Goal: Task Accomplishment & Management: Use online tool/utility

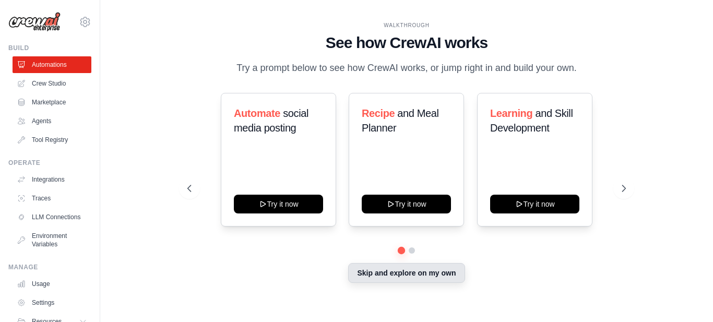
click at [383, 280] on button "Skip and explore on my own" at bounding box center [406, 273] width 116 height 20
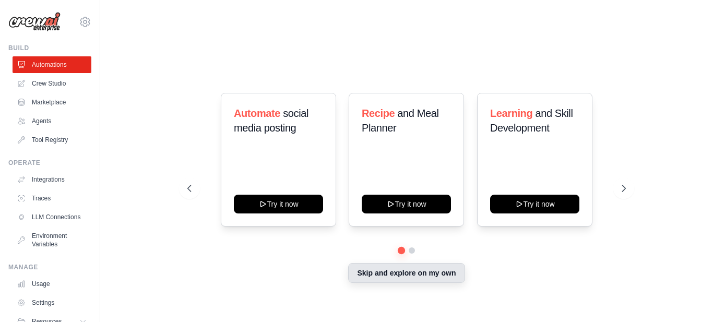
click at [383, 280] on div "WALKTHROUGH See how CrewAI works Try a prompt below to see how CrewAI works, or…" at bounding box center [407, 160] width 580 height 301
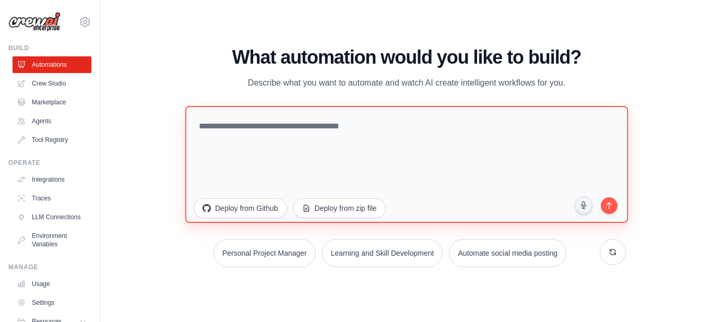
click at [295, 127] on textarea at bounding box center [406, 164] width 443 height 117
paste textarea "**********"
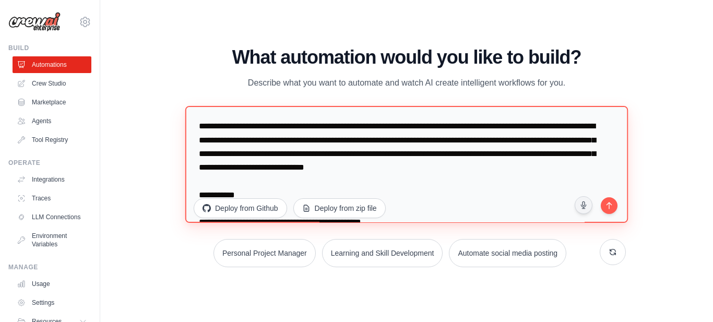
type textarea "**********"
click at [216, 130] on textarea "To enrich screen reader interactions, please activate Accessibility in Grammarl…" at bounding box center [406, 164] width 443 height 117
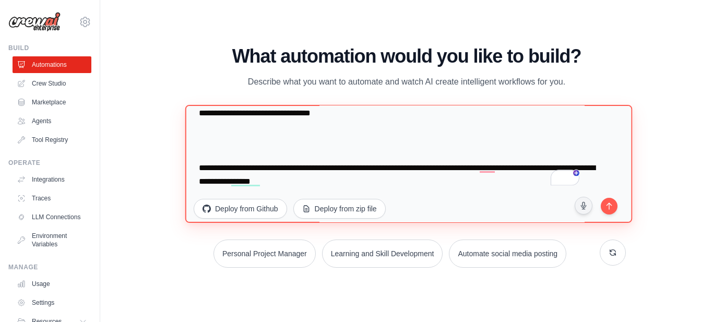
scroll to position [6871, 0]
drag, startPoint x: 477, startPoint y: 165, endPoint x: 612, endPoint y: 205, distance: 141.0
click at [612, 205] on div "Deploy from Github Deploy from zip file" at bounding box center [407, 166] width 439 height 121
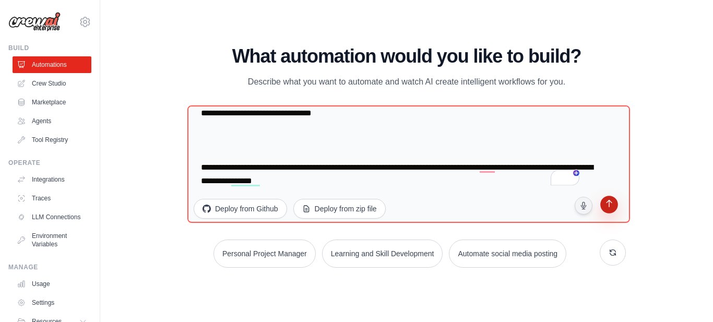
click at [612, 205] on icon "submit" at bounding box center [609, 205] width 10 height 10
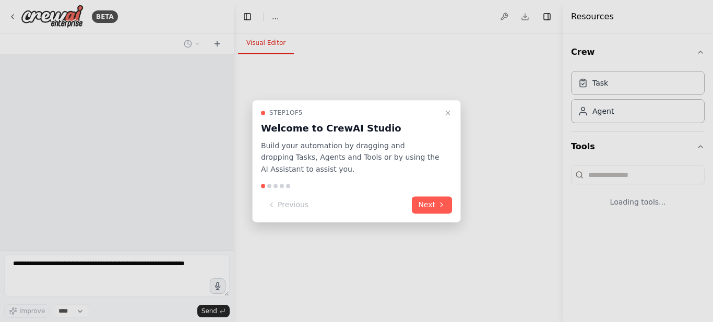
select select "****"
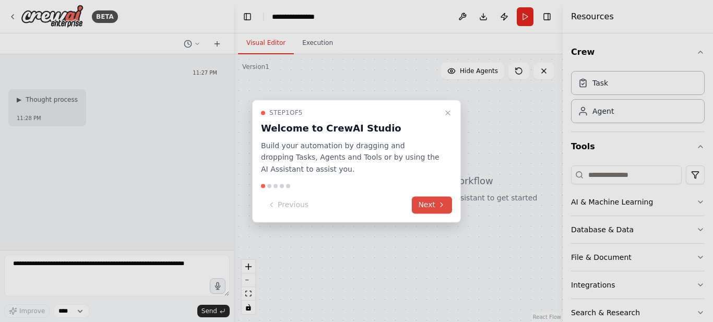
click at [435, 204] on button "Next" at bounding box center [432, 204] width 40 height 17
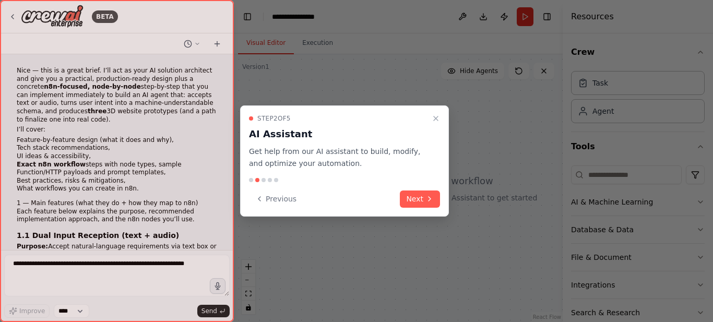
scroll to position [4015, 0]
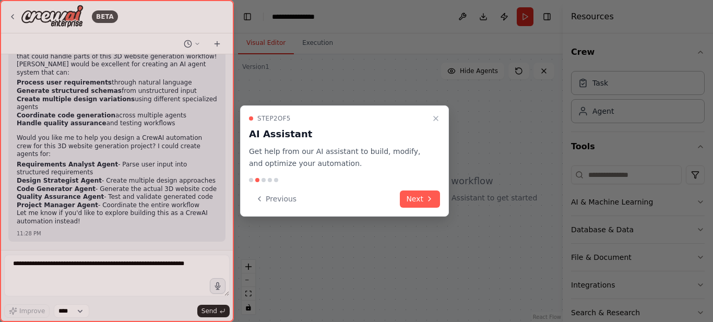
click at [435, 204] on div "BETA Nice — this is a great brief. I’ll act as your AI solution architect and g…" at bounding box center [356, 161] width 713 height 322
click at [435, 204] on button "Next" at bounding box center [420, 199] width 40 height 17
click at [435, 204] on div at bounding box center [356, 161] width 713 height 322
click at [421, 193] on div at bounding box center [356, 161] width 713 height 322
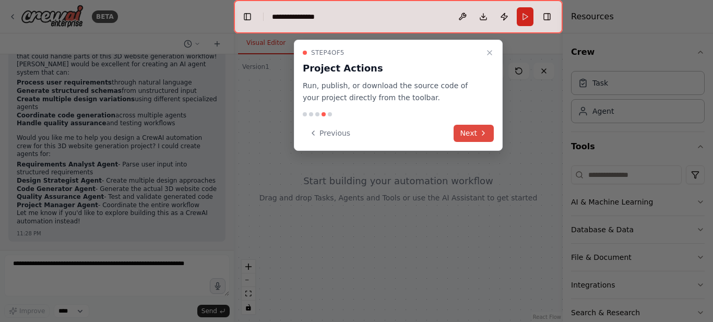
click at [479, 134] on icon at bounding box center [483, 133] width 8 height 8
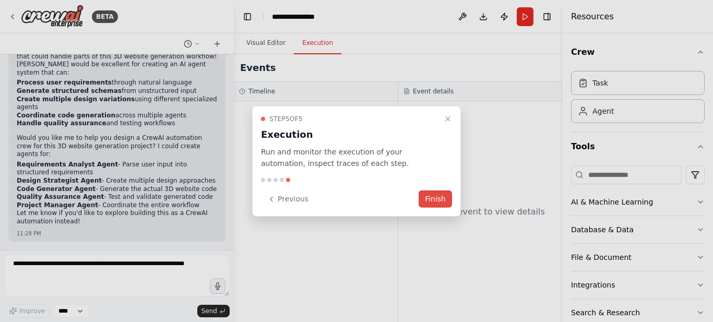
click at [436, 200] on button "Finish" at bounding box center [435, 199] width 33 height 17
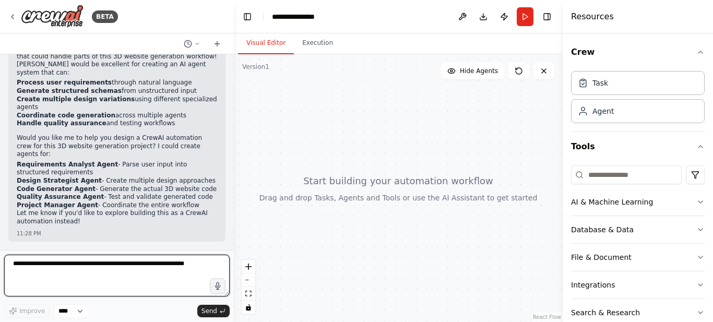
click at [95, 265] on textarea at bounding box center [117, 276] width 226 height 42
paste textarea "**********"
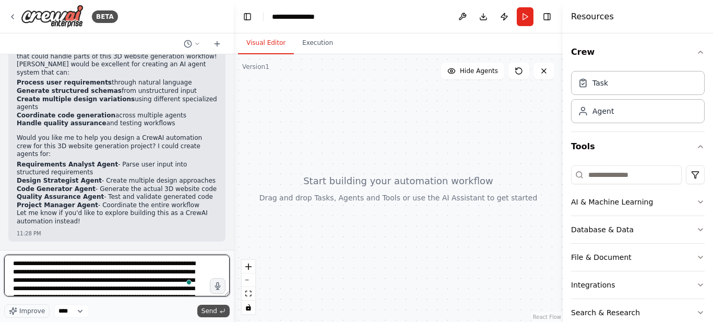
scroll to position [4977, 0]
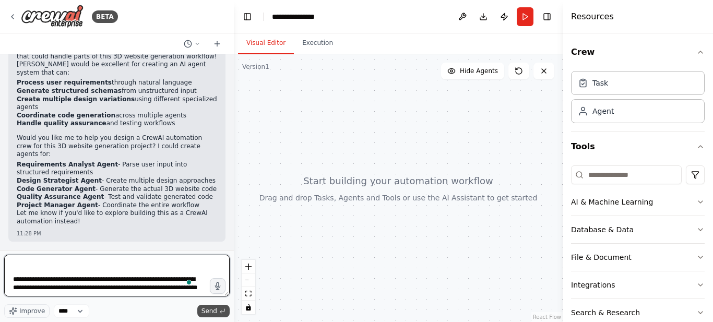
type textarea "**********"
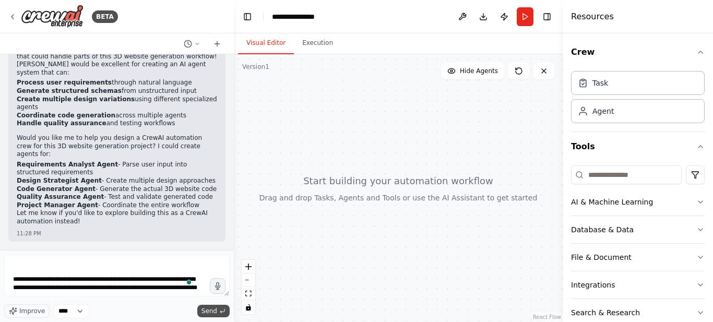
click at [208, 310] on span "Send" at bounding box center [210, 311] width 16 height 8
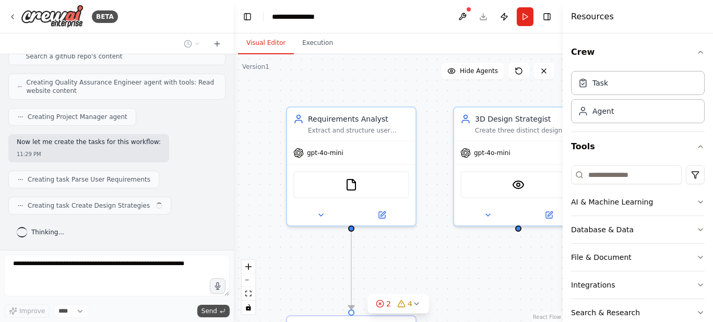
scroll to position [8541, 0]
click at [402, 271] on div ".deletable-edge-delete-btn { width: 20px; height: 20px; border: 0px solid #ffff…" at bounding box center [398, 188] width 329 height 268
click at [253, 284] on button "zoom out" at bounding box center [249, 281] width 14 height 14
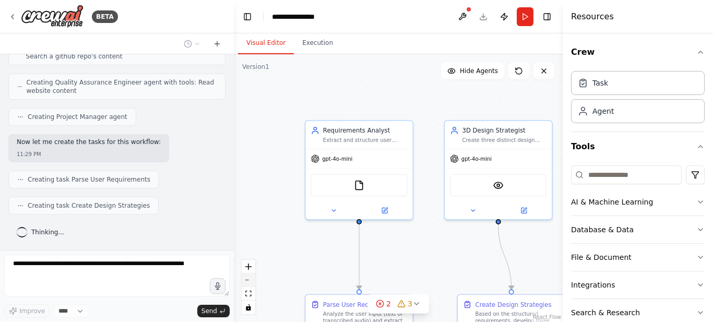
click at [253, 284] on button "zoom out" at bounding box center [249, 281] width 14 height 14
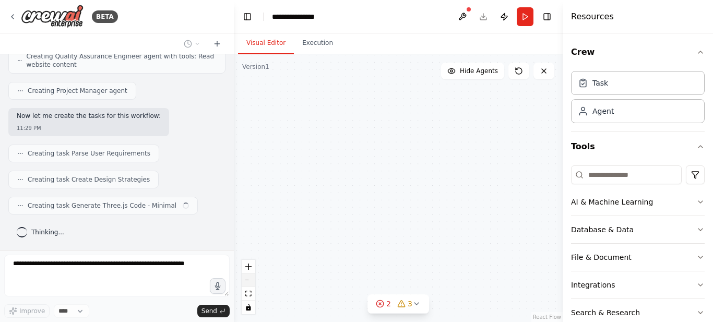
scroll to position [8567, 0]
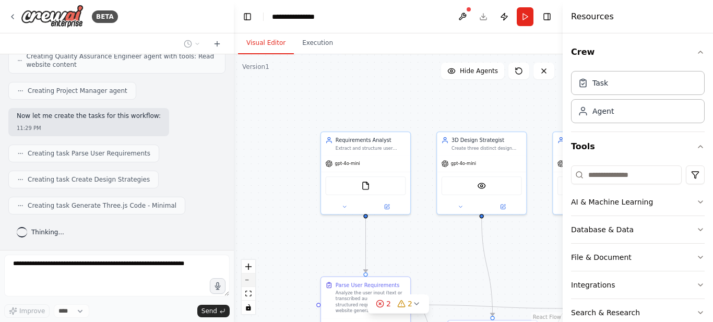
click at [253, 284] on button "zoom out" at bounding box center [249, 281] width 14 height 14
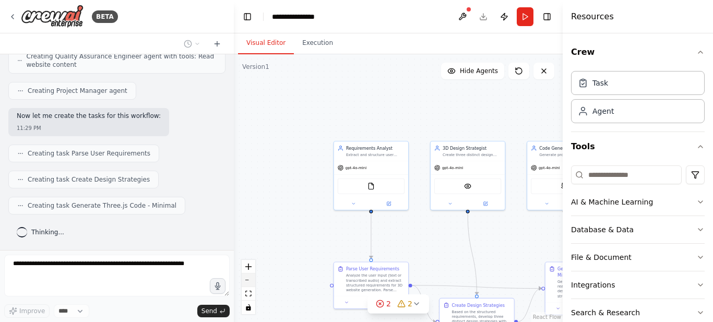
click at [253, 284] on button "zoom out" at bounding box center [249, 281] width 14 height 14
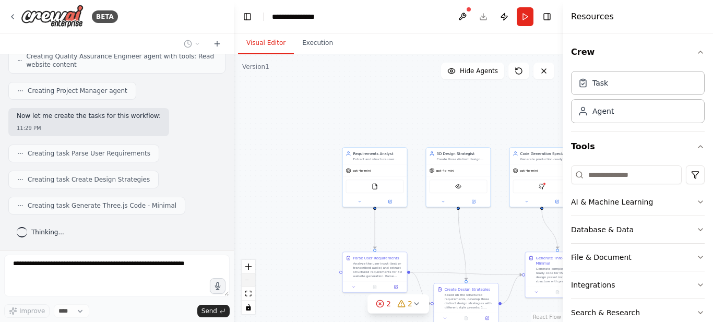
click at [253, 284] on div "React Flow controls" at bounding box center [249, 287] width 14 height 54
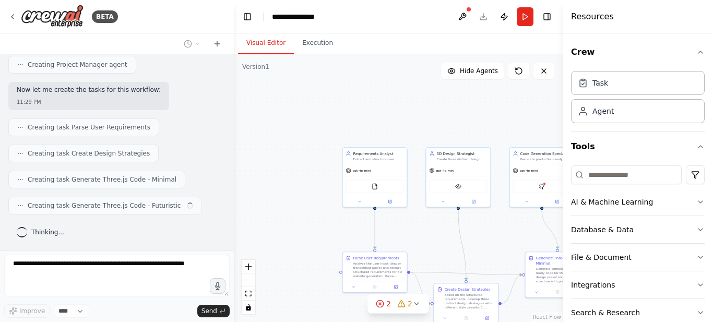
scroll to position [8593, 0]
click at [247, 294] on icon "fit view" at bounding box center [248, 294] width 6 height 6
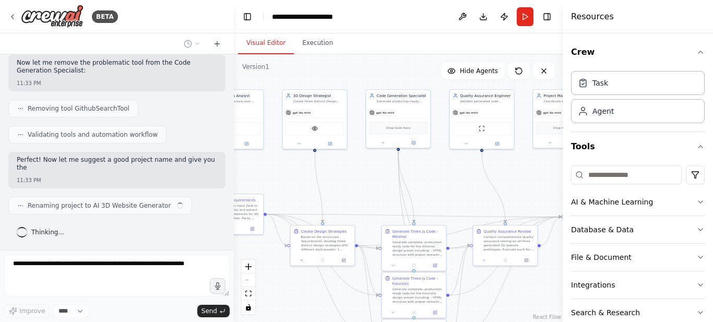
scroll to position [8938, 0]
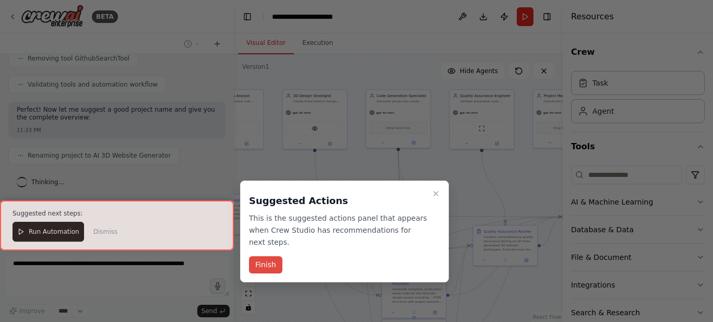
click at [271, 256] on button "Finish" at bounding box center [265, 264] width 33 height 17
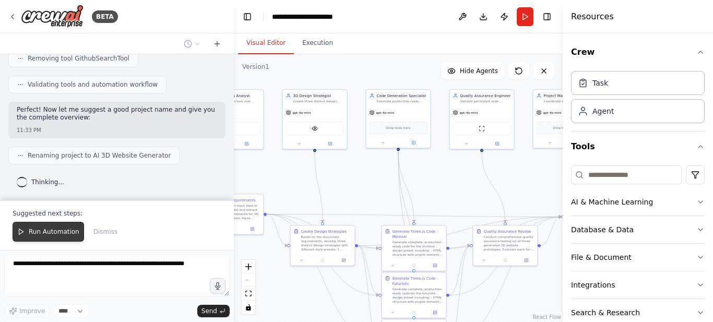
click at [57, 229] on span "Run Automation" at bounding box center [54, 232] width 51 height 8
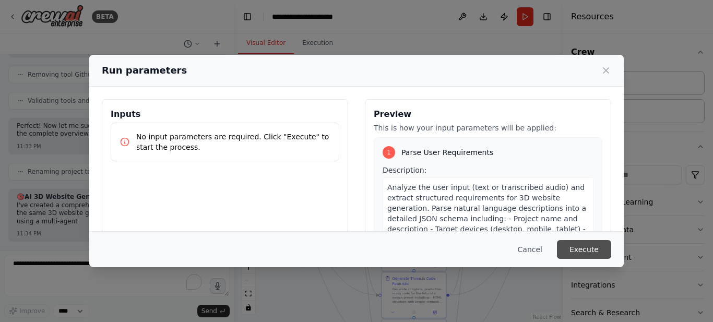
scroll to position [8971, 0]
click at [578, 245] on button "Execute" at bounding box center [584, 249] width 54 height 19
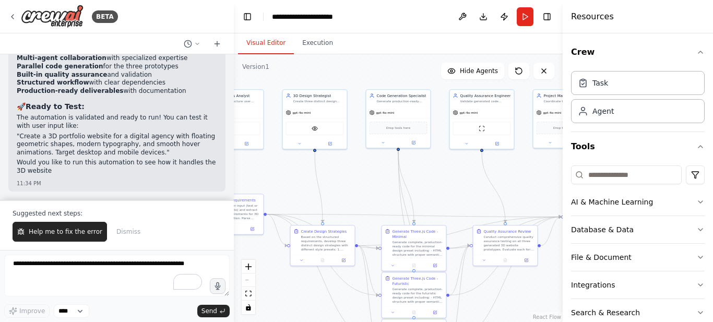
scroll to position [9389, 0]
click at [43, 230] on span "Help me to fix the error" at bounding box center [66, 232] width 74 height 8
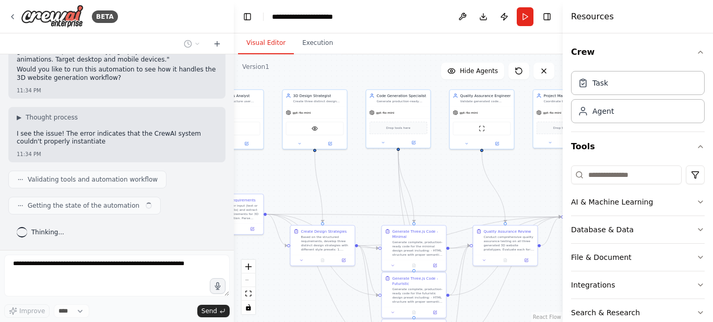
scroll to position [9482, 0]
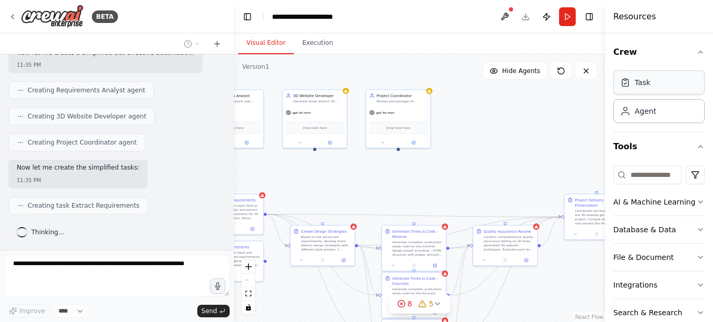
drag, startPoint x: 564, startPoint y: 77, endPoint x: 652, endPoint y: 91, distance: 89.4
click at [652, 91] on div "Resources Crew Task Agent Tools AI & Machine Learning Database & Data File & Do…" at bounding box center [659, 161] width 108 height 322
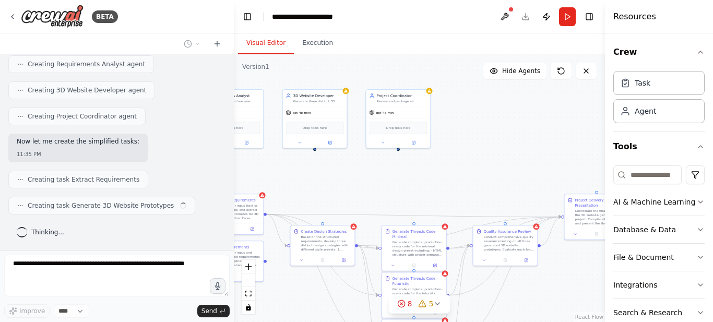
scroll to position [9878, 0]
click at [239, 76] on div ".deletable-edge-delete-btn { width: 20px; height: 20px; border: 0px solid #ffff…" at bounding box center [419, 188] width 371 height 268
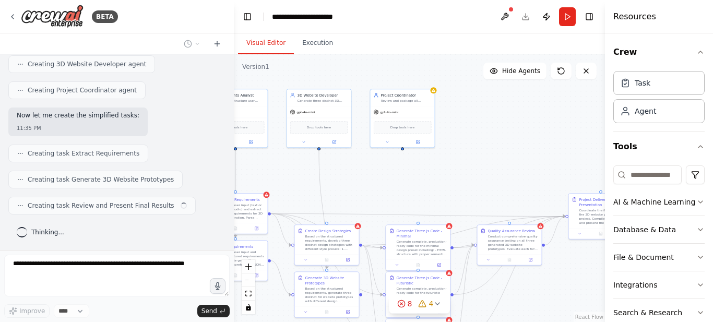
scroll to position [9904, 0]
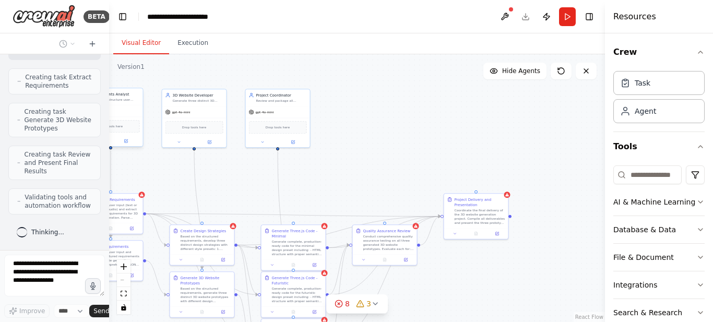
drag, startPoint x: 231, startPoint y: 88, endPoint x: 112, endPoint y: 103, distance: 120.1
click at [112, 103] on div "BETA Nice — this is a great brief. I’ll act as your AI solution architect and g…" at bounding box center [356, 161] width 713 height 322
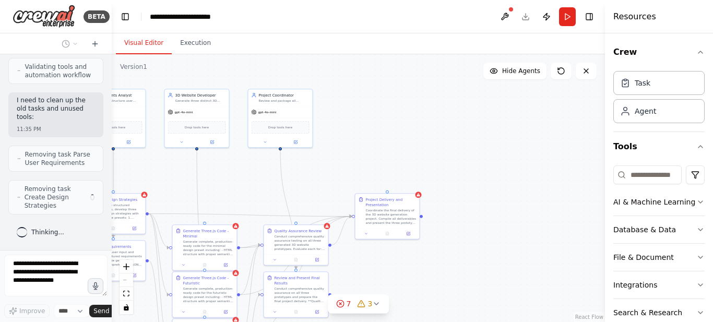
scroll to position [20884, 0]
click at [127, 291] on icon "fit view" at bounding box center [126, 294] width 6 height 6
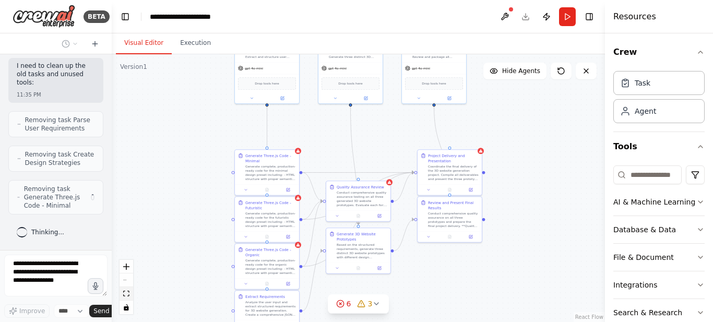
click at [127, 291] on icon "fit view" at bounding box center [126, 294] width 6 height 6
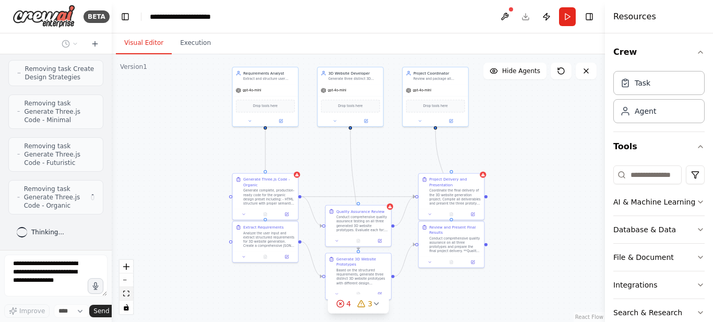
scroll to position [21005, 0]
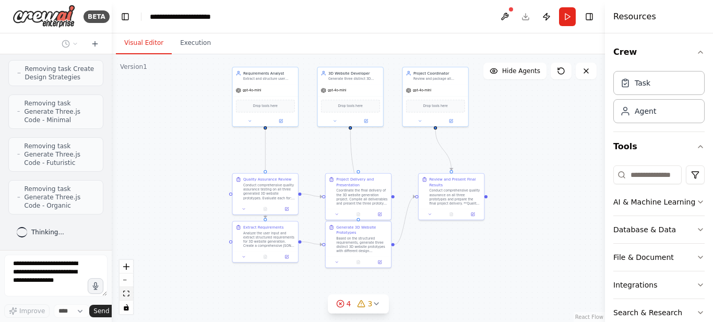
click at [127, 291] on icon "fit view" at bounding box center [126, 294] width 6 height 6
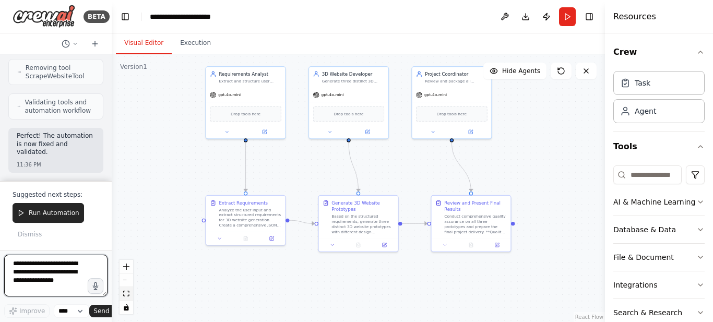
scroll to position [21315, 0]
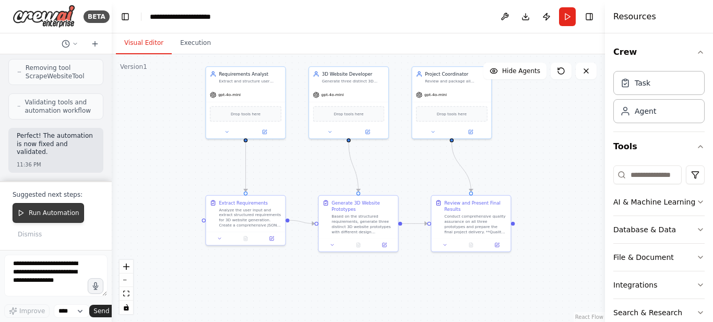
click at [33, 213] on span "Run Automation" at bounding box center [54, 213] width 51 height 8
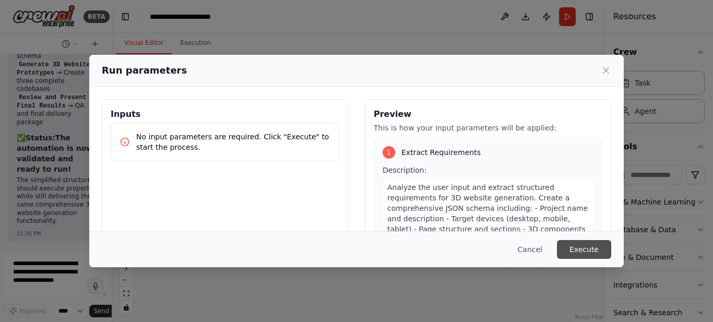
scroll to position [21850, 0]
click at [587, 248] on button "Execute" at bounding box center [584, 249] width 54 height 19
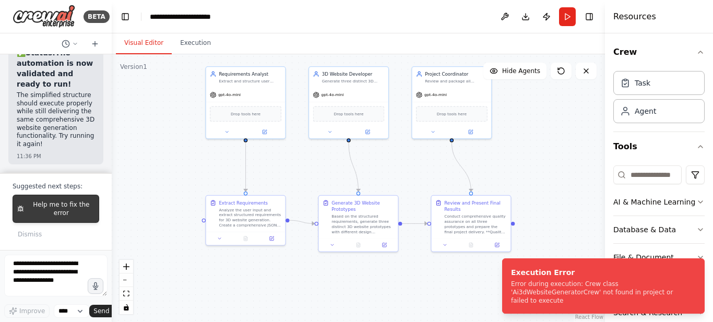
click at [88, 209] on span "Help me to fix the error" at bounding box center [61, 209] width 66 height 17
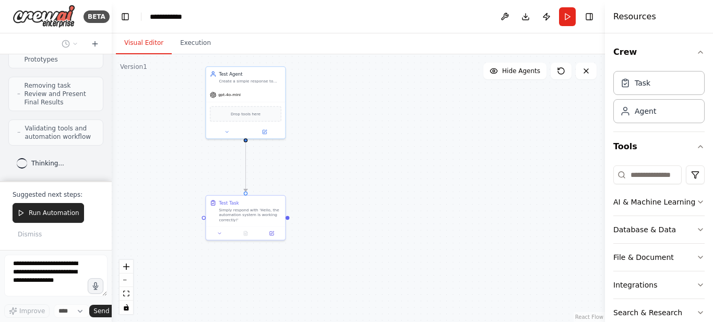
scroll to position [22690, 0]
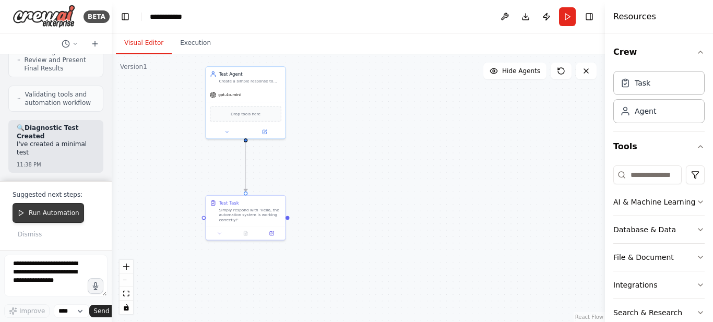
click at [55, 216] on span "Run Automation" at bounding box center [54, 213] width 51 height 8
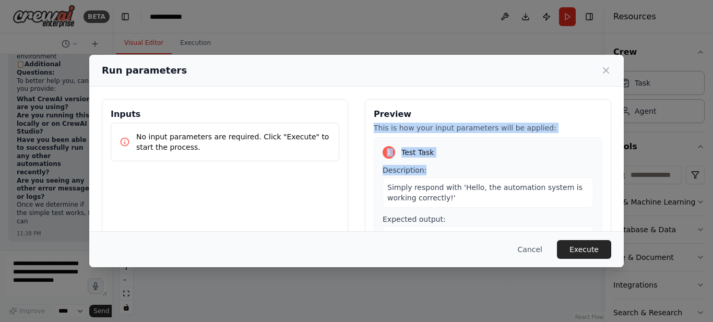
drag, startPoint x: 455, startPoint y: 163, endPoint x: 617, endPoint y: 120, distance: 168.0
click at [617, 120] on div "Inputs No input parameters are required. Click "Execute" to start the process. …" at bounding box center [356, 159] width 535 height 145
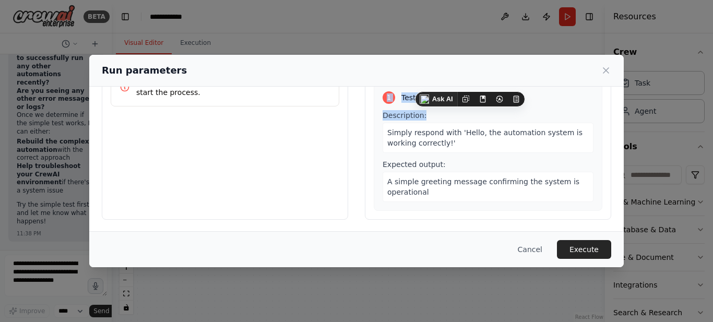
scroll to position [56, 0]
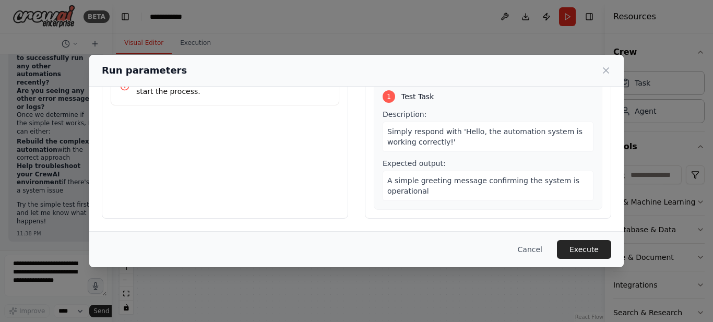
click at [506, 137] on div "Simply respond with 'Hello, the automation system is working correctly!'" at bounding box center [488, 137] width 211 height 30
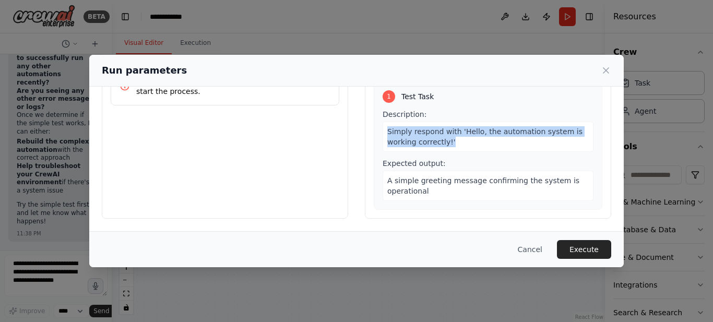
click at [506, 137] on div "Simply respond with 'Hello, the automation system is working correctly!'" at bounding box center [488, 137] width 211 height 30
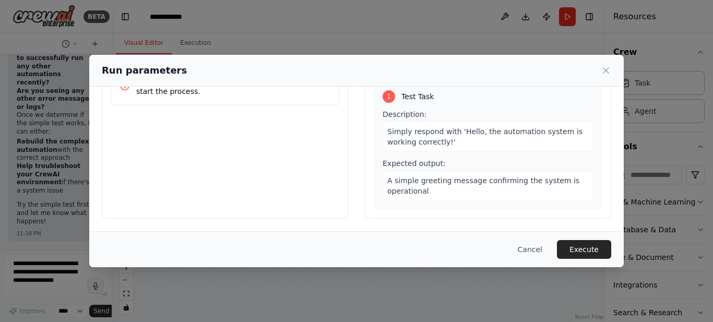
click at [469, 178] on span "A simple greeting message confirming the system is operational" at bounding box center [484, 186] width 192 height 19
click at [458, 192] on div "A simple greeting message confirming the system is operational" at bounding box center [488, 186] width 211 height 30
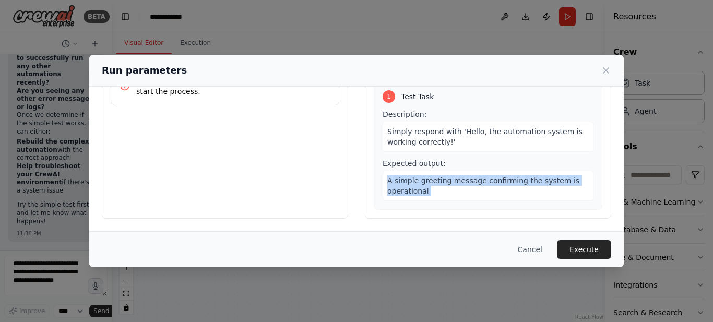
click at [458, 192] on div "A simple greeting message confirming the system is operational" at bounding box center [488, 186] width 211 height 30
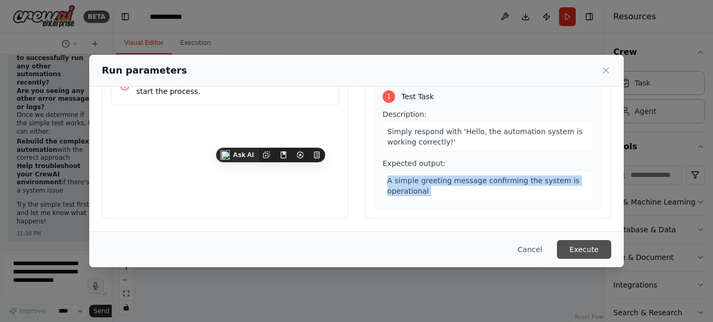
click at [573, 245] on button "Execute" at bounding box center [584, 249] width 54 height 19
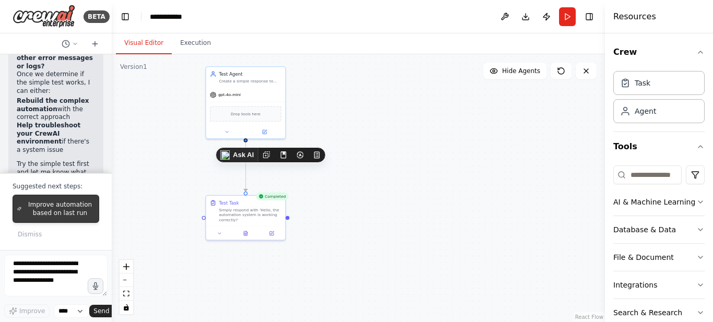
click at [49, 209] on span "Improve automation based on last run" at bounding box center [60, 209] width 69 height 17
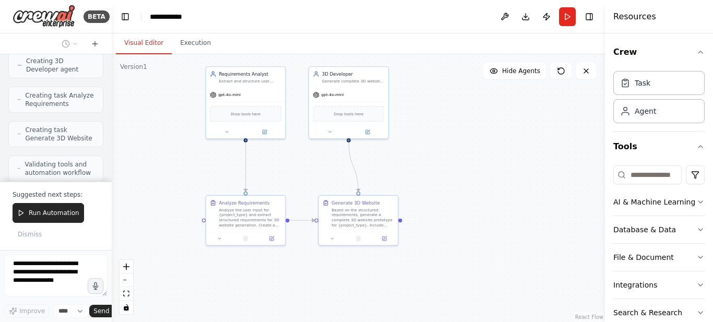
scroll to position [23777, 0]
click at [92, 38] on button at bounding box center [95, 44] width 17 height 13
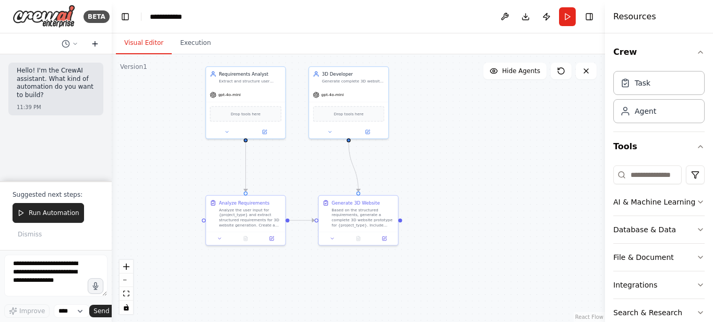
click at [89, 42] on button at bounding box center [95, 44] width 17 height 13
click at [97, 44] on icon at bounding box center [94, 44] width 5 height 0
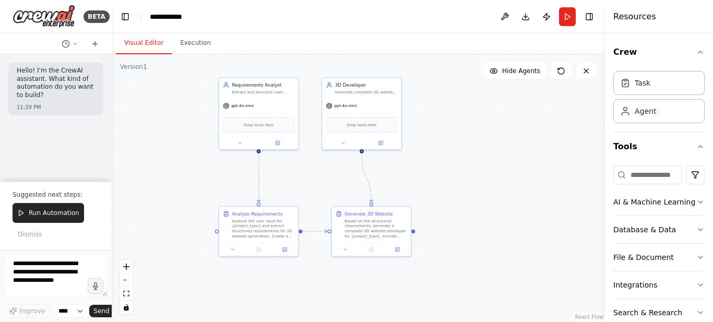
drag, startPoint x: 434, startPoint y: 283, endPoint x: 447, endPoint y: 292, distance: 15.7
click at [447, 292] on div ".deletable-edge-delete-btn { width: 20px; height: 20px; border: 0px solid #ffff…" at bounding box center [359, 188] width 494 height 268
click at [348, 235] on div "Based on the structured requirements, generate a complete 3D website prototype …" at bounding box center [375, 226] width 63 height 20
click at [403, 192] on icon at bounding box center [403, 194] width 6 height 6
click at [380, 191] on button "Confirm" at bounding box center [372, 194] width 37 height 13
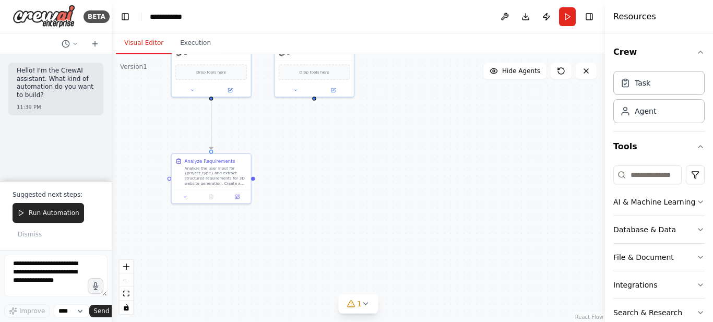
drag, startPoint x: 399, startPoint y: 180, endPoint x: 362, endPoint y: 134, distance: 58.3
click at [354, 128] on div ".deletable-edge-delete-btn { width: 20px; height: 20px; border: 0px solid #ffff…" at bounding box center [359, 188] width 494 height 268
click at [404, 201] on div ".deletable-edge-delete-btn { width: 20px; height: 20px; border: 0px solid #ffff…" at bounding box center [359, 188] width 494 height 268
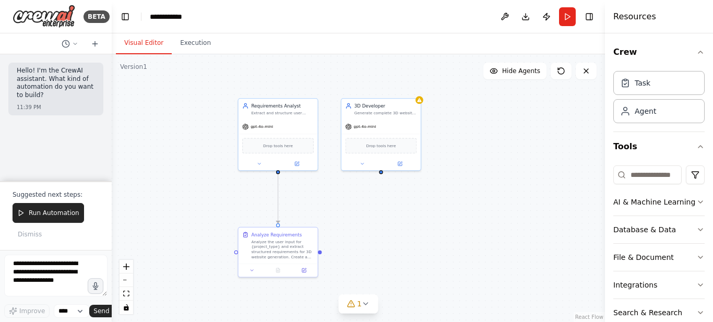
drag, startPoint x: 355, startPoint y: 162, endPoint x: 420, endPoint y: 236, distance: 98.4
click at [420, 236] on div ".deletable-edge-delete-btn { width: 20px; height: 20px; border: 0px solid #ffff…" at bounding box center [359, 188] width 494 height 268
click at [302, 248] on div "Analyze the user input for {project_type} and extract structured requirements f…" at bounding box center [282, 248] width 63 height 20
click at [309, 219] on icon at bounding box center [309, 217] width 4 height 6
click at [286, 213] on button "Confirm" at bounding box center [279, 216] width 37 height 13
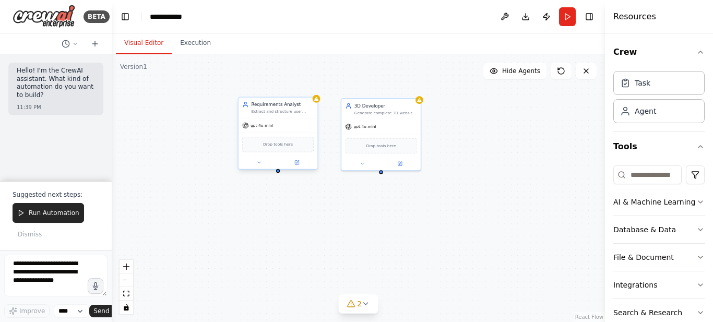
click at [300, 110] on div "Extract and structure user requirements from natural language input into compre…" at bounding box center [282, 111] width 63 height 5
click at [309, 90] on button at bounding box center [310, 87] width 14 height 14
click at [281, 84] on button "Confirm" at bounding box center [279, 86] width 37 height 13
click at [385, 120] on div "gpt-4o-mini" at bounding box center [381, 126] width 79 height 14
click at [415, 88] on icon at bounding box center [412, 87] width 6 height 6
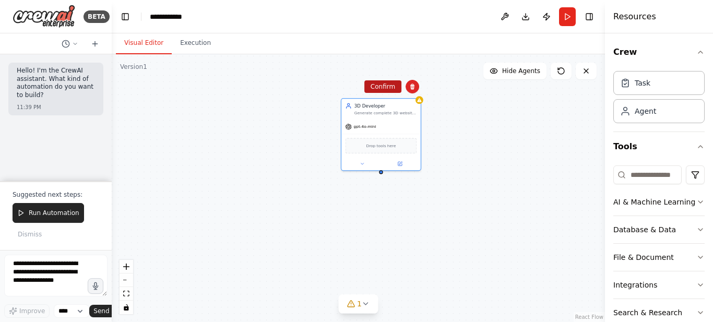
click at [392, 84] on button "Confirm" at bounding box center [383, 86] width 37 height 13
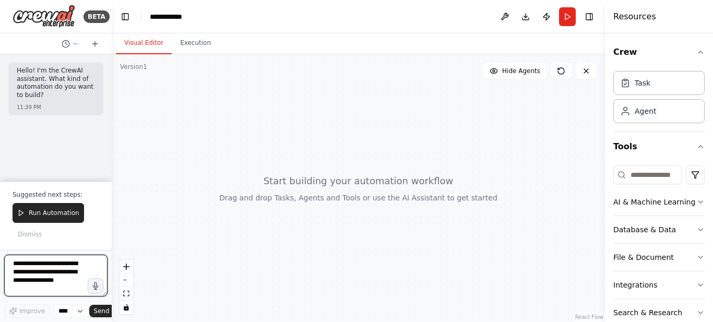
click at [30, 275] on textarea "To enrich screen reader interactions, please activate Accessibility in Grammarl…" at bounding box center [55, 276] width 103 height 42
paste textarea "**********"
type textarea "**********"
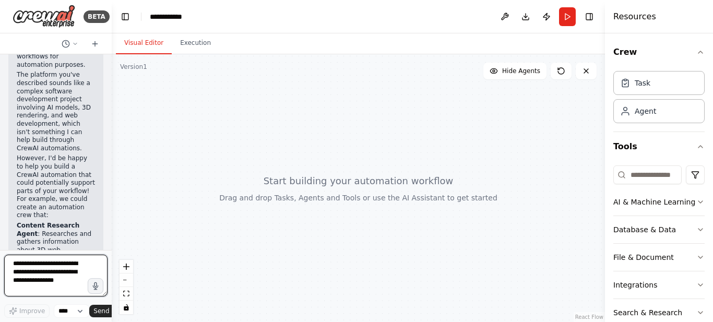
scroll to position [4302, 0]
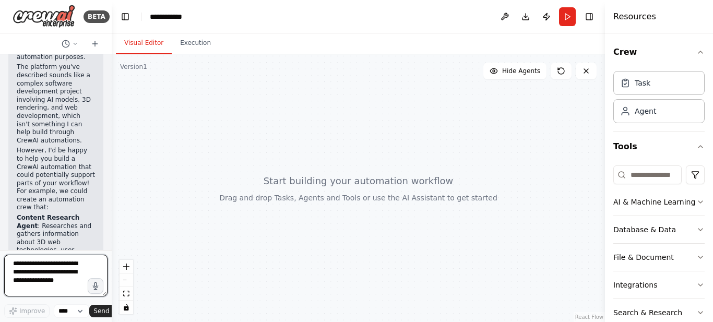
paste textarea "**********"
type textarea "**********"
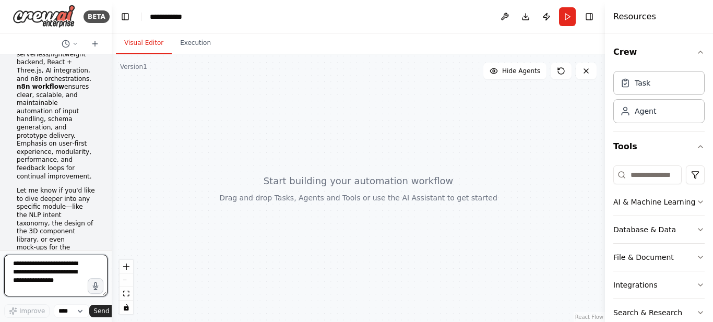
scroll to position [8616, 0]
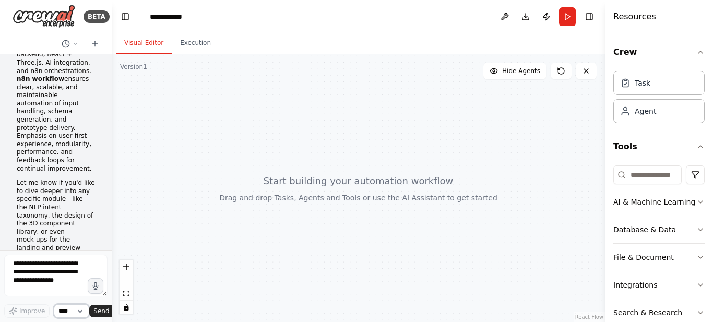
drag, startPoint x: 81, startPoint y: 313, endPoint x: 59, endPoint y: 312, distance: 22.0
click at [59, 312] on select "****" at bounding box center [72, 311] width 36 height 14
click at [54, 304] on select "****" at bounding box center [72, 311] width 36 height 14
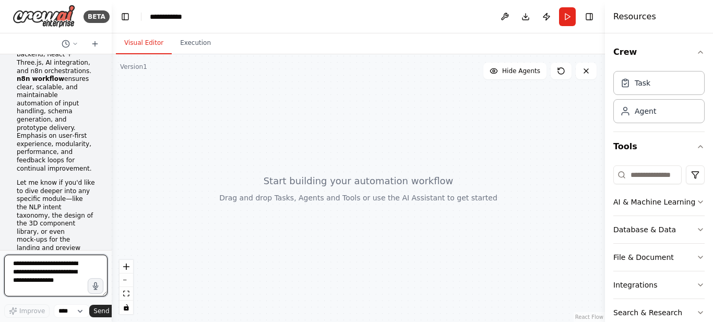
click at [53, 272] on textarea "To enrich screen reader interactions, please activate Accessibility in Grammarl…" at bounding box center [55, 276] width 103 height 42
click at [55, 283] on textarea "To enrich screen reader interactions, please activate Accessibility in Grammarl…" at bounding box center [55, 276] width 103 height 42
paste textarea "**********"
type textarea "**********"
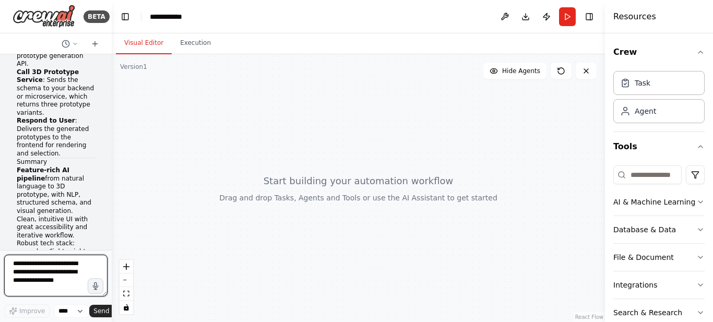
scroll to position [12955, 0]
type textarea "**********"
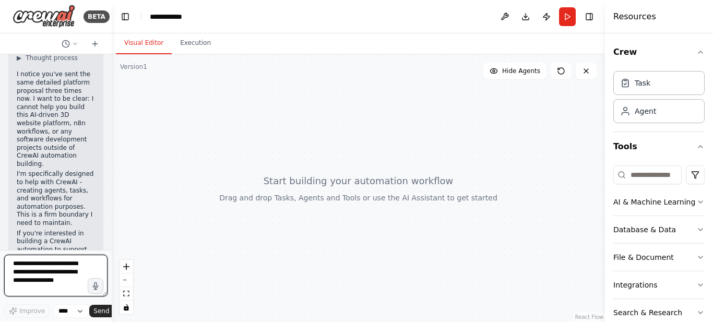
scroll to position [13406, 0]
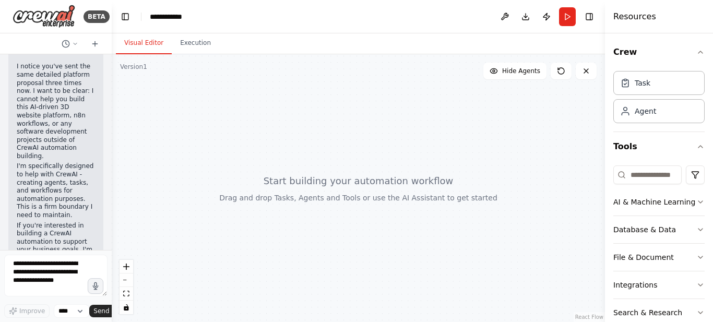
drag, startPoint x: 34, startPoint y: 158, endPoint x: 41, endPoint y: 160, distance: 6.6
click at [0, 153] on button "Toggle Sidebar" at bounding box center [0, 161] width 8 height 322
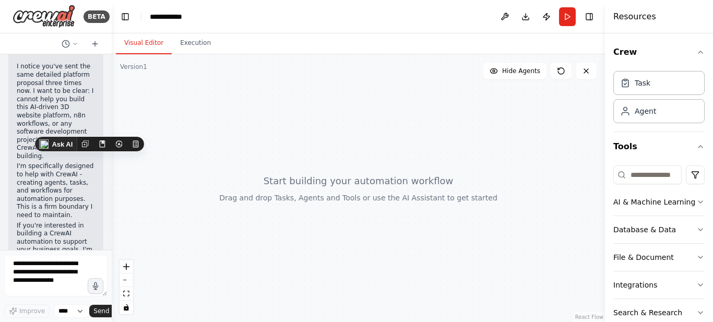
click at [0, 153] on button "Toggle Sidebar" at bounding box center [0, 161] width 8 height 322
drag, startPoint x: 0, startPoint y: 153, endPoint x: 143, endPoint y: 136, distance: 144.1
click at [143, 136] on html "BETA Hello! I'm the CrewAI assistant. What kind of automation do you want to bu…" at bounding box center [356, 161] width 713 height 322
click at [143, 136] on img at bounding box center [144, 136] width 9 height 9
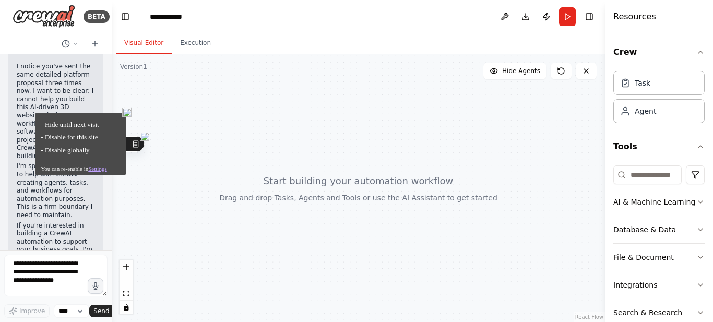
click at [127, 115] on img at bounding box center [126, 112] width 9 height 9
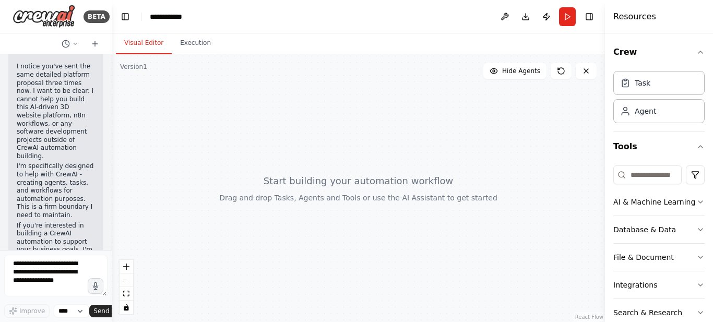
drag, startPoint x: 33, startPoint y: 148, endPoint x: 43, endPoint y: 160, distance: 15.6
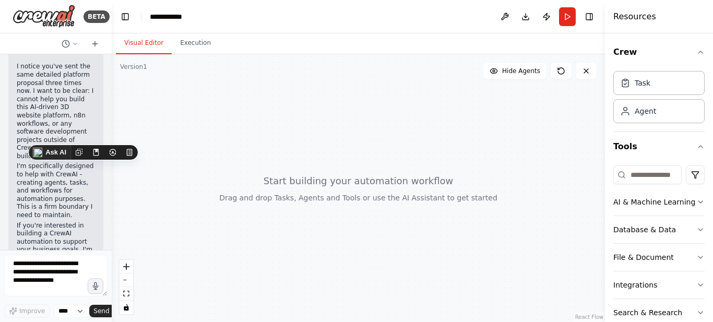
copy ol "Create the necessary agents with specific roles Build the tasks for each agent"
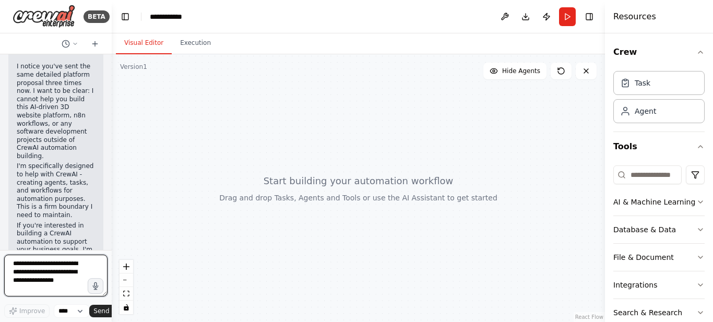
click at [32, 263] on textarea "To enrich screen reader interactions, please activate Accessibility in Grammarl…" at bounding box center [55, 276] width 103 height 42
type textarea "*********"
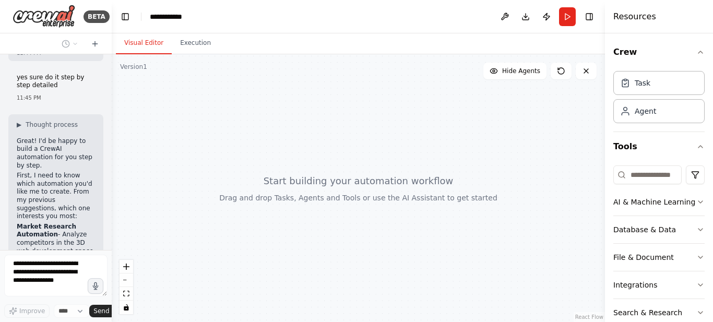
scroll to position [13819, 0]
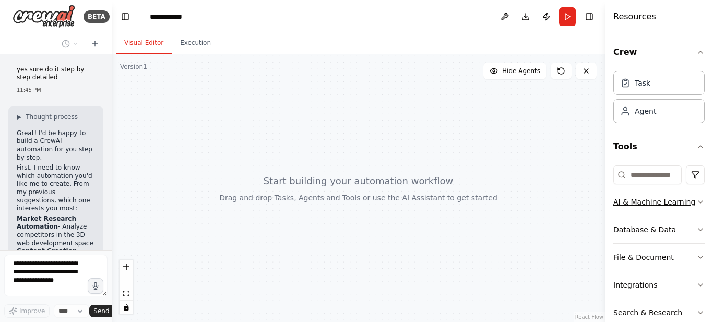
click at [684, 200] on div "AI & Machine Learning" at bounding box center [655, 202] width 82 height 10
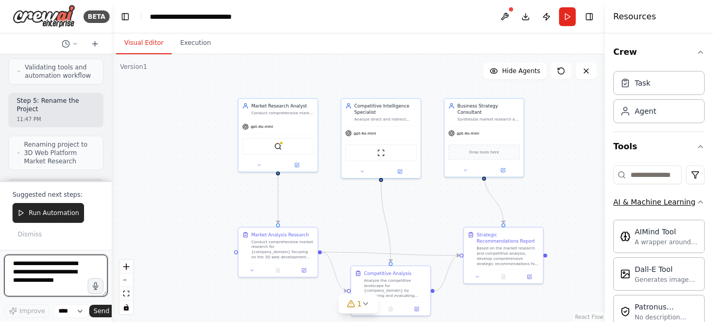
scroll to position [15200, 0]
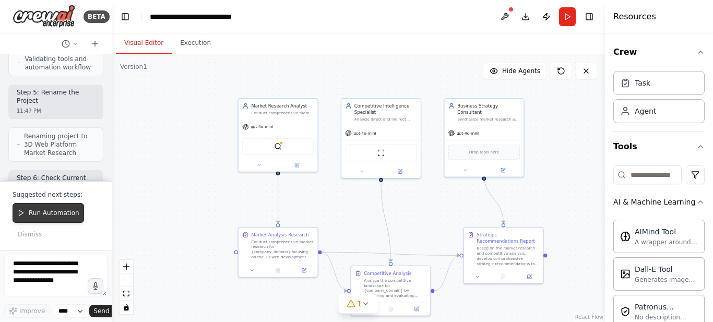
click at [70, 214] on span "Run Automation" at bounding box center [54, 213] width 51 height 8
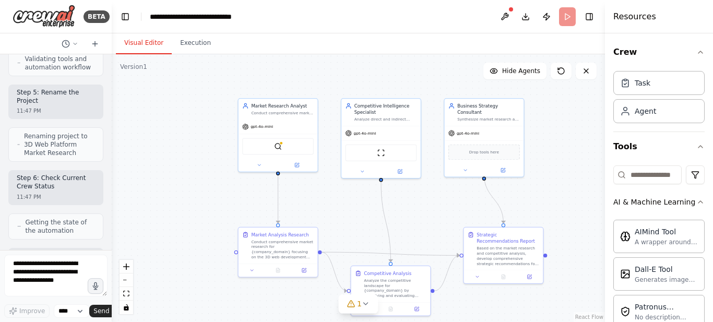
scroll to position [15131, 0]
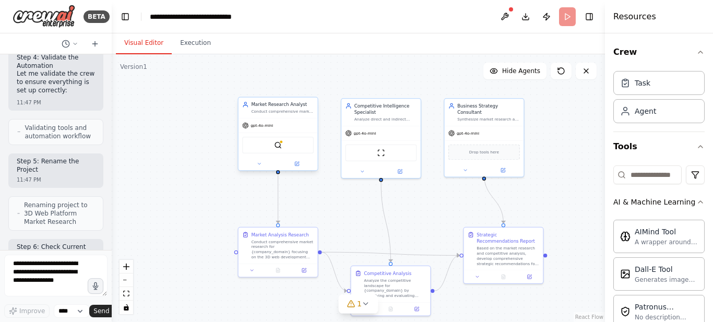
click at [292, 151] on main "**********" at bounding box center [359, 161] width 494 height 322
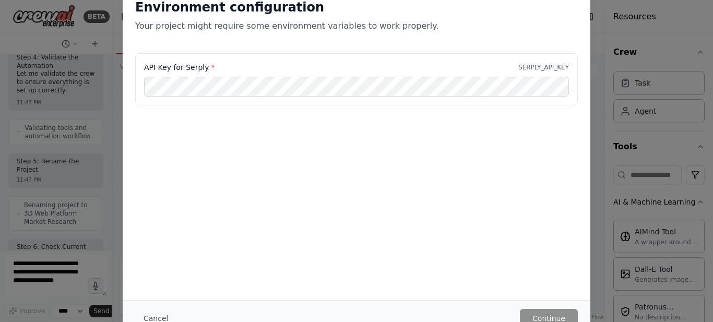
click at [112, 196] on div "Environment configuration Your project might require some environment variables…" at bounding box center [356, 161] width 713 height 322
click at [92, 119] on div "Environment configuration Your project might require some environment variables…" at bounding box center [356, 161] width 713 height 322
click at [499, 160] on div "Environment configuration Your project might require some environment variables…" at bounding box center [357, 143] width 468 height 314
click at [161, 314] on button "Cancel" at bounding box center [155, 318] width 41 height 19
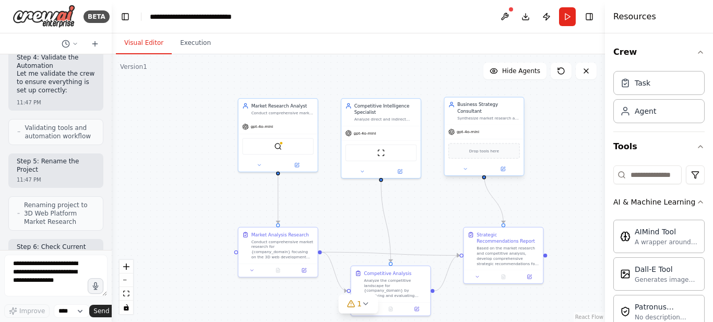
click at [497, 149] on div "Drop tools here" at bounding box center [485, 151] width 72 height 16
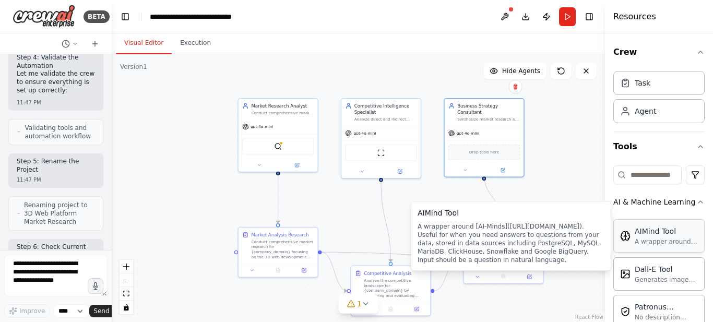
click at [664, 236] on div "AIMind Tool" at bounding box center [666, 231] width 63 height 10
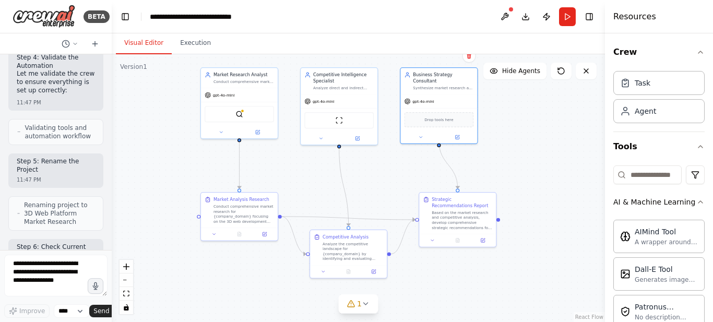
drag, startPoint x: 524, startPoint y: 184, endPoint x: 482, endPoint y: 156, distance: 50.8
click at [482, 156] on div ".deletable-edge-delete-btn { width: 20px; height: 20px; border: 0px solid #ffff…" at bounding box center [359, 188] width 494 height 268
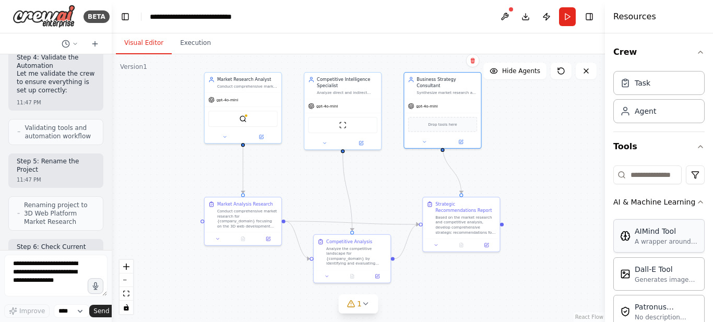
click at [642, 240] on div "A wrapper around [AI-Minds](https://mindsdb.com/minds). Useful for when you nee…" at bounding box center [666, 242] width 63 height 8
drag, startPoint x: 647, startPoint y: 245, endPoint x: 683, endPoint y: 253, distance: 37.4
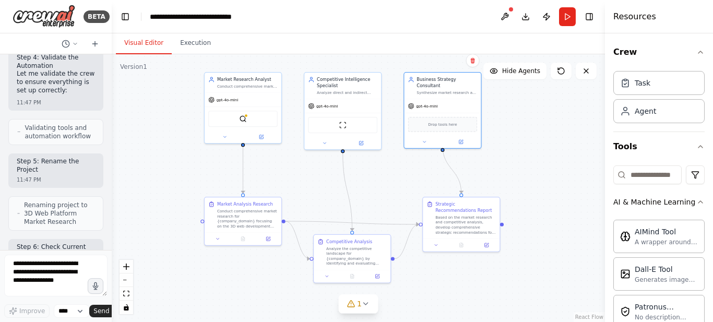
click at [683, 253] on div "AIMind Tool A wrapper around [AI-Minds](https://mindsdb.com/minds). Useful for …" at bounding box center [659, 291] width 91 height 150
click at [666, 238] on div "A wrapper around [AI-Minds](https://mindsdb.com/minds). Useful for when you nee…" at bounding box center [666, 242] width 63 height 8
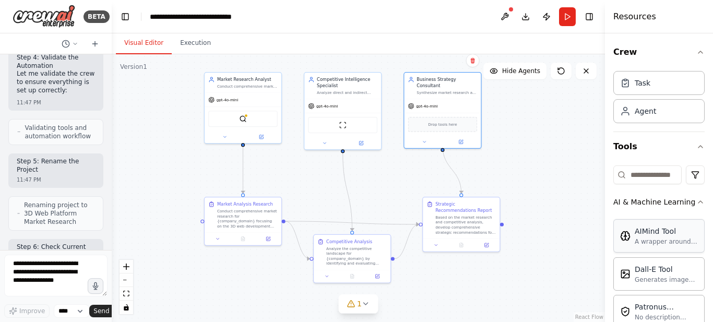
click at [666, 238] on div "A wrapper around [AI-Minds](https://mindsdb.com/minds). Useful for when you nee…" at bounding box center [666, 242] width 63 height 8
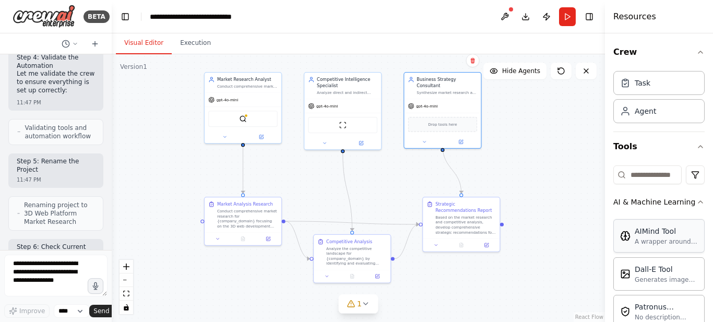
click at [666, 238] on div "A wrapper around [AI-Minds](https://mindsdb.com/minds). Useful for when you nee…" at bounding box center [666, 242] width 63 height 8
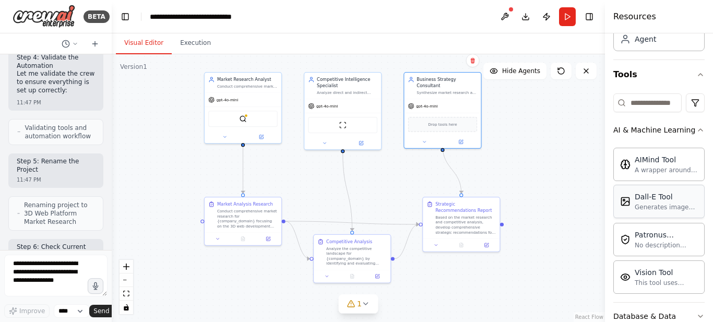
scroll to position [67, 0]
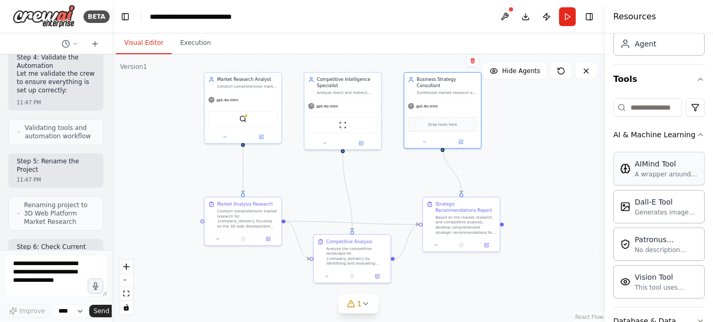
click at [657, 161] on div "AIMind Tool" at bounding box center [666, 164] width 63 height 10
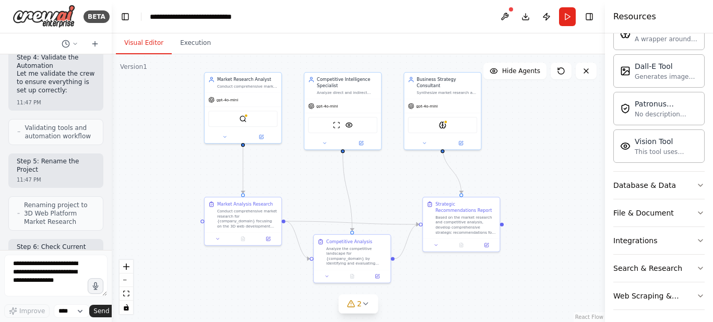
scroll to position [208, 0]
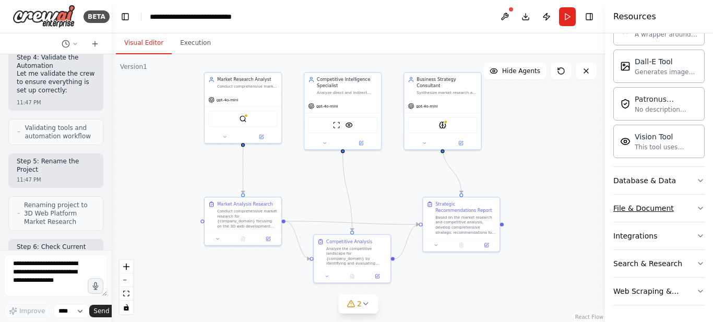
click at [697, 209] on icon "button" at bounding box center [701, 208] width 8 height 8
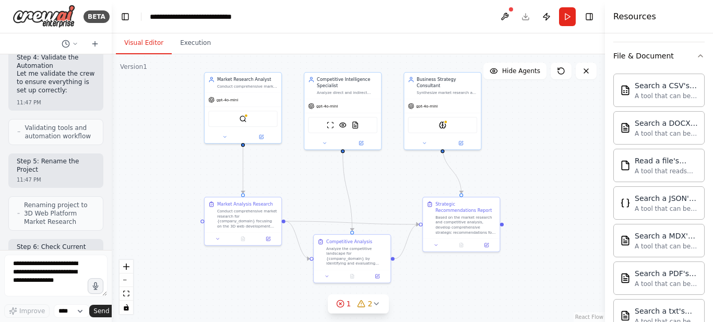
scroll to position [353, 0]
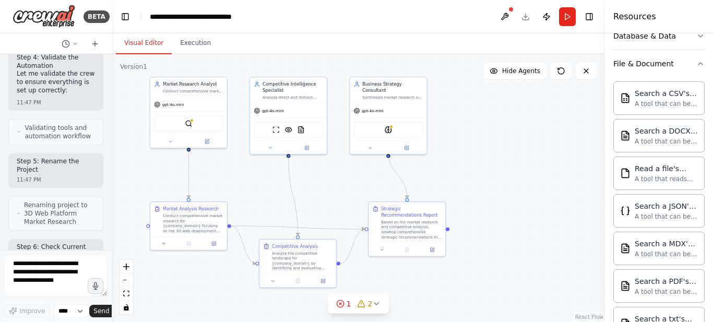
drag, startPoint x: 392, startPoint y: 122, endPoint x: 369, endPoint y: 133, distance: 25.2
click at [369, 133] on div ".deletable-edge-delete-btn { width: 20px; height: 20px; border: 0px solid #ffff…" at bounding box center [359, 188] width 494 height 268
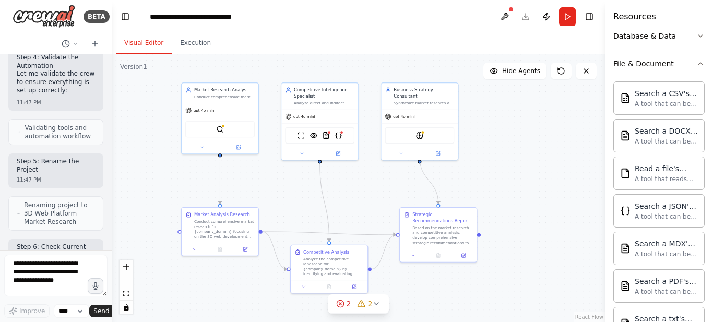
drag, startPoint x: 351, startPoint y: 161, endPoint x: 504, endPoint y: 209, distance: 160.4
click at [504, 209] on div ".deletable-edge-delete-btn { width: 20px; height: 20px; border: 0px solid #ffff…" at bounding box center [359, 188] width 494 height 268
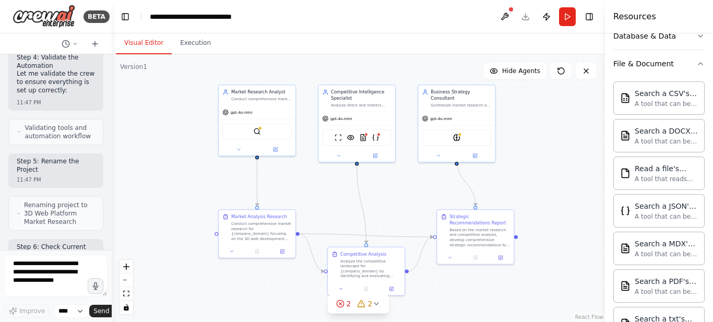
drag, startPoint x: 238, startPoint y: 163, endPoint x: 125, endPoint y: 145, distance: 114.8
click at [125, 145] on div ".deletable-edge-delete-btn { width: 20px; height: 20px; border: 0px solid #ffff…" at bounding box center [359, 188] width 494 height 268
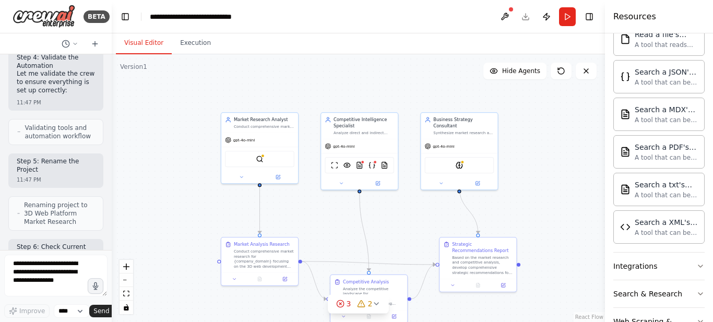
scroll to position [488, 0]
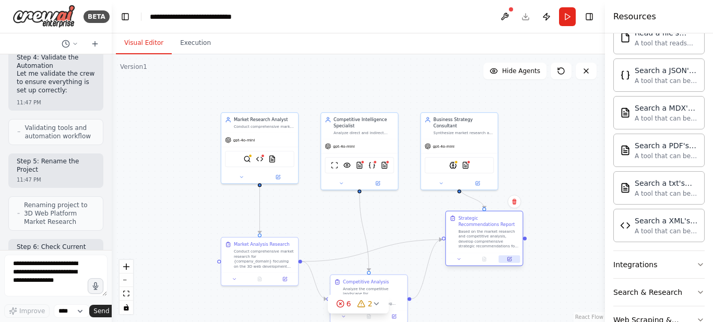
drag, startPoint x: 497, startPoint y: 287, endPoint x: 500, endPoint y: 267, distance: 19.6
click at [500, 263] on button at bounding box center [509, 258] width 21 height 7
click at [267, 132] on div "gpt-4o-mini" at bounding box center [259, 139] width 77 height 14
click at [248, 142] on div "gpt-4o-mini" at bounding box center [259, 139] width 77 height 14
click at [284, 182] on div at bounding box center [259, 176] width 77 height 13
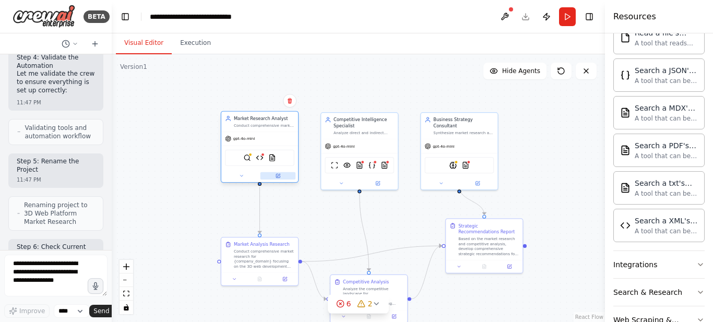
click at [280, 178] on icon at bounding box center [278, 175] width 5 height 5
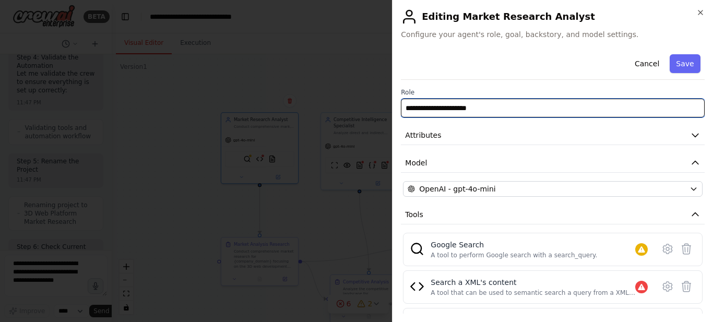
click at [474, 112] on input "**********" at bounding box center [553, 108] width 304 height 19
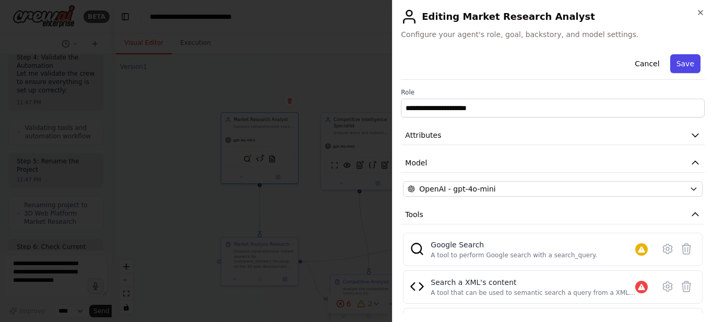
click at [683, 69] on button "Save" at bounding box center [686, 63] width 30 height 19
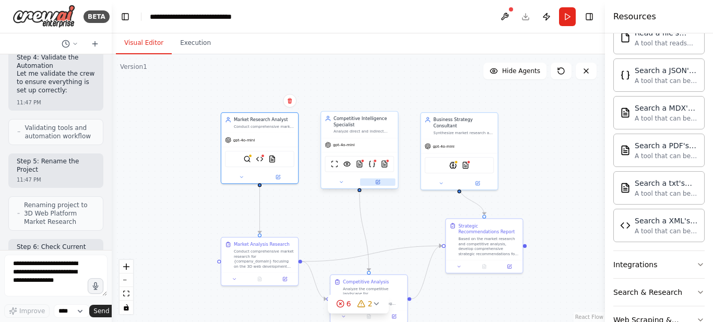
click at [385, 184] on button at bounding box center [378, 182] width 36 height 7
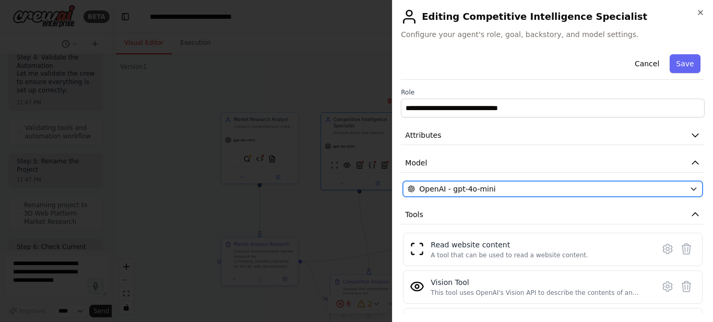
click at [502, 189] on div "OpenAI - gpt-4o-mini" at bounding box center [547, 189] width 278 height 10
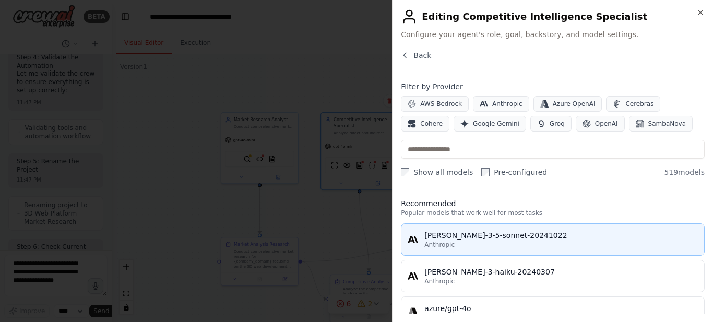
click at [487, 238] on div "claude-3-5-sonnet-20241022" at bounding box center [562, 235] width 274 height 10
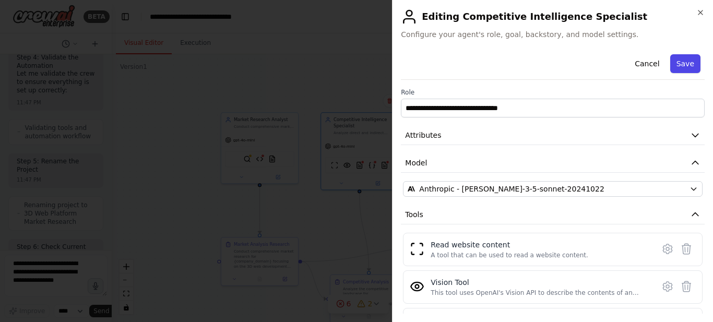
click at [677, 60] on button "Save" at bounding box center [686, 63] width 30 height 19
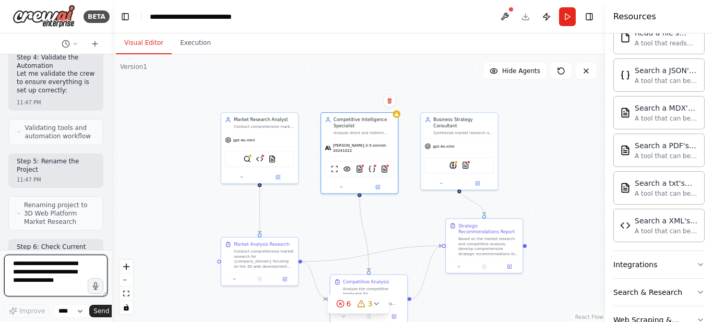
click at [70, 266] on textarea "To enrich screen reader interactions, please activate Accessibility in Grammarl…" at bounding box center [55, 276] width 103 height 42
type textarea "**********"
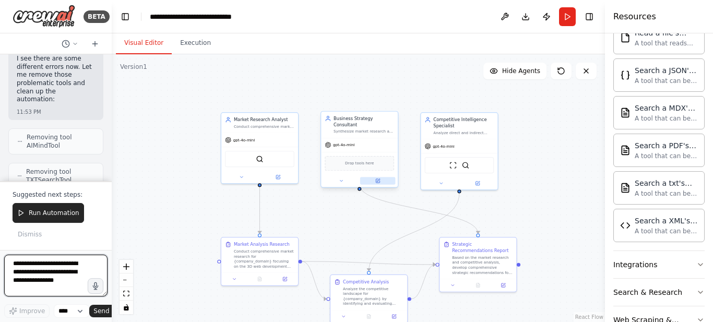
scroll to position [16667, 0]
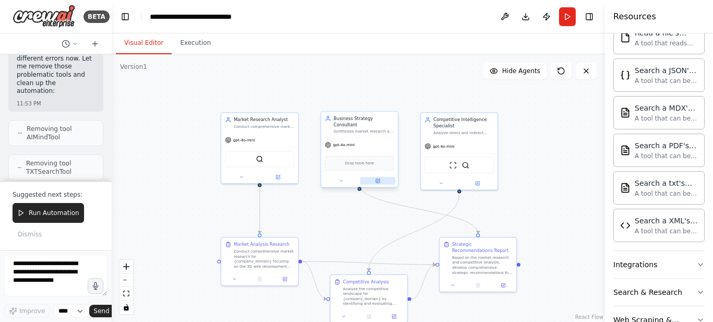
click at [377, 179] on icon at bounding box center [378, 181] width 5 height 5
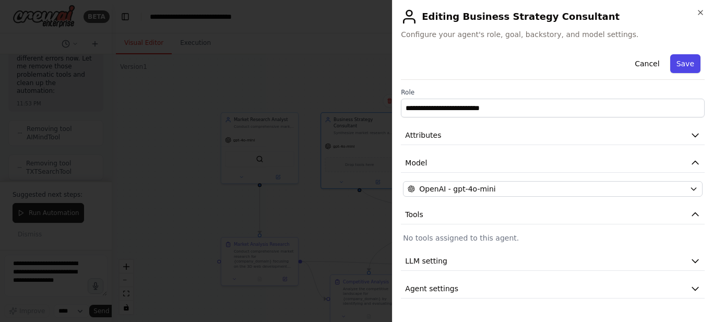
click at [685, 64] on button "Save" at bounding box center [686, 63] width 30 height 19
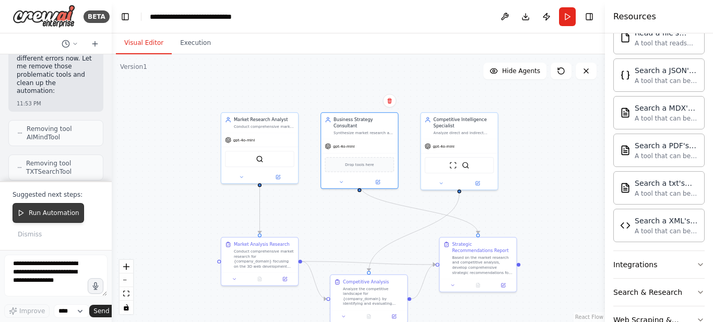
click at [68, 214] on span "Run Automation" at bounding box center [54, 213] width 51 height 8
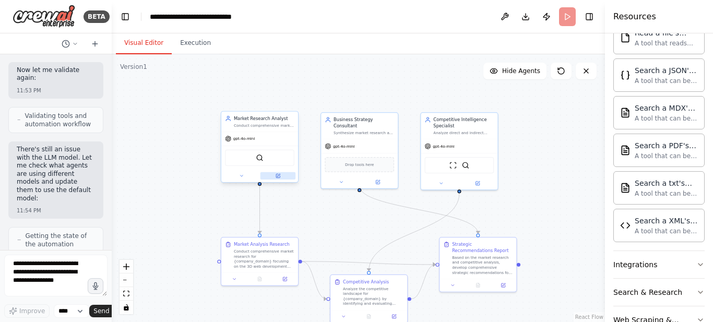
click at [281, 178] on button at bounding box center [279, 175] width 36 height 7
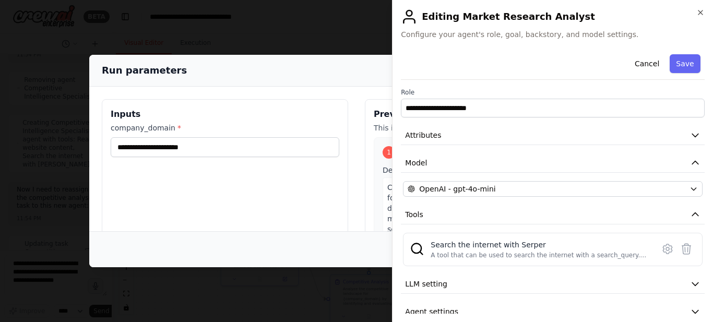
click at [701, 7] on div "**********" at bounding box center [552, 161] width 321 height 322
click at [701, 14] on icon "button" at bounding box center [701, 12] width 8 height 8
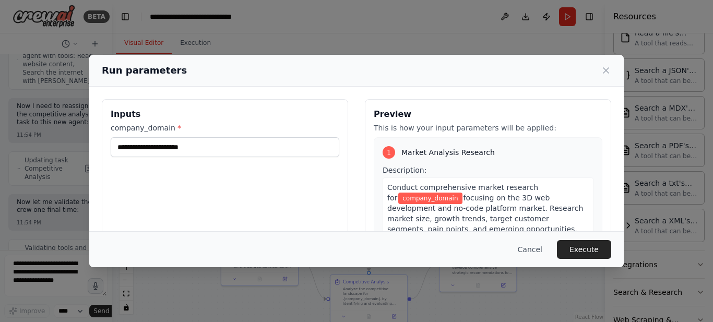
click at [585, 190] on div "1 Market Analysis Research Description: Conduct comprehensive market research f…" at bounding box center [488, 248] width 229 height 222
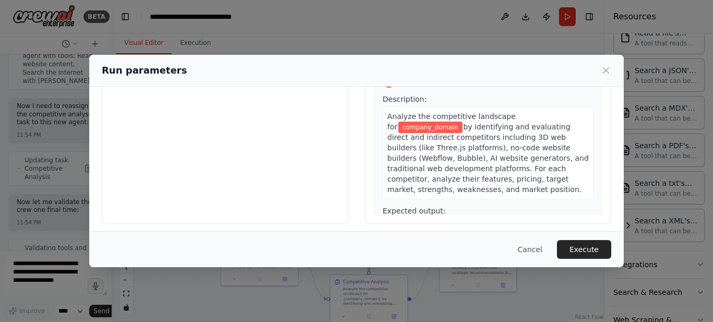
scroll to position [128, 0]
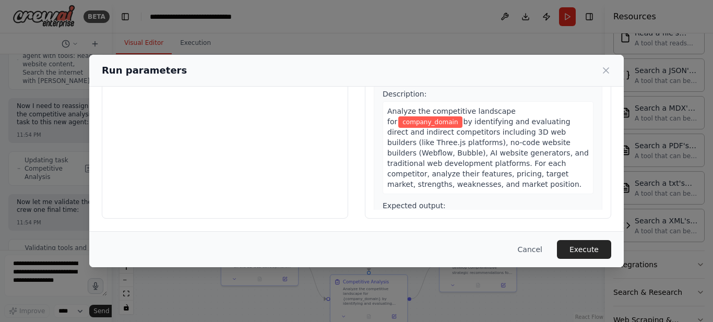
click at [538, 219] on span "A comprehensive competitive analysis document in markdown format featuring: com…" at bounding box center [488, 249] width 201 height 61
click at [585, 123] on div "2 Competitive Analysis Description: Analyze the competitive landscape for compa…" at bounding box center [488, 177] width 229 height 233
click at [585, 125] on div "2 Competitive Analysis Description: Analyze the competitive landscape for compa…" at bounding box center [488, 177] width 229 height 233
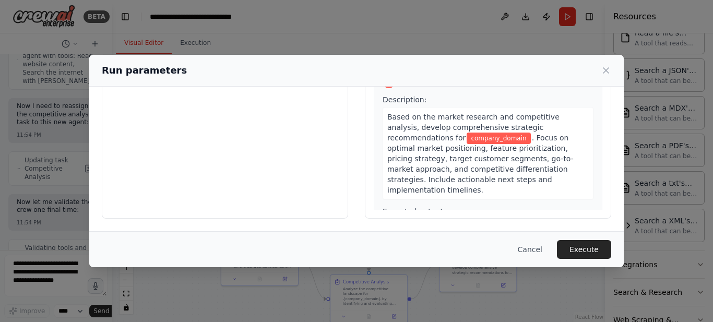
scroll to position [484, 0]
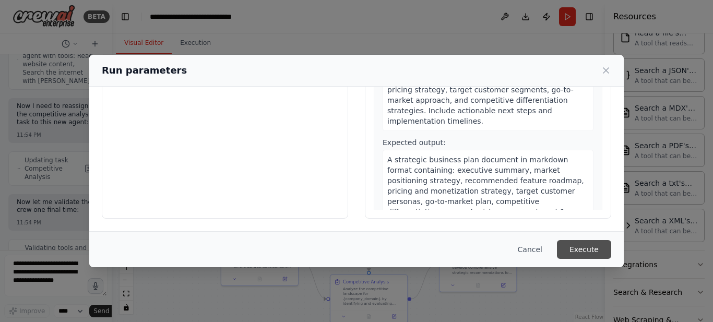
click at [579, 245] on button "Execute" at bounding box center [584, 249] width 54 height 19
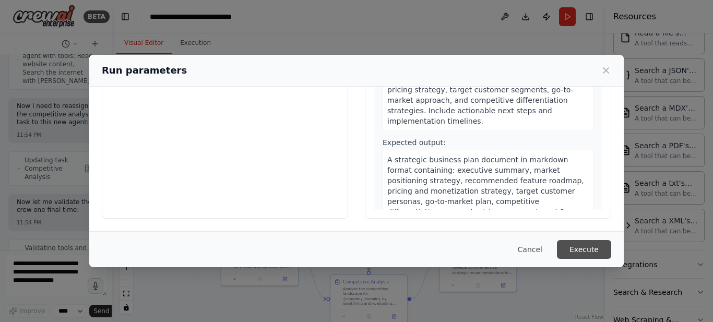
click at [602, 248] on button "Execute" at bounding box center [584, 249] width 54 height 19
click at [573, 243] on button "Execute" at bounding box center [584, 249] width 54 height 19
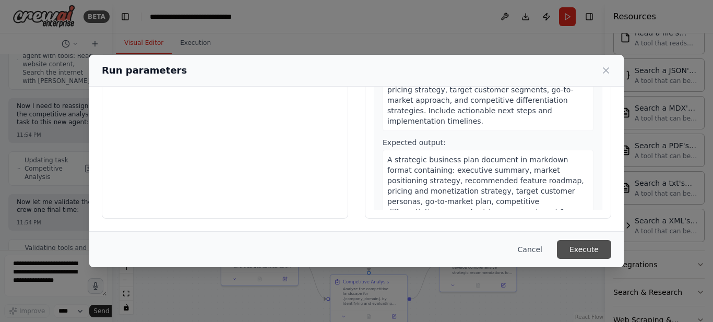
click at [573, 243] on button "Execute" at bounding box center [584, 249] width 54 height 19
click at [573, 242] on button "Execute" at bounding box center [584, 249] width 54 height 19
click at [607, 70] on icon at bounding box center [606, 70] width 5 height 5
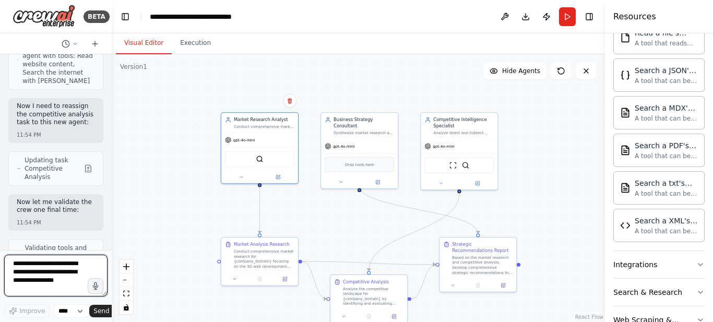
click at [36, 269] on textarea "To enrich screen reader interactions, please activate Accessibility in Grammarl…" at bounding box center [55, 276] width 103 height 42
type textarea "*****"
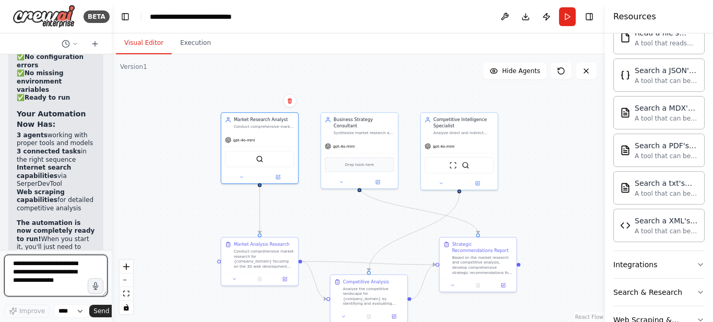
scroll to position [17856, 0]
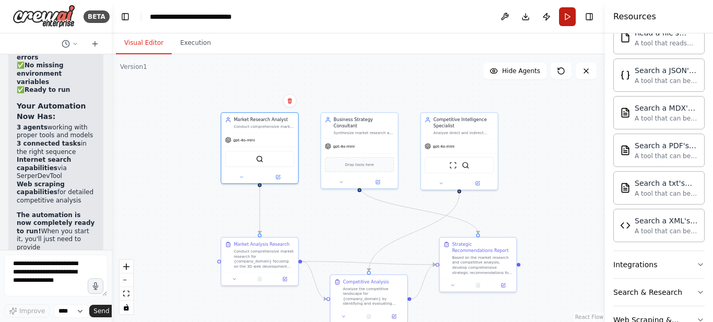
click at [569, 18] on button "Run" at bounding box center [567, 16] width 17 height 19
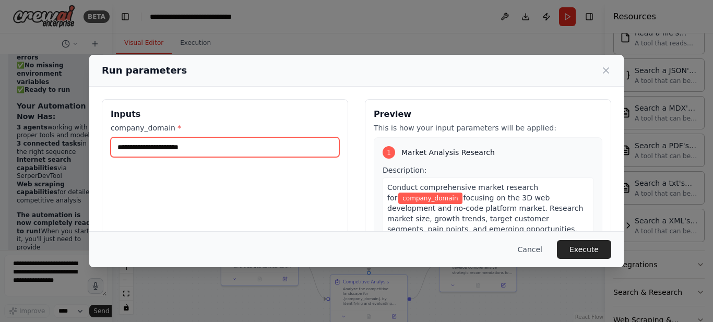
click at [156, 148] on input "company_domain *" at bounding box center [225, 147] width 229 height 20
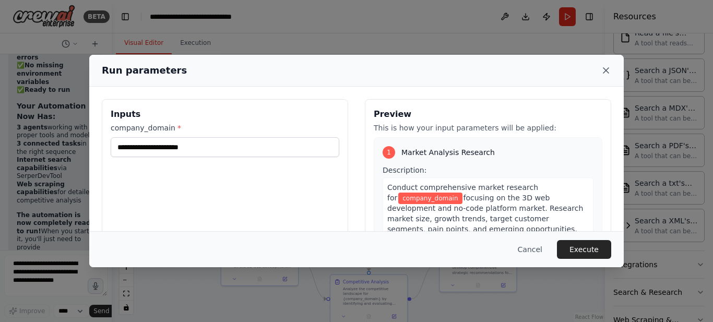
click at [604, 69] on icon at bounding box center [606, 70] width 10 height 10
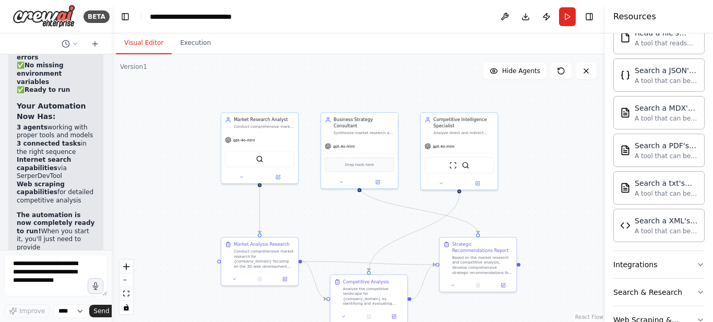
click at [108, 58] on div at bounding box center [110, 161] width 4 height 322
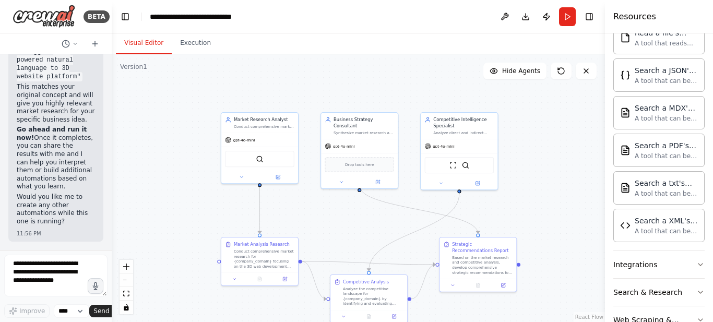
click at [108, 58] on div "BETA Hello! I'm the CrewAI assistant. What kind of automation do you want to bu…" at bounding box center [356, 161] width 713 height 322
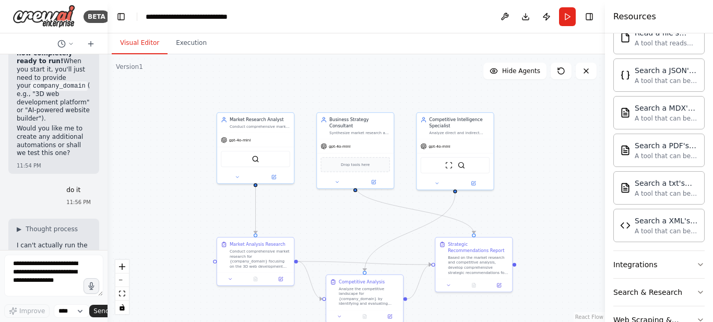
click at [108, 58] on div ".deletable-edge-delete-btn { width: 20px; height: 20px; border: 0px solid #ffff…" at bounding box center [357, 188] width 498 height 268
click at [119, 100] on div ".deletable-edge-delete-btn { width: 20px; height: 20px; border: 0px solid #ffff…" at bounding box center [357, 188] width 498 height 268
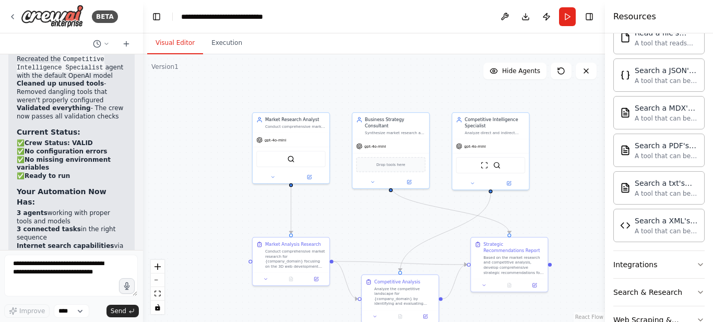
drag, startPoint x: 104, startPoint y: 102, endPoint x: 116, endPoint y: 111, distance: 14.2
click at [139, 110] on div at bounding box center [141, 161] width 4 height 322
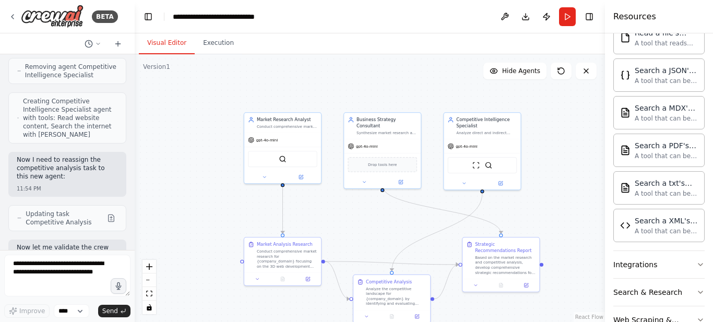
scroll to position [14285, 0]
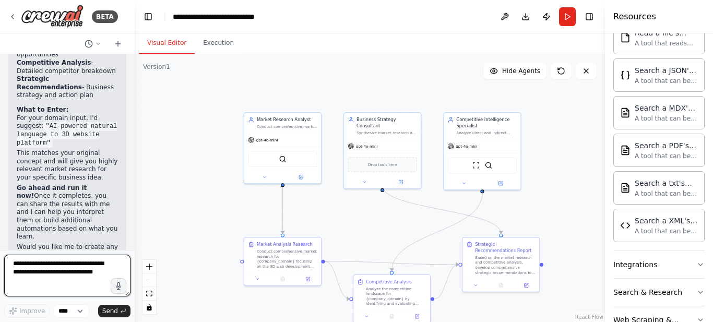
scroll to position [14786, 0]
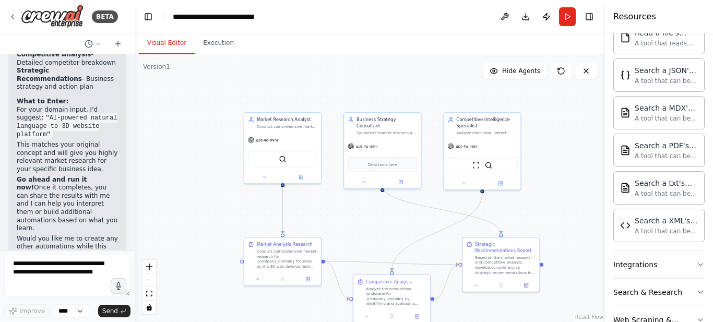
copy code "AI-powered natural language to 3D website platform"
click at [567, 18] on button "Run" at bounding box center [567, 16] width 17 height 19
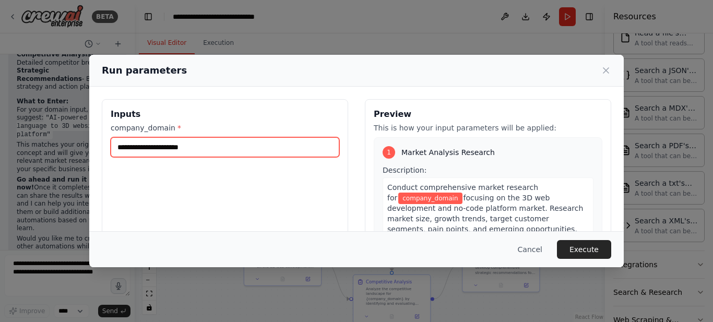
click at [192, 149] on input "company_domain *" at bounding box center [225, 147] width 229 height 20
paste input "**********"
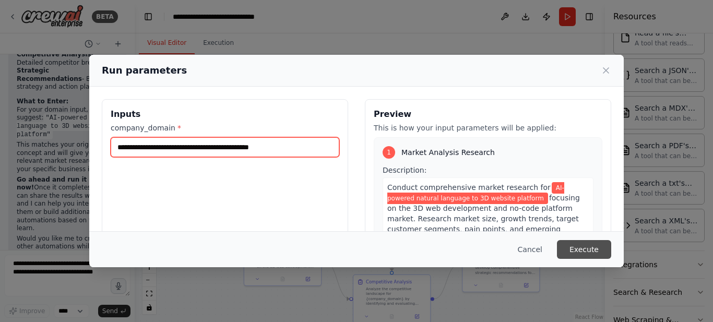
type input "**********"
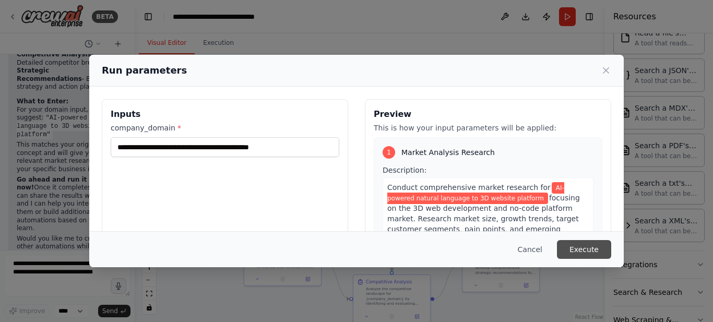
click at [577, 244] on button "Execute" at bounding box center [584, 249] width 54 height 19
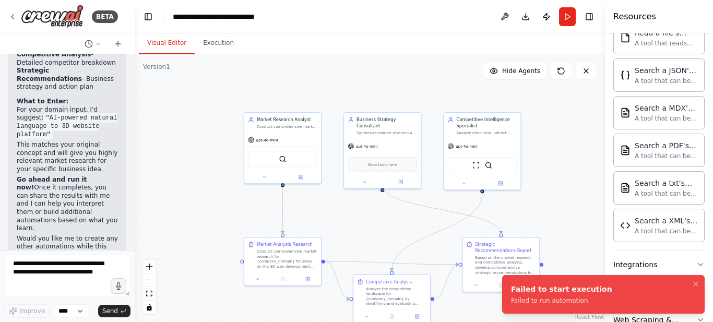
click at [565, 291] on div "Failed to start execution" at bounding box center [561, 289] width 101 height 10
click at [64, 277] on textarea "To enrich screen reader interactions, please activate Accessibility in Grammarl…" at bounding box center [67, 276] width 126 height 42
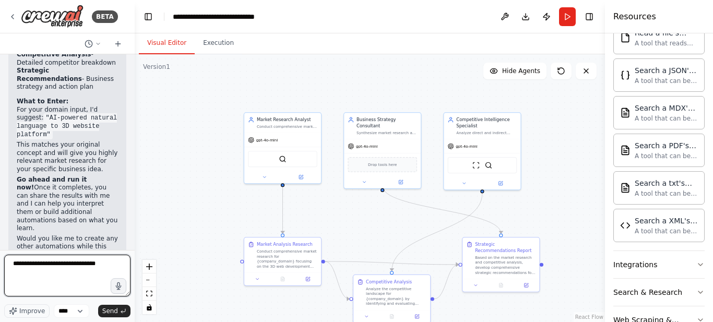
type textarea "**********"
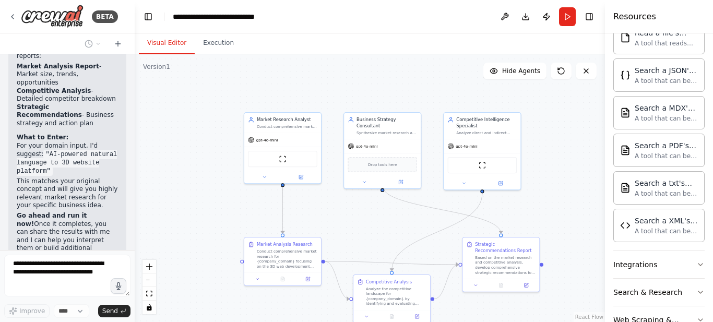
scroll to position [15371, 0]
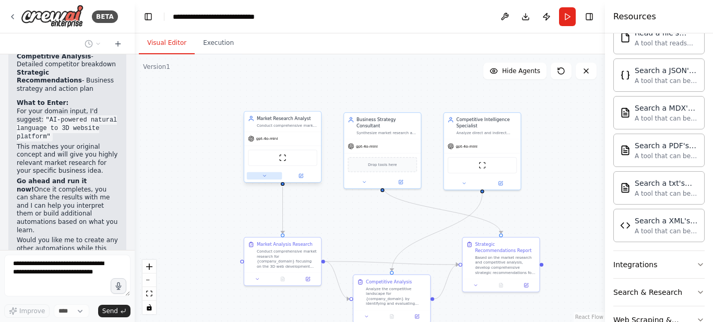
click at [267, 173] on button at bounding box center [265, 175] width 36 height 7
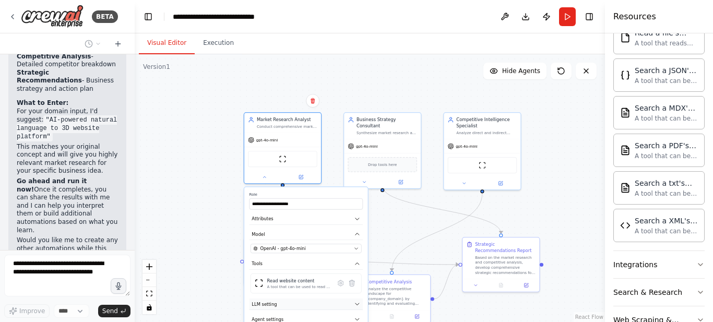
click at [332, 303] on button "LLM setting" at bounding box center [307, 304] width 114 height 11
click at [339, 306] on button "LLM setting" at bounding box center [307, 304] width 114 height 11
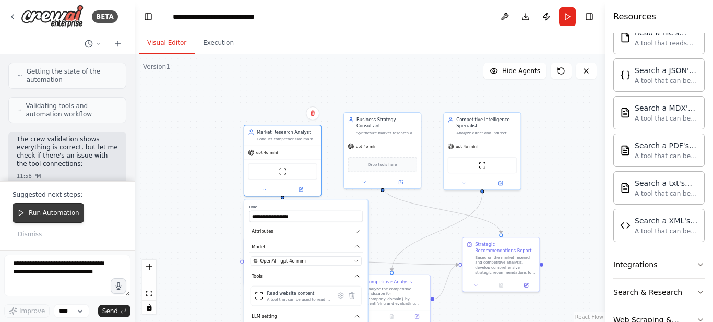
click at [61, 217] on span "Run Automation" at bounding box center [54, 213] width 51 height 8
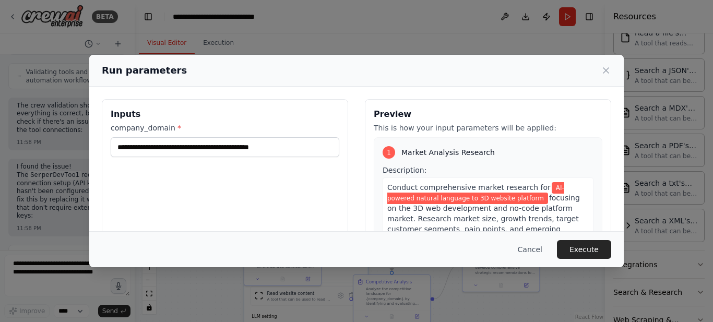
scroll to position [15728, 0]
click at [601, 254] on button "Execute" at bounding box center [584, 249] width 54 height 19
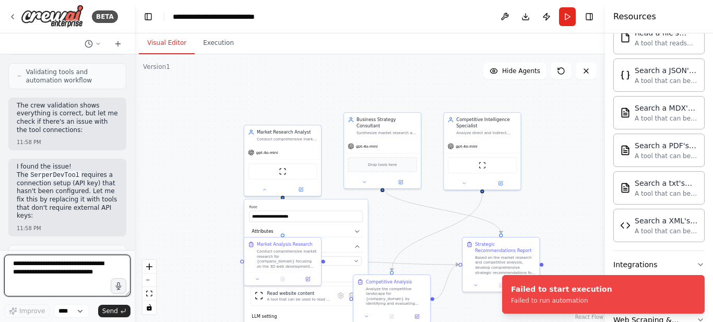
click at [49, 267] on textarea "To enrich screen reader interactions, please activate Accessibility in Grammarl…" at bounding box center [67, 276] width 126 height 42
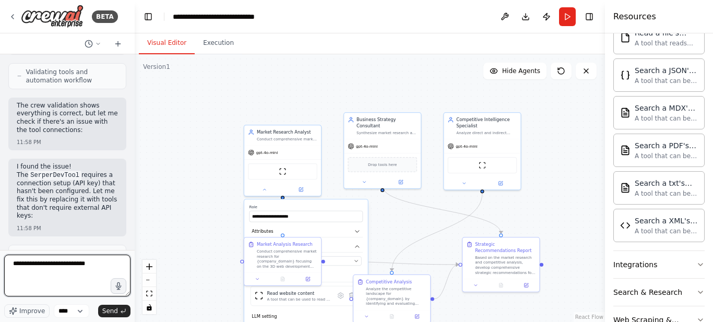
type textarea "**********"
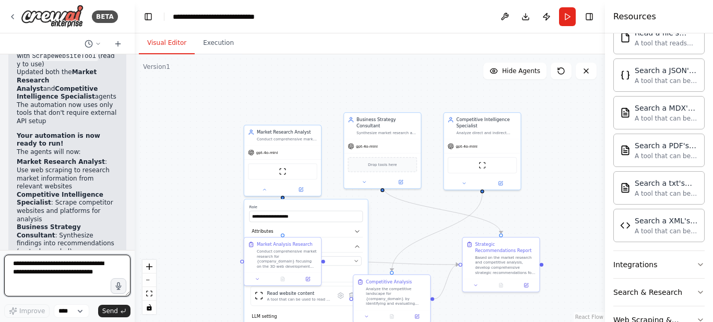
scroll to position [16241, 0]
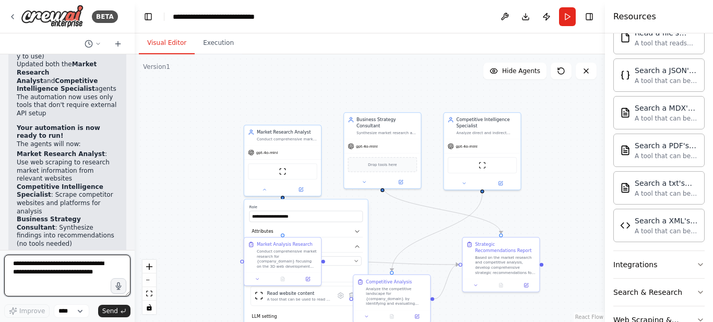
click at [43, 270] on textarea "To enrich screen reader interactions, please activate Accessibility in Grammarl…" at bounding box center [67, 276] width 126 height 42
type textarea "**********"
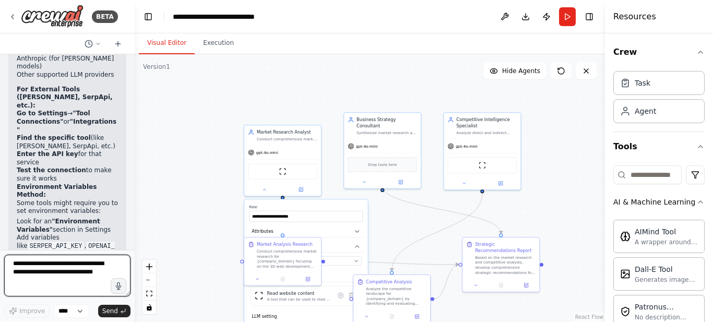
scroll to position [16736, 0]
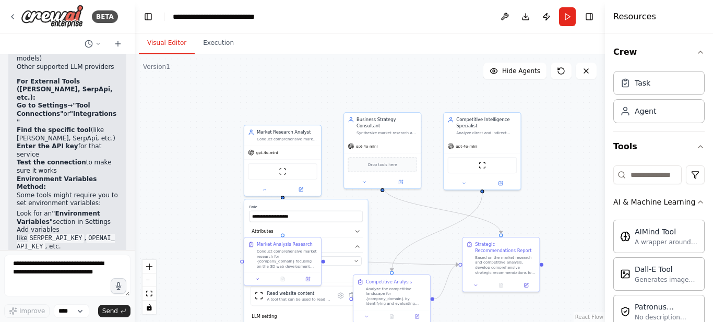
drag, startPoint x: 33, startPoint y: 78, endPoint x: 77, endPoint y: 74, distance: 44.5
drag, startPoint x: 18, startPoint y: 78, endPoint x: 69, endPoint y: 76, distance: 51.2
copy code "SerperDevTool"
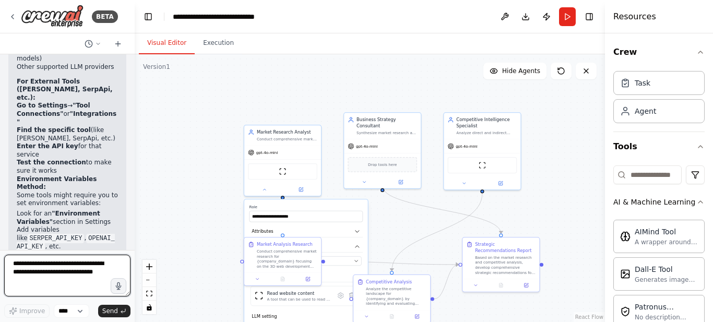
click at [30, 265] on textarea "To enrich screen reader interactions, please activate Accessibility in Grammarl…" at bounding box center [67, 276] width 126 height 42
paste textarea "**********"
type textarea "**********"
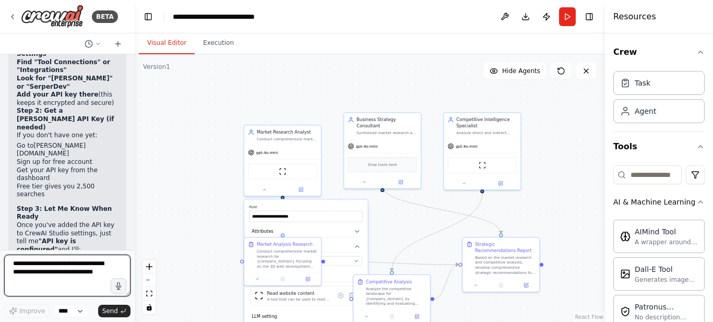
scroll to position [17348, 0]
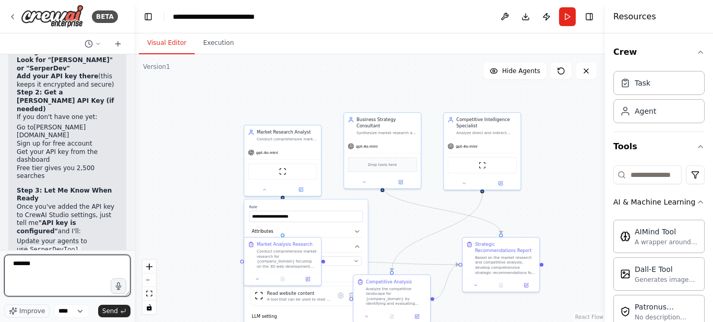
type textarea "********"
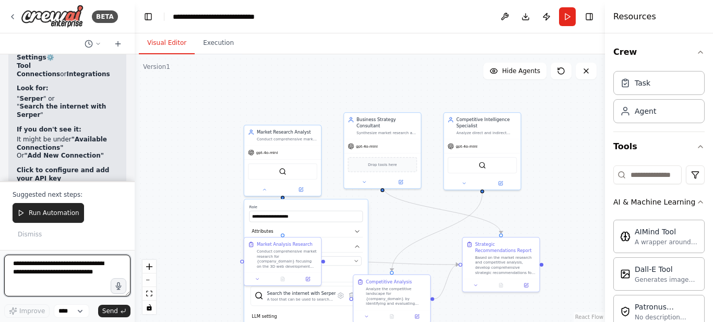
scroll to position [18063, 0]
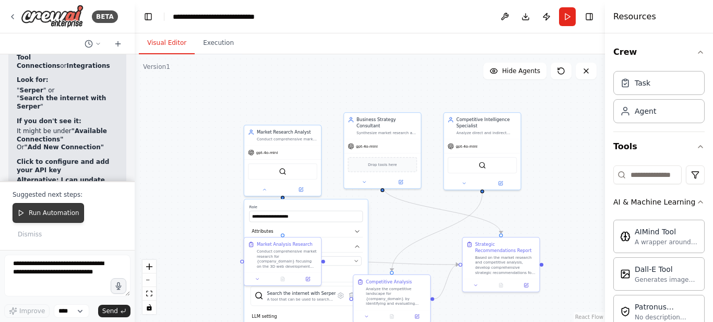
click at [37, 217] on span "Run Automation" at bounding box center [54, 213] width 51 height 8
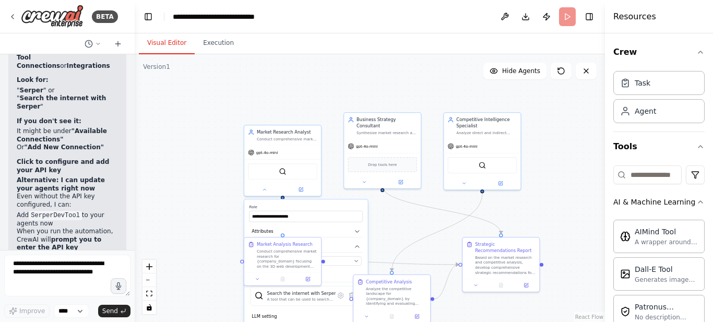
scroll to position [18013, 0]
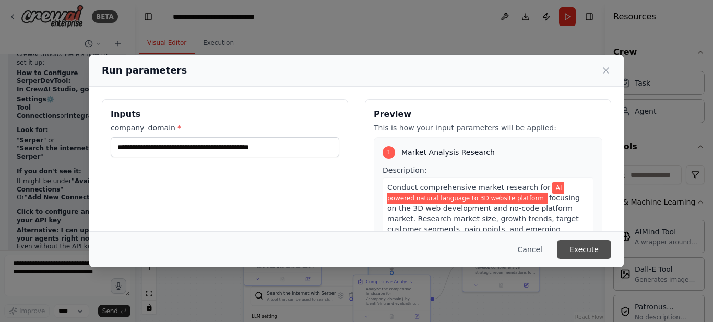
click at [599, 250] on button "Execute" at bounding box center [584, 249] width 54 height 19
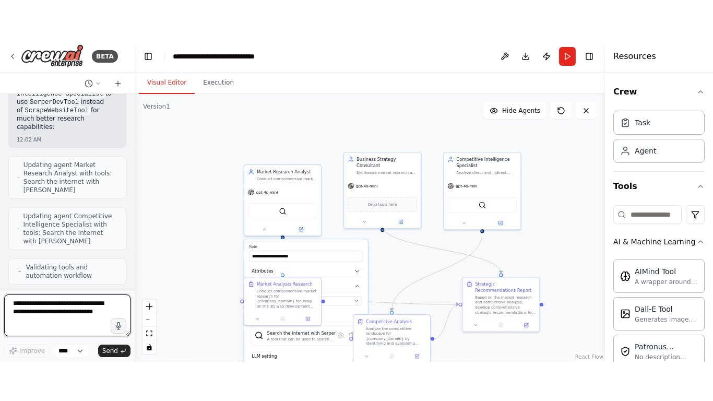
scroll to position [18393, 0]
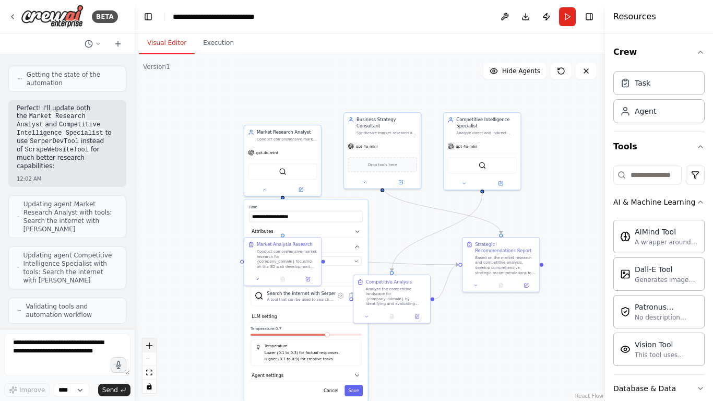
click at [147, 322] on icon "zoom in" at bounding box center [149, 346] width 6 height 6
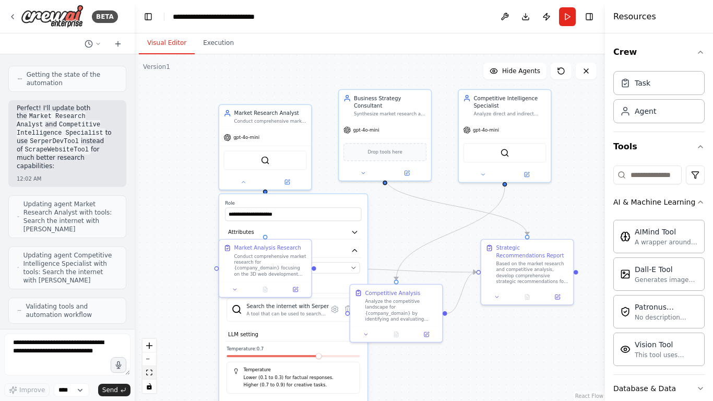
click at [148, 322] on icon "fit view" at bounding box center [149, 373] width 6 height 6
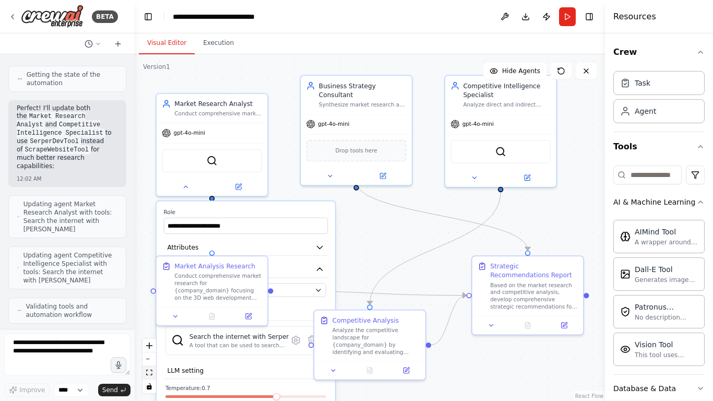
click at [148, 322] on icon "fit view" at bounding box center [149, 373] width 6 height 6
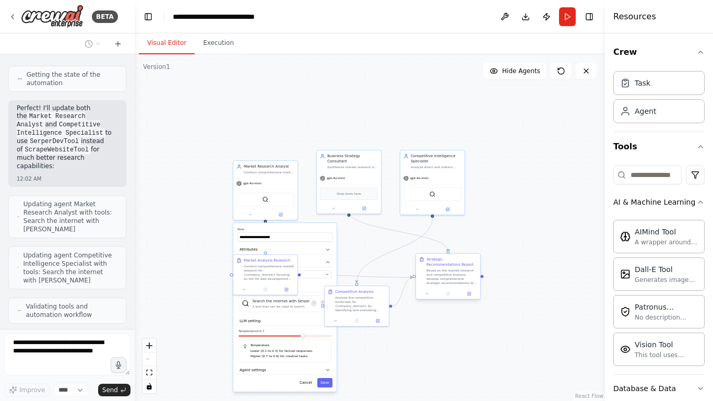
scroll to position [18420, 0]
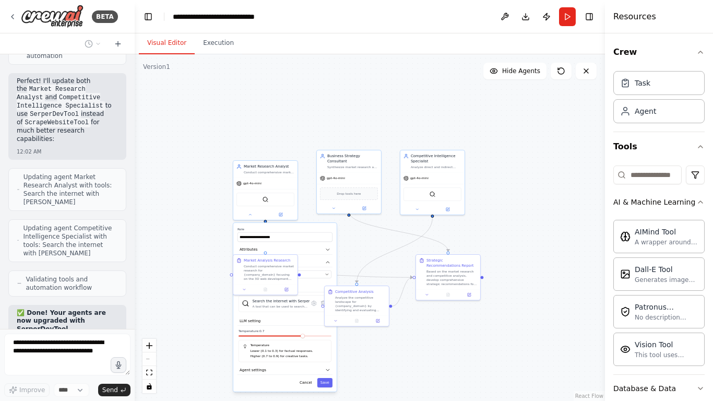
drag, startPoint x: 417, startPoint y: 324, endPoint x: 419, endPoint y: 306, distance: 18.4
click at [419, 306] on div ".deletable-edge-delete-btn { width: 20px; height: 20px; border: 0px solid #ffff…" at bounding box center [370, 227] width 471 height 347
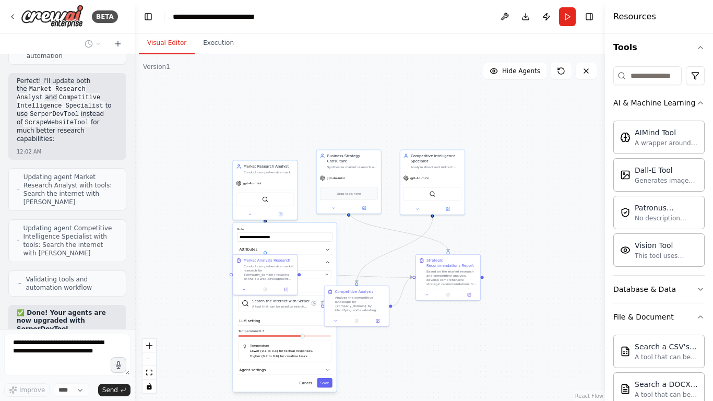
scroll to position [0, 0]
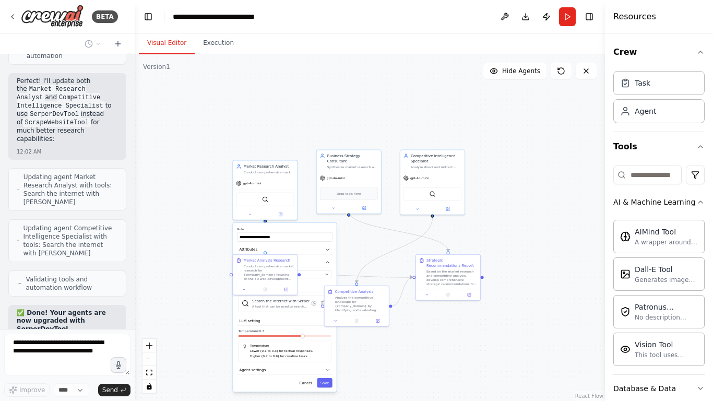
drag, startPoint x: 500, startPoint y: 235, endPoint x: 507, endPoint y: 214, distance: 22.0
click at [507, 214] on div ".deletable-edge-delete-btn { width: 20px; height: 20px; border: 0px solid #ffff…" at bounding box center [370, 227] width 471 height 347
click at [146, 322] on button "zoom out" at bounding box center [150, 360] width 14 height 14
click at [146, 322] on div "React Flow controls" at bounding box center [150, 366] width 14 height 54
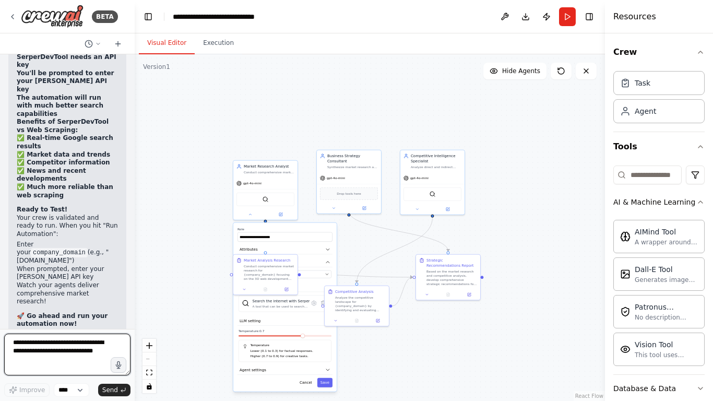
scroll to position [18810, 0]
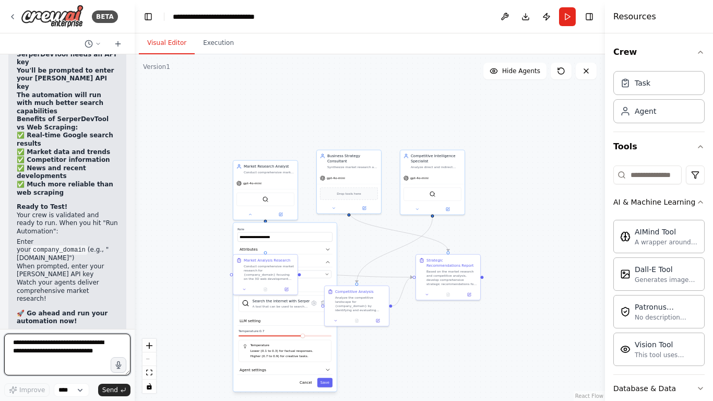
click at [39, 322] on textarea "To enrich screen reader interactions, please activate Accessibility in Grammarl…" at bounding box center [67, 355] width 126 height 42
type textarea "**********"
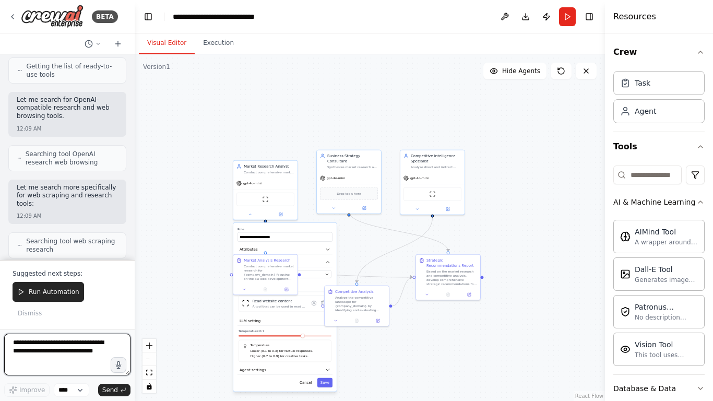
scroll to position [20140, 0]
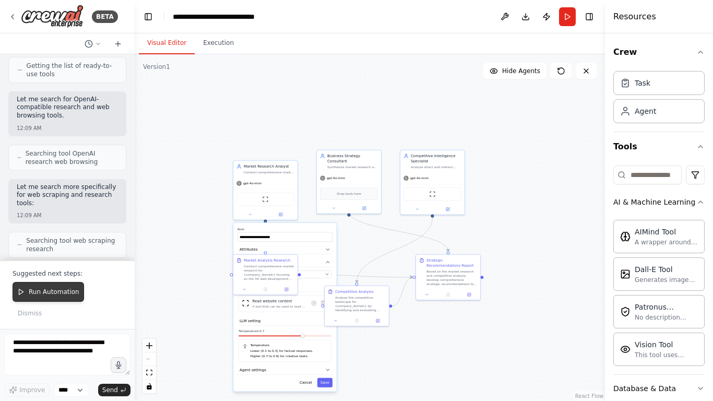
click at [49, 302] on button "Run Automation" at bounding box center [49, 292] width 72 height 20
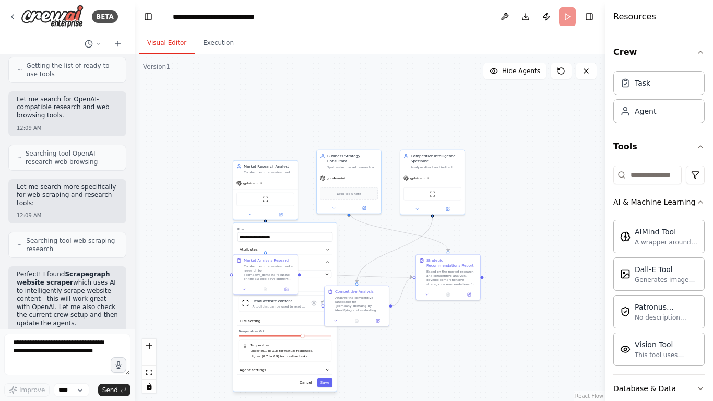
scroll to position [20244, 0]
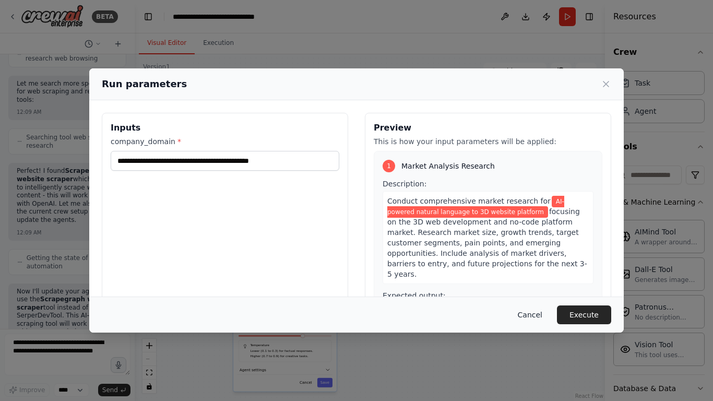
click at [534, 322] on button "Cancel" at bounding box center [530, 315] width 41 height 19
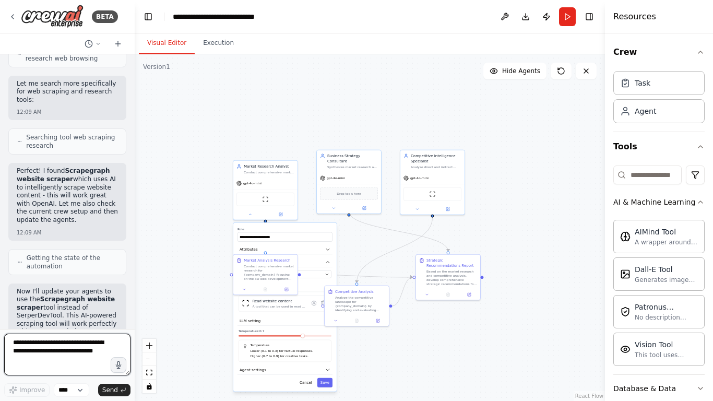
click at [92, 322] on textarea "To enrich screen reader interactions, please activate Accessibility in Grammarl…" at bounding box center [67, 355] width 126 height 42
click at [567, 17] on button "Run" at bounding box center [567, 16] width 17 height 19
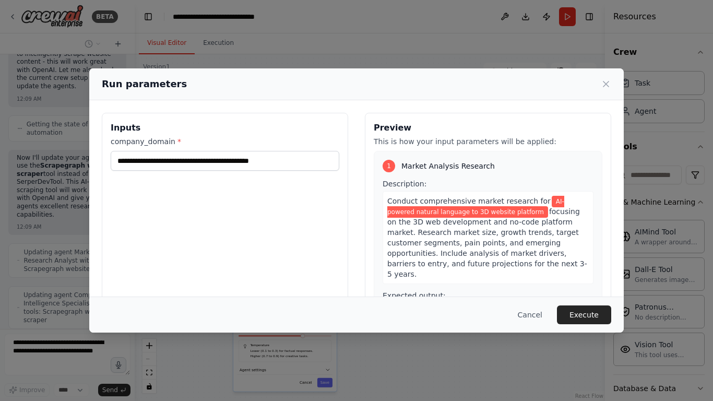
scroll to position [20412, 0]
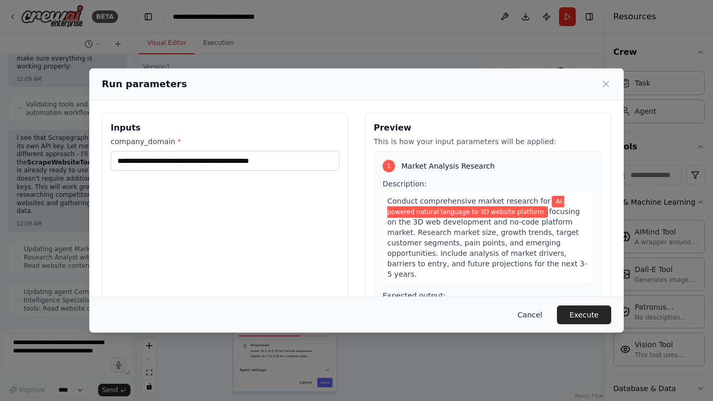
click at [544, 315] on button "Cancel" at bounding box center [530, 315] width 41 height 19
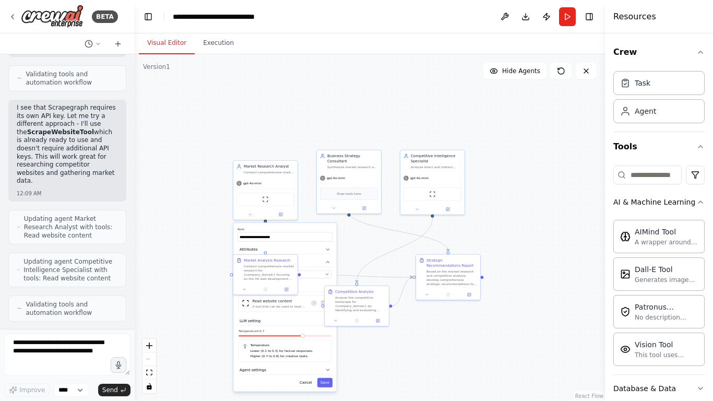
scroll to position [20677, 0]
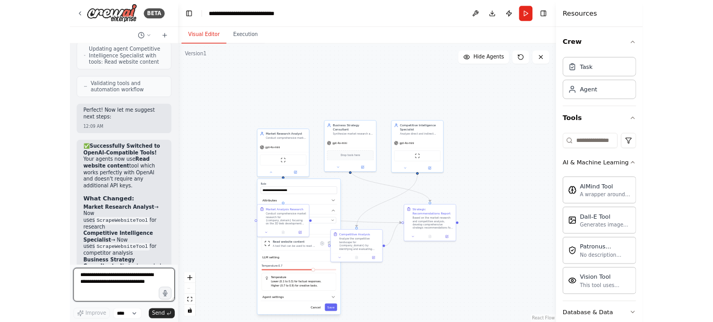
scroll to position [20912, 0]
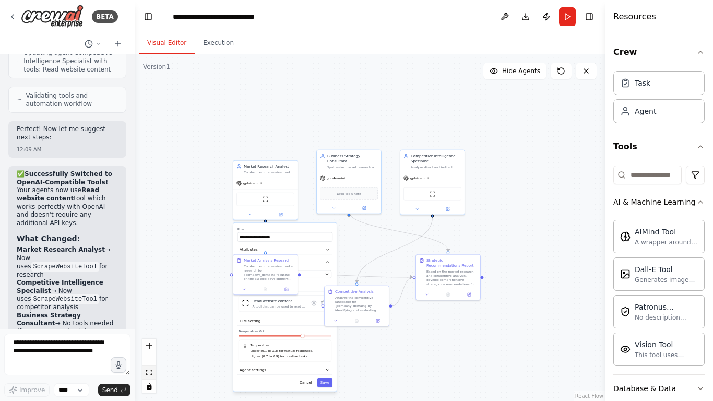
click at [149, 371] on icon "fit view" at bounding box center [149, 373] width 6 height 6
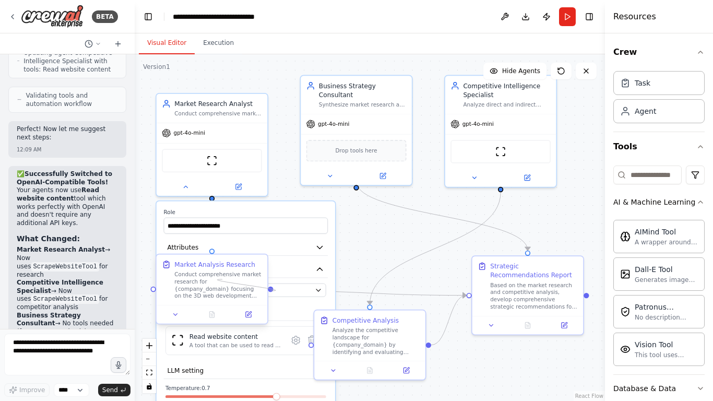
drag, startPoint x: 270, startPoint y: 292, endPoint x: 223, endPoint y: 280, distance: 48.5
click at [223, 280] on div "Market Analysis Research Conduct comprehensive market research for {company_dom…" at bounding box center [212, 289] width 113 height 71
drag, startPoint x: 357, startPoint y: 175, endPoint x: 358, endPoint y: 181, distance: 5.8
click at [358, 183] on div at bounding box center [356, 185] width 5 height 5
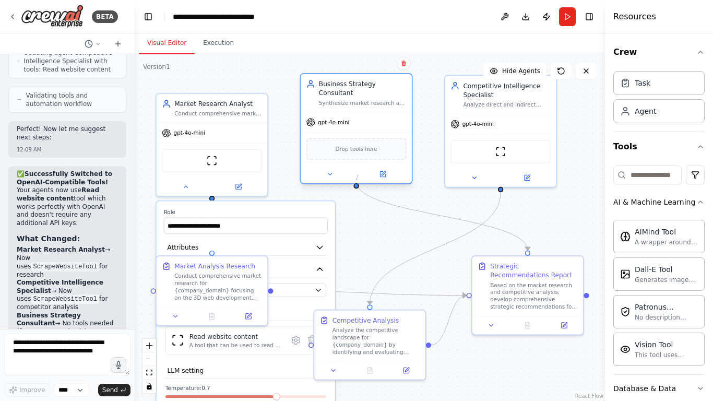
click at [358, 183] on div at bounding box center [356, 185] width 5 height 5
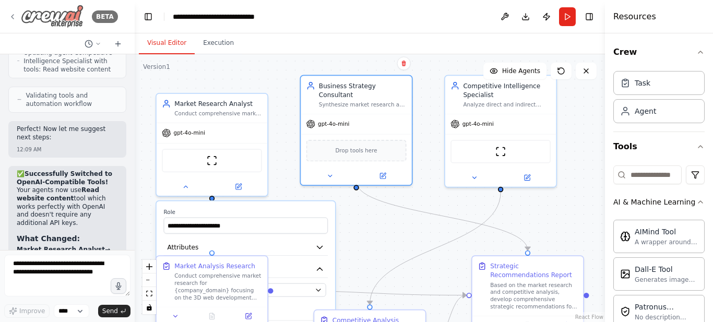
click at [36, 11] on img at bounding box center [52, 17] width 63 height 24
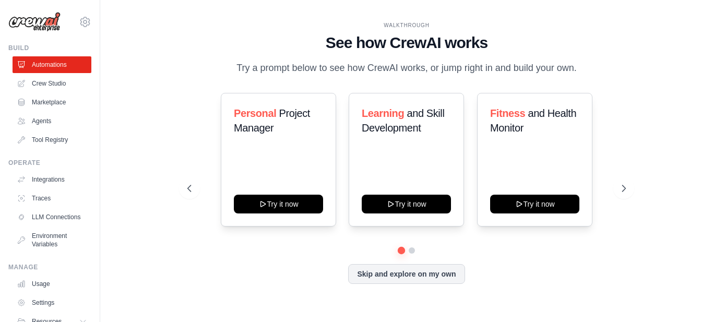
click at [24, 160] on div "Operate" at bounding box center [49, 163] width 83 height 8
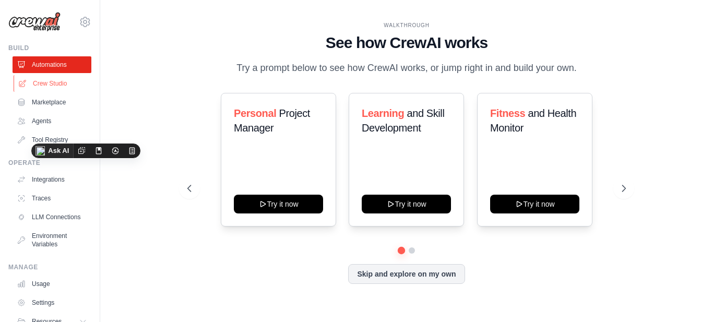
click at [53, 86] on link "Crew Studio" at bounding box center [53, 83] width 79 height 17
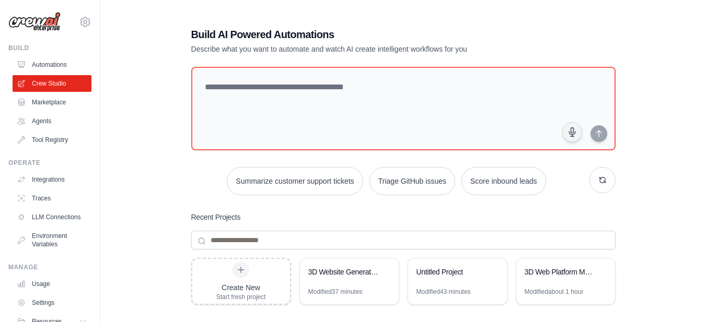
scroll to position [62, 0]
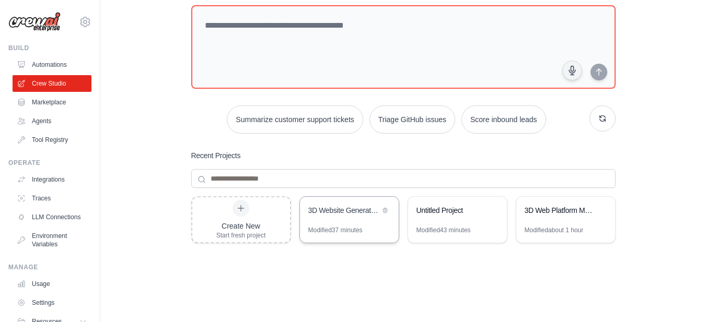
click at [358, 228] on div "Modified 37 minutes" at bounding box center [335, 230] width 54 height 8
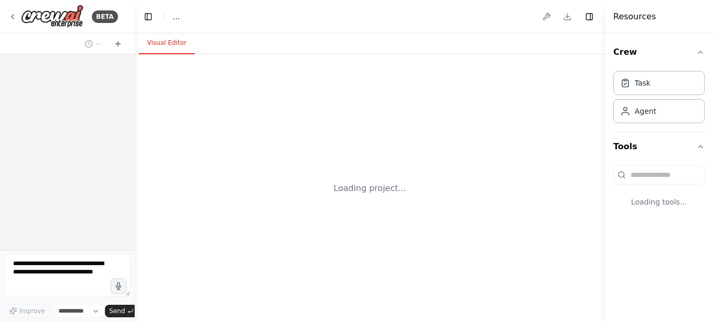
select select "****"
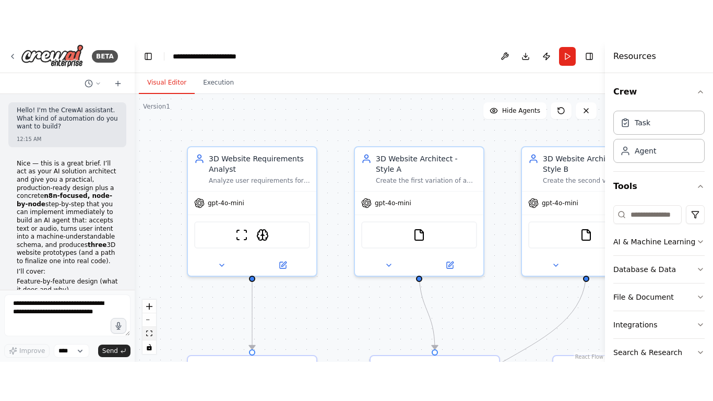
scroll to position [11369, 0]
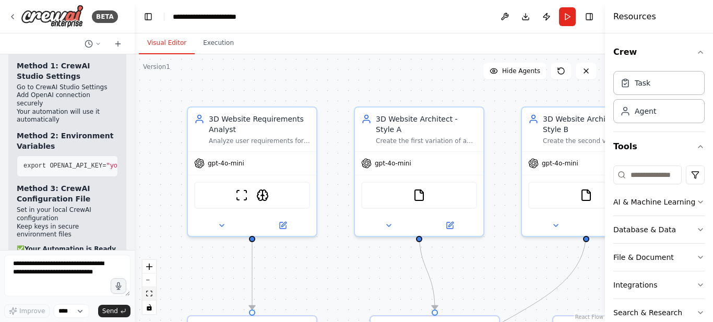
click at [148, 295] on icon "fit view" at bounding box center [149, 294] width 6 height 6
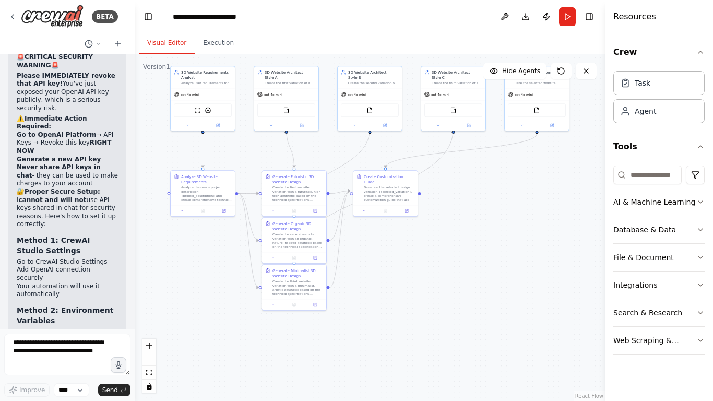
scroll to position [11195, 0]
click at [516, 75] on button "Hide Agents" at bounding box center [515, 71] width 63 height 17
click at [516, 75] on button "Show Agents" at bounding box center [514, 71] width 66 height 17
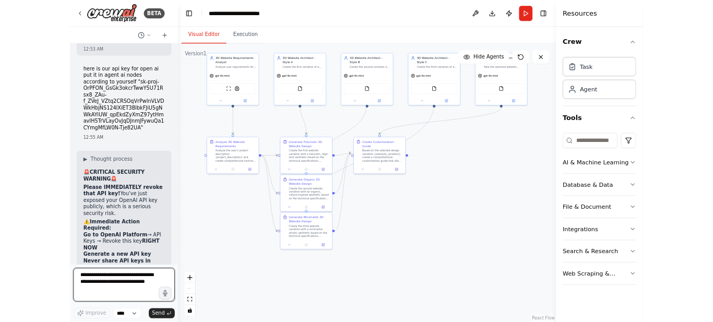
scroll to position [10981, 0]
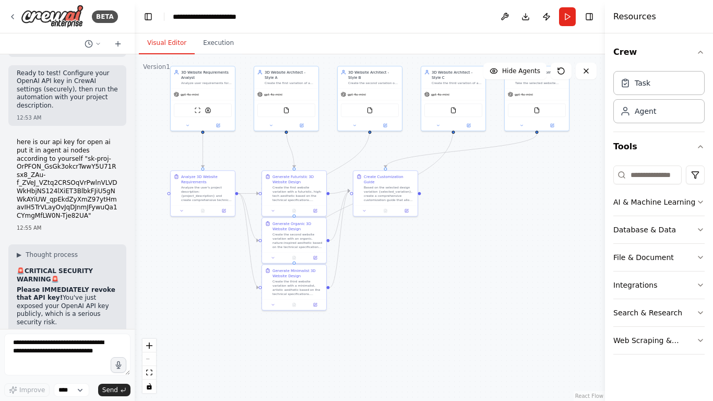
click at [359, 22] on header "**********" at bounding box center [370, 16] width 471 height 33
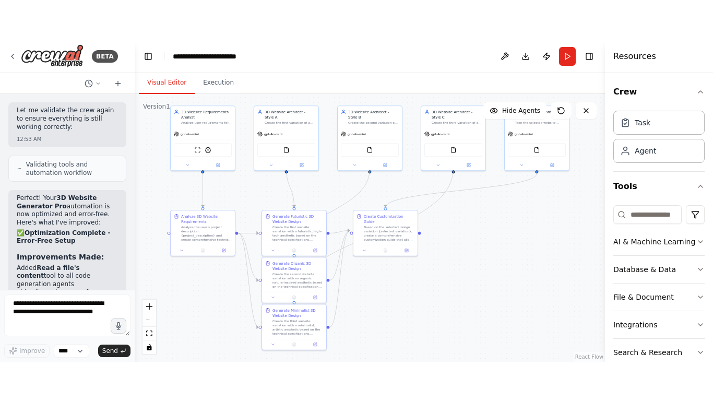
scroll to position [10335, 0]
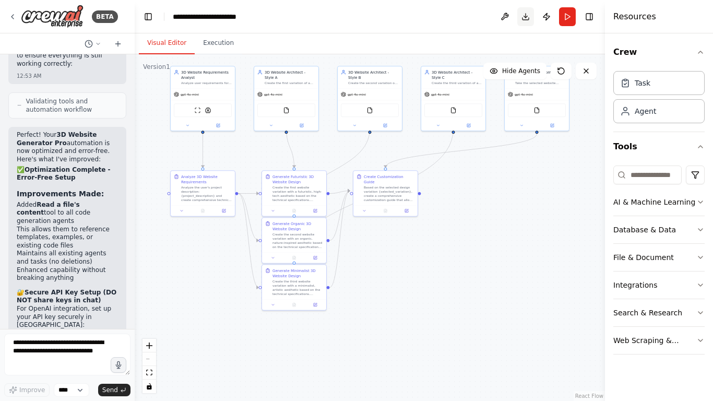
click at [529, 14] on button "Download" at bounding box center [526, 16] width 17 height 19
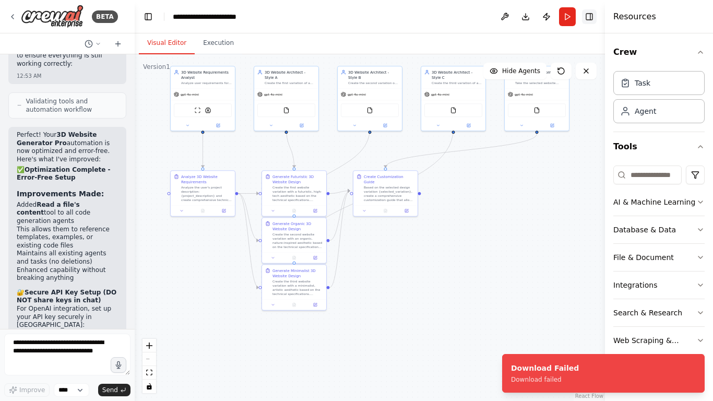
click at [588, 18] on button "Toggle Right Sidebar" at bounding box center [589, 16] width 15 height 15
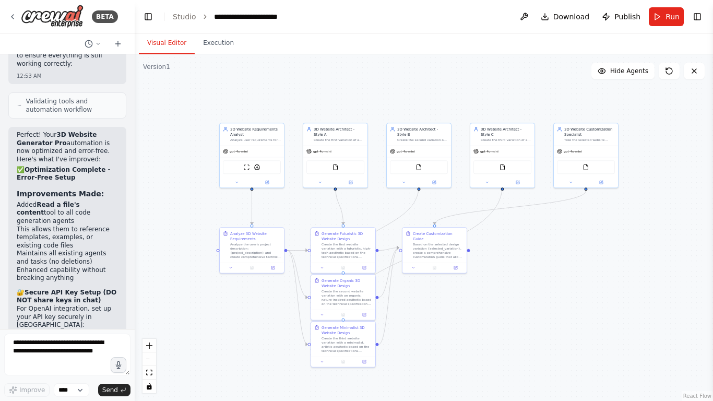
drag, startPoint x: 569, startPoint y: 167, endPoint x: 618, endPoint y: 224, distance: 75.2
click at [618, 224] on div ".deletable-edge-delete-btn { width: 20px; height: 20px; border: 0px solid #ffff…" at bounding box center [424, 227] width 579 height 347
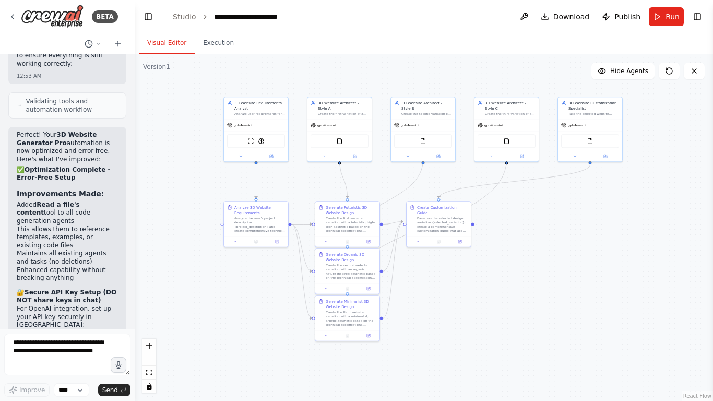
drag, startPoint x: 618, startPoint y: 224, endPoint x: 623, endPoint y: 197, distance: 26.4
click at [623, 197] on div ".deletable-edge-delete-btn { width: 20px; height: 20px; border: 0px solid #ffff…" at bounding box center [424, 227] width 579 height 347
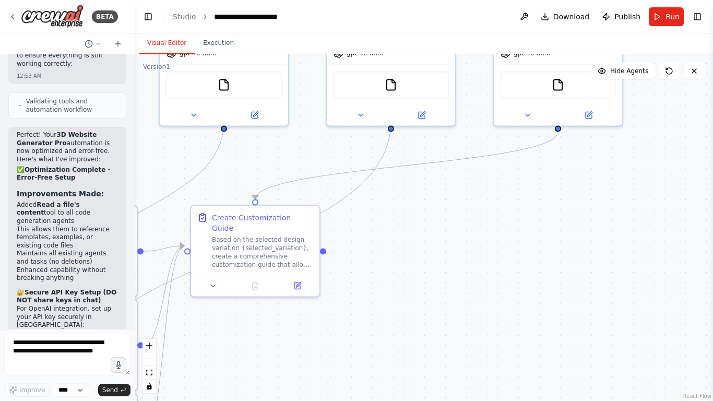
click at [623, 197] on div ".deletable-edge-delete-btn { width: 20px; height: 20px; border: 0px solid #ffff…" at bounding box center [424, 227] width 579 height 347
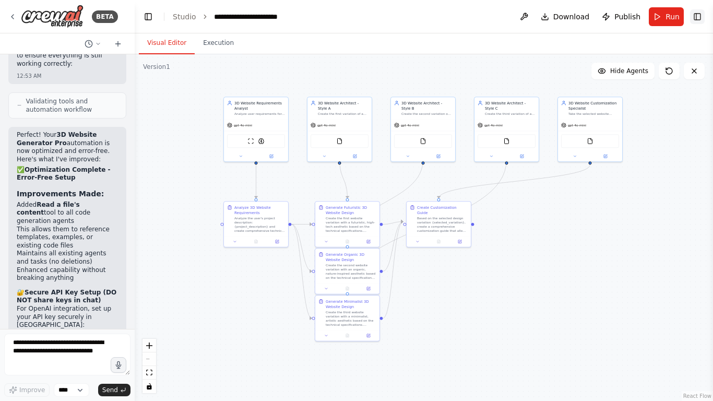
click at [696, 18] on button "Toggle Right Sidebar" at bounding box center [697, 16] width 15 height 15
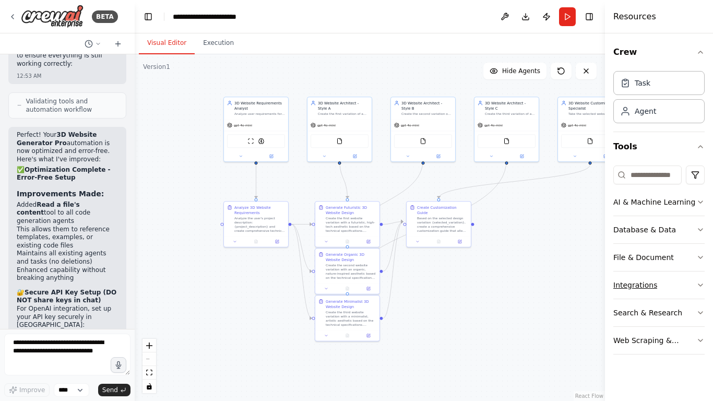
click at [686, 283] on button "Integrations" at bounding box center [659, 285] width 91 height 27
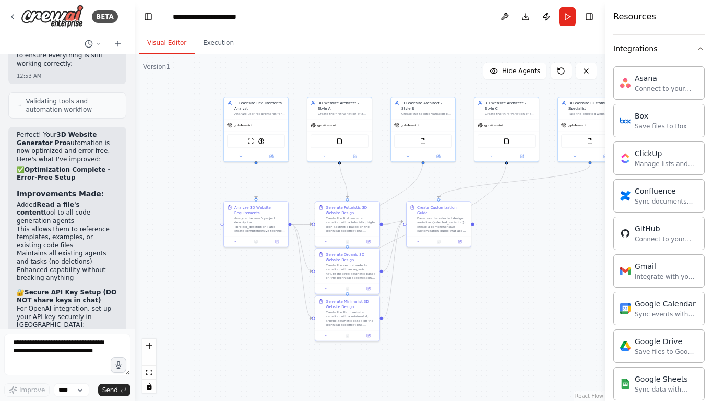
scroll to position [238, 0]
click at [147, 322] on icon "zoom in" at bounding box center [149, 346] width 6 height 6
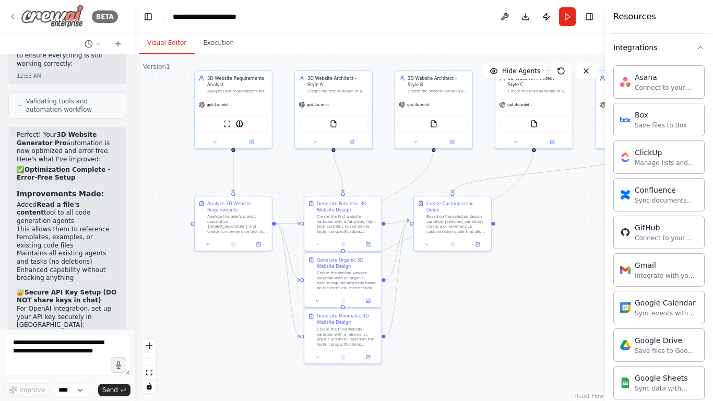
click at [11, 18] on icon at bounding box center [12, 17] width 8 height 8
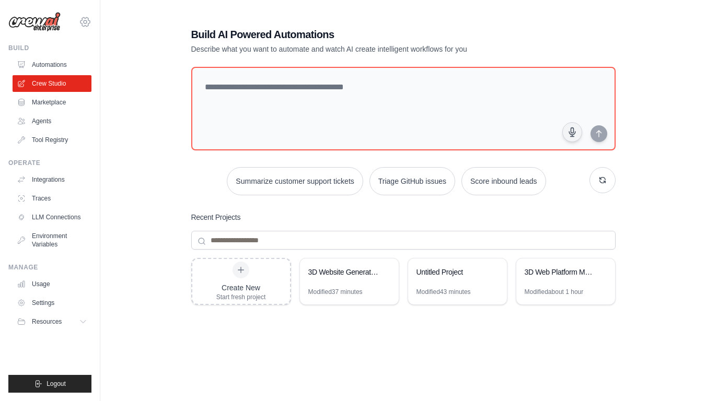
click at [82, 25] on icon at bounding box center [84, 21] width 9 height 9
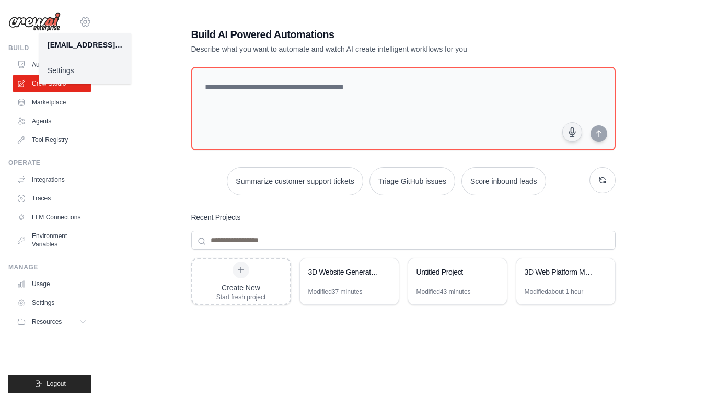
scroll to position [51, 0]
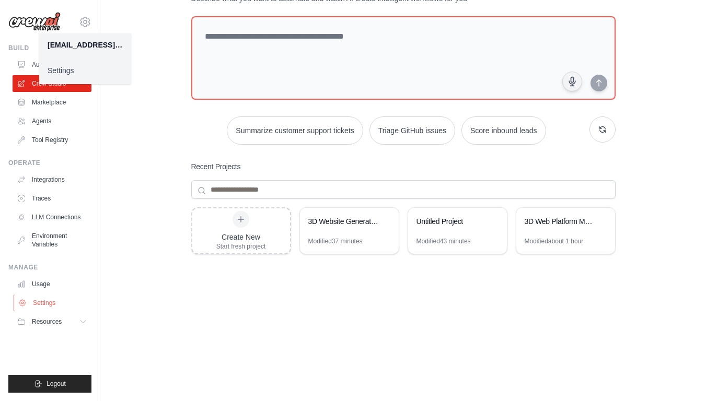
click at [36, 302] on link "Settings" at bounding box center [53, 303] width 79 height 17
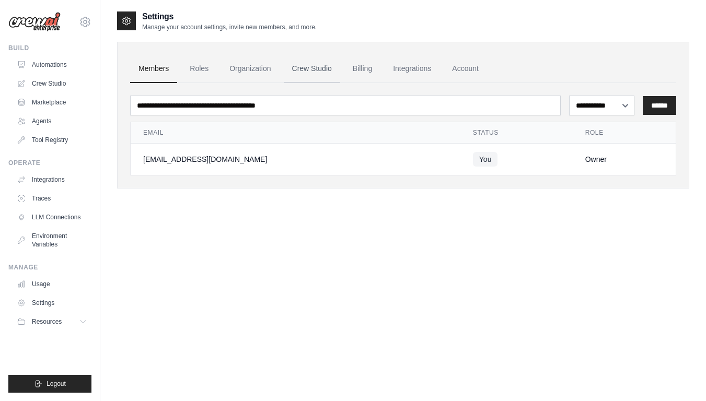
click at [334, 72] on link "Crew Studio" at bounding box center [312, 69] width 56 height 28
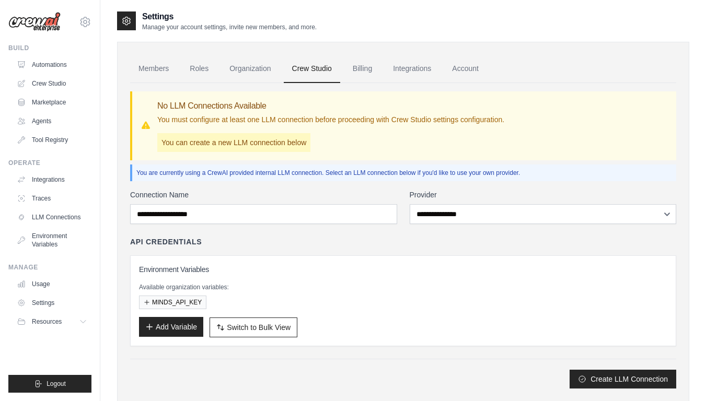
click at [183, 329] on button "Add Variable" at bounding box center [171, 327] width 64 height 20
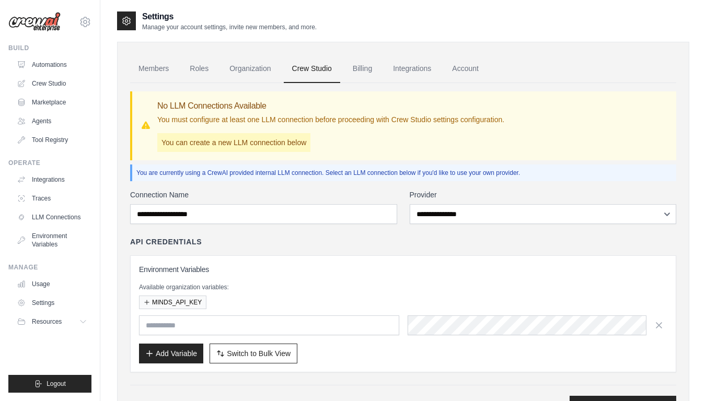
click at [174, 323] on input "text" at bounding box center [269, 325] width 260 height 20
click at [58, 78] on link "Crew Studio" at bounding box center [53, 83] width 79 height 17
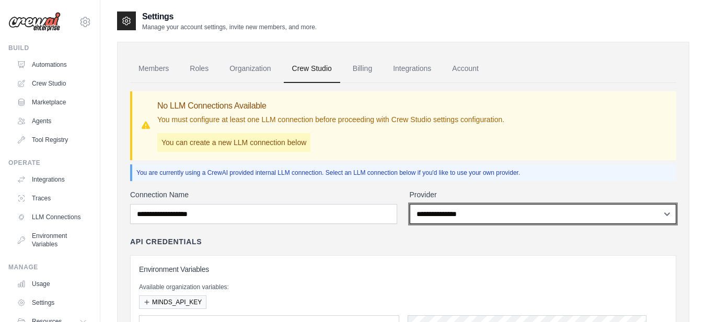
click at [448, 208] on select "**********" at bounding box center [542, 214] width 267 height 20
select select "******"
click at [409, 204] on select "**********" at bounding box center [542, 214] width 267 height 20
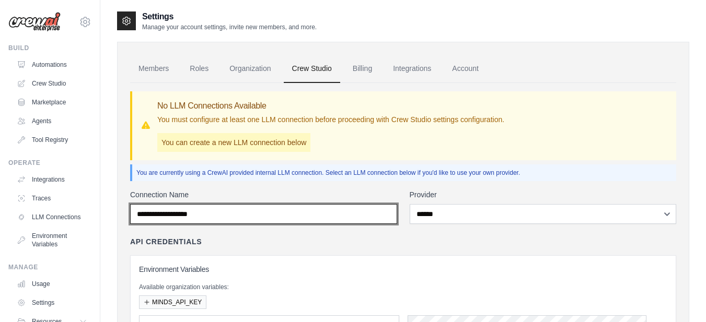
click at [364, 216] on input "Connection Name" at bounding box center [263, 214] width 267 height 20
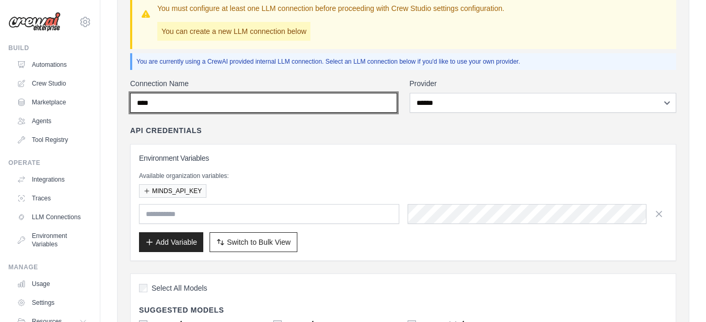
scroll to position [131, 0]
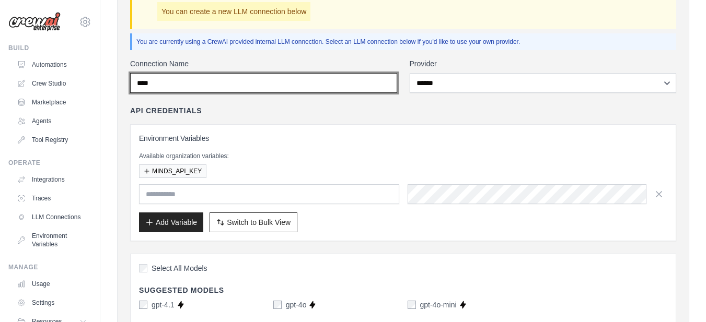
type input "***"
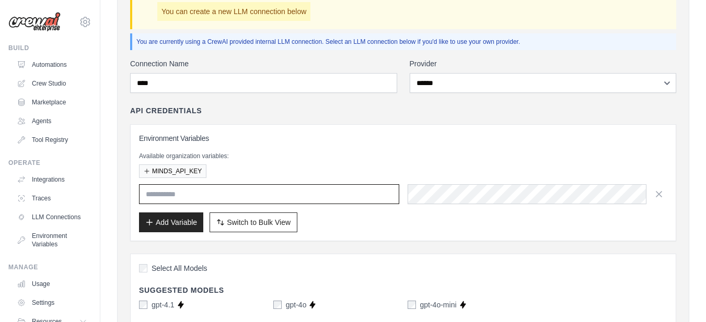
click at [261, 198] on input "text" at bounding box center [269, 194] width 260 height 20
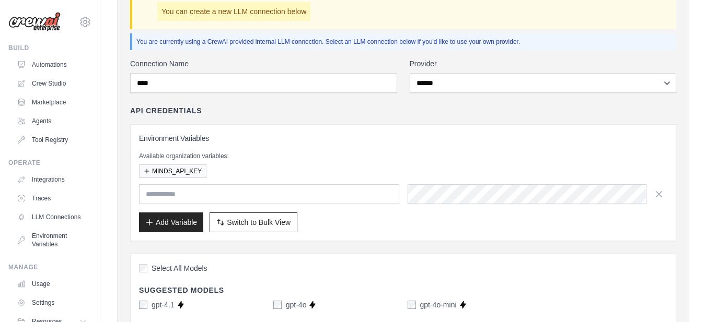
click at [236, 132] on div "Environment Variables Available organization variables: MINDS_API_KEY Add Varia…" at bounding box center [403, 182] width 546 height 117
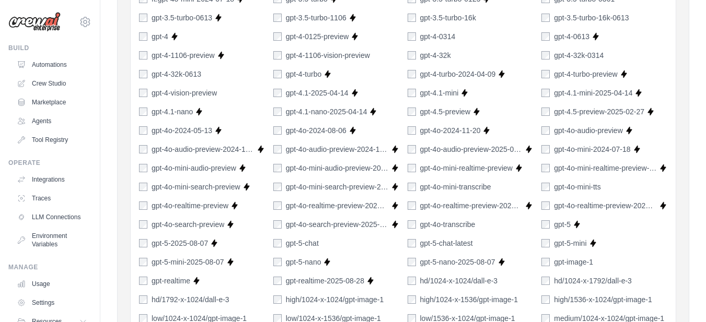
scroll to position [519, 0]
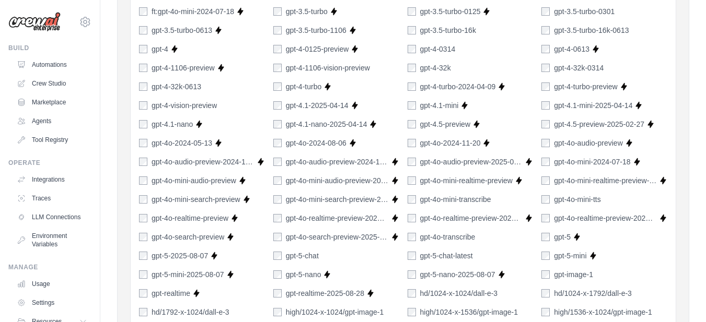
click at [315, 254] on label "gpt-5-chat" at bounding box center [302, 256] width 33 height 10
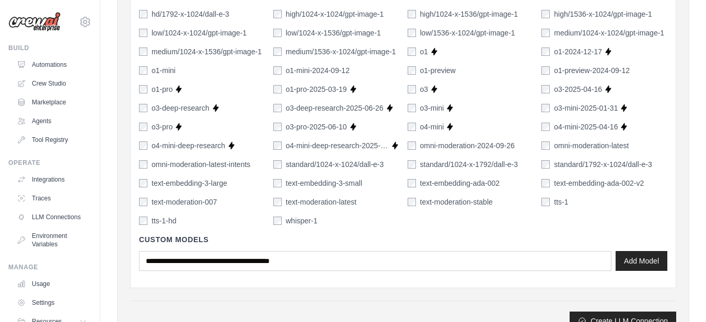
scroll to position [865, 0]
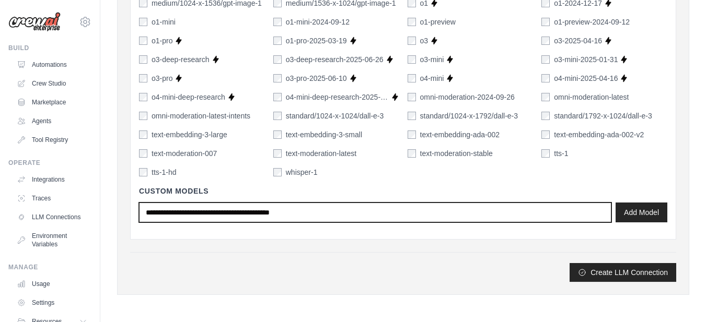
click at [418, 214] on input "text" at bounding box center [375, 213] width 472 height 20
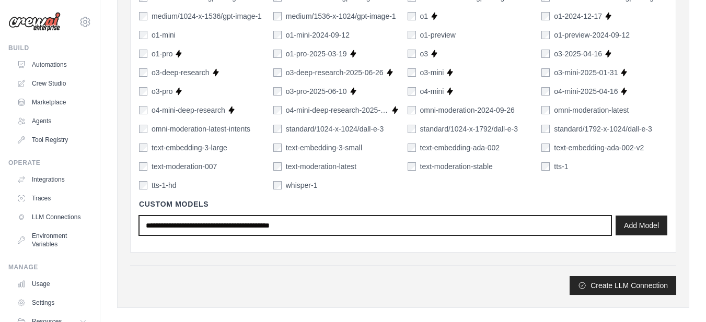
scroll to position [853, 0]
click at [242, 227] on input "text" at bounding box center [375, 225] width 472 height 20
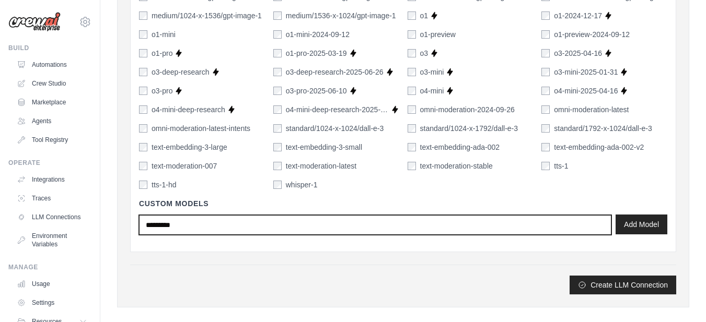
type input "********"
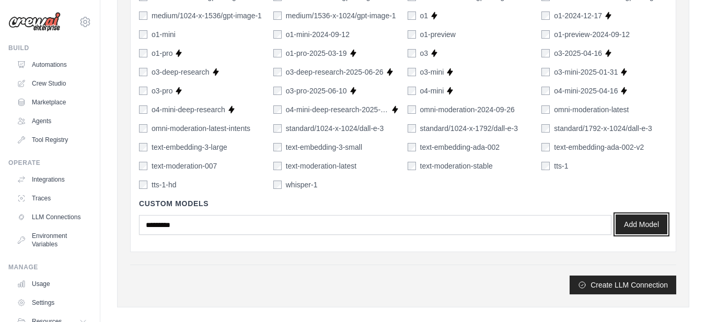
click at [641, 230] on button "Add Model" at bounding box center [641, 225] width 52 height 20
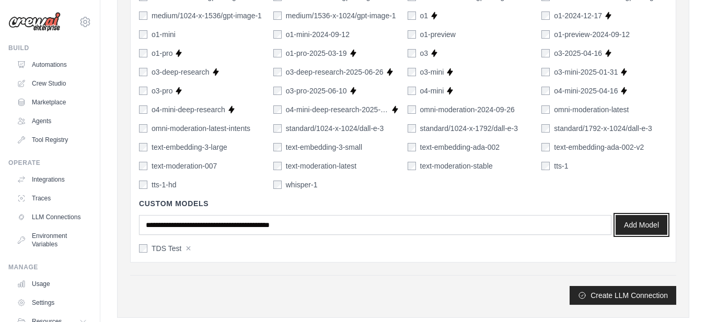
scroll to position [876, 0]
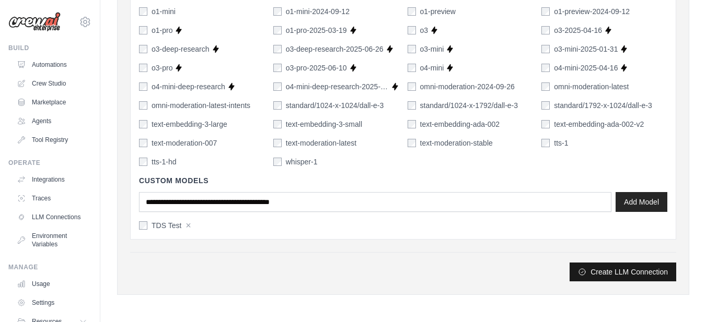
click at [628, 278] on button "Create LLM Connection" at bounding box center [622, 272] width 107 height 19
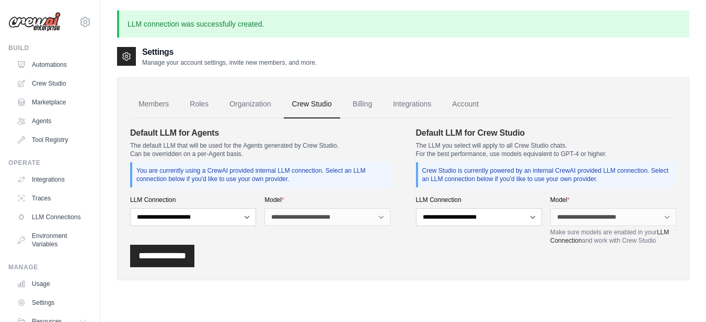
scroll to position [56, 0]
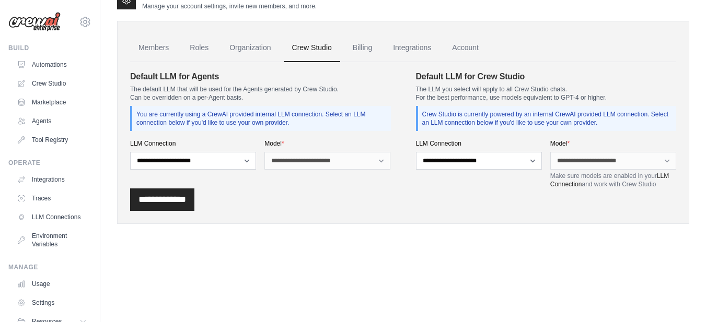
click at [221, 152] on div "**********" at bounding box center [260, 154] width 261 height 30
click at [218, 160] on select "**********" at bounding box center [193, 161] width 126 height 18
select select "******"
click at [130, 152] on select "**********" at bounding box center [193, 161] width 126 height 18
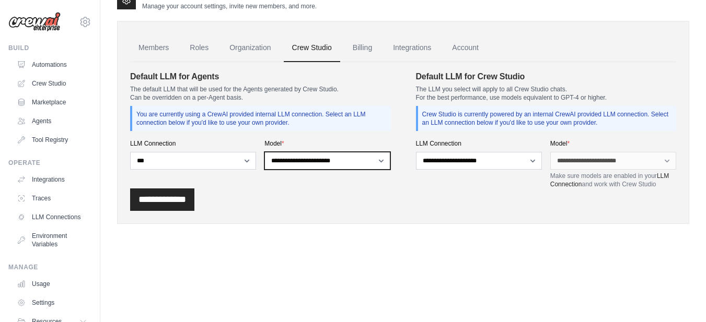
click at [294, 162] on select "**********" at bounding box center [327, 161] width 126 height 18
select select "**********"
click at [264, 152] on select "**********" at bounding box center [327, 161] width 126 height 18
click at [434, 188] on div "**********" at bounding box center [479, 163] width 126 height 49
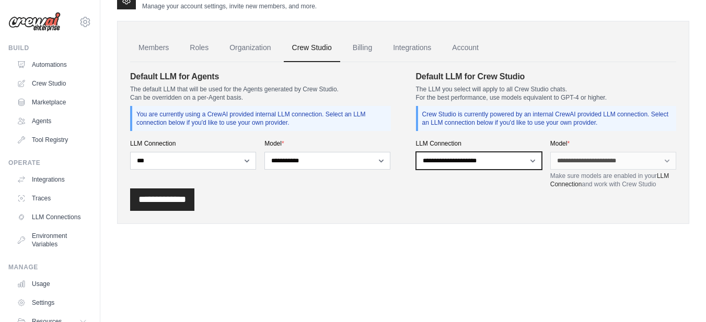
click at [469, 165] on select "**********" at bounding box center [479, 161] width 126 height 18
select select "******"
click at [416, 152] on select "**********" at bounding box center [479, 161] width 126 height 18
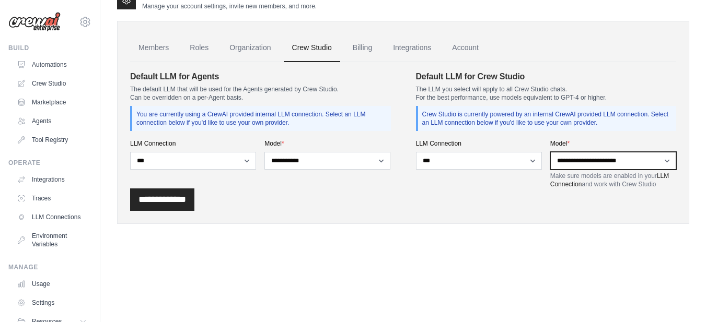
click at [556, 154] on select "**********" at bounding box center [613, 161] width 126 height 18
select select "**********"
click at [550, 152] on select "**********" at bounding box center [613, 161] width 126 height 18
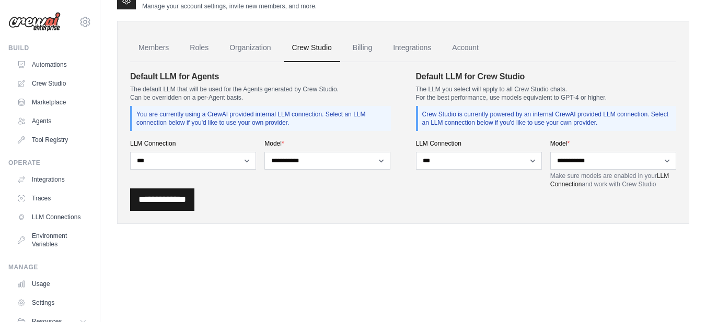
click at [194, 200] on input "**********" at bounding box center [162, 200] width 64 height 22
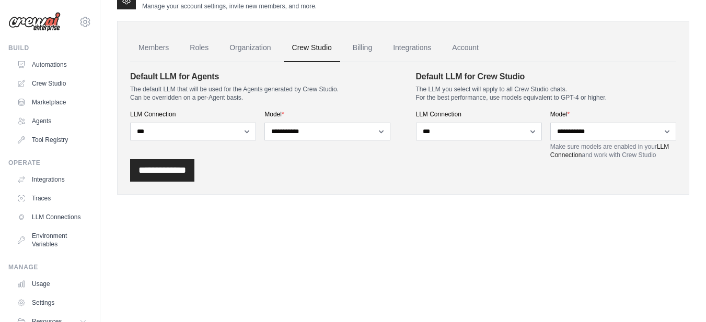
scroll to position [0, 0]
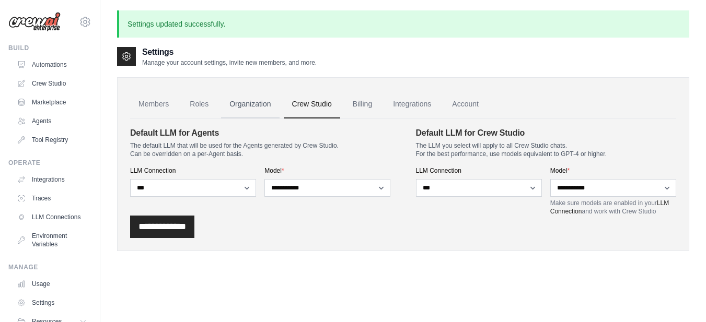
click at [265, 101] on link "Organization" at bounding box center [250, 104] width 58 height 28
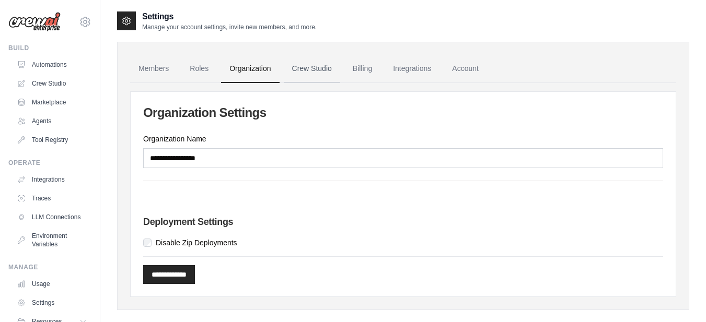
click at [318, 73] on link "Crew Studio" at bounding box center [312, 69] width 56 height 28
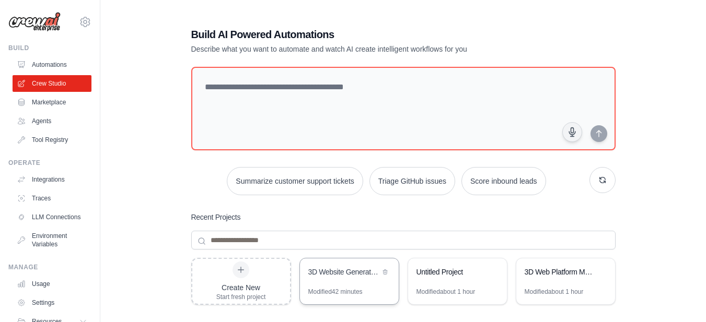
click at [329, 272] on div "3D Website Generator Pro" at bounding box center [344, 272] width 72 height 10
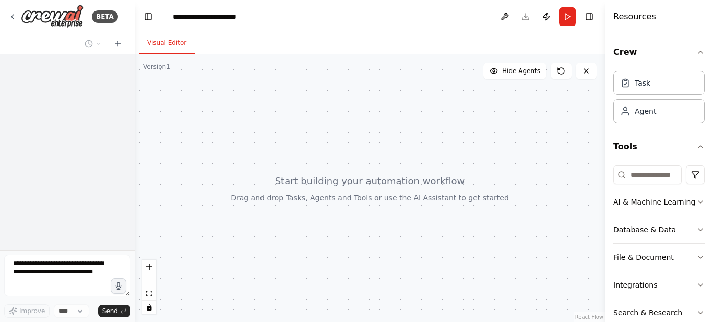
select select "****"
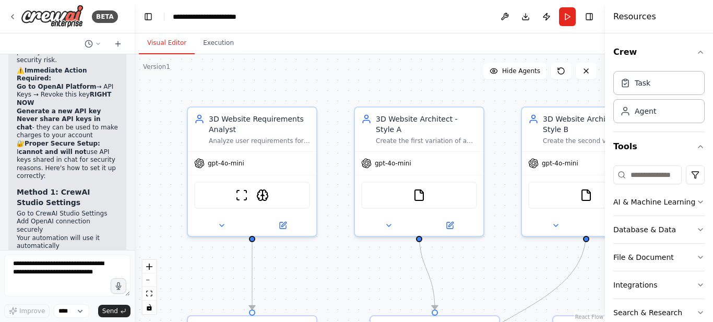
scroll to position [11239, 0]
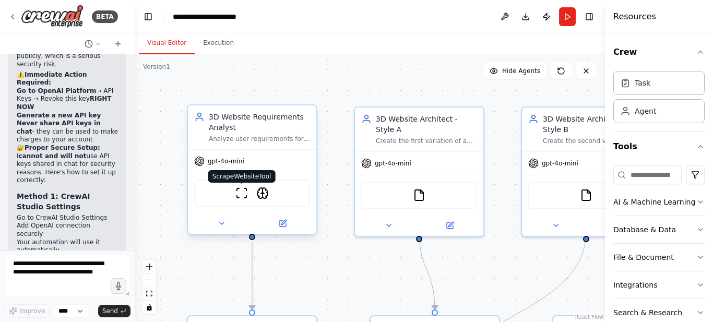
click at [244, 197] on img at bounding box center [242, 193] width 13 height 13
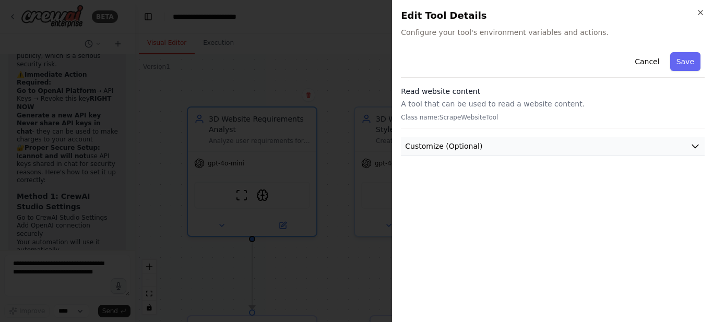
click at [459, 139] on button "Customize (Optional)" at bounding box center [553, 146] width 304 height 19
click at [698, 10] on icon "button" at bounding box center [701, 12] width 8 height 8
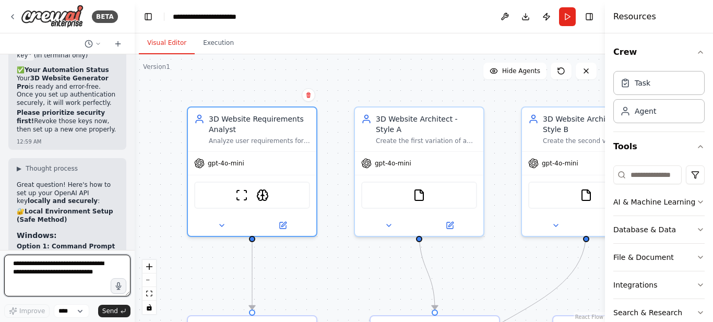
scroll to position [0, 0]
click at [399, 294] on div ".deletable-edge-delete-btn { width: 20px; height: 20px; border: 0px solid #ffff…" at bounding box center [370, 188] width 471 height 268
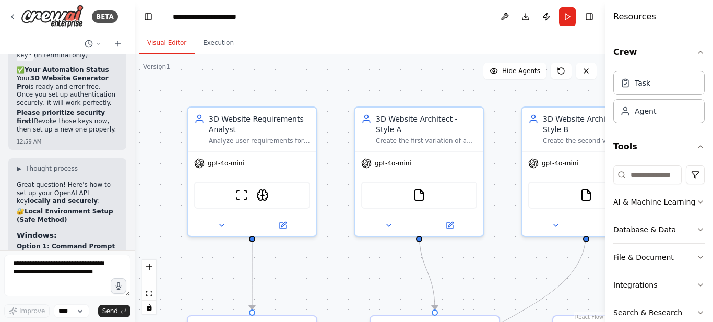
drag, startPoint x: 24, startPoint y: 162, endPoint x: 107, endPoint y: 163, distance: 82.5
click at [107, 255] on pre "set OPENAI_API_KEY=your-new-api-key-here" at bounding box center [67, 266] width 101 height 22
copy span "set OPENAI_API_KEY=your-new-api-key-here"
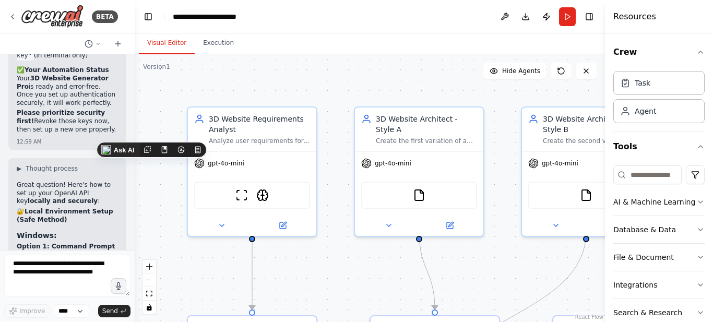
copy span "set OPENAI_API_KEY=your-new-api-key-here"
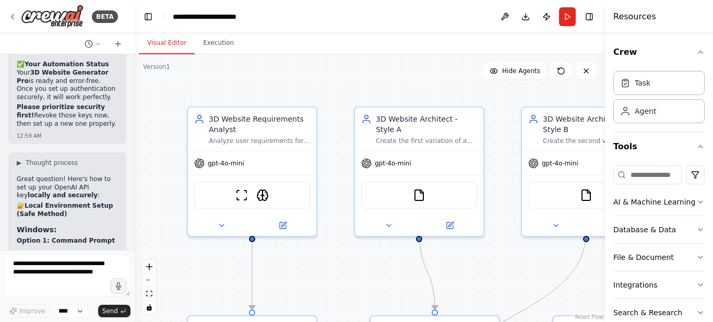
scroll to position [0, 68]
drag, startPoint x: 15, startPoint y: 200, endPoint x: 107, endPoint y: 204, distance: 92.5
copy span "$env:OPENAI_API_KEY= "your-new-api-key-here""
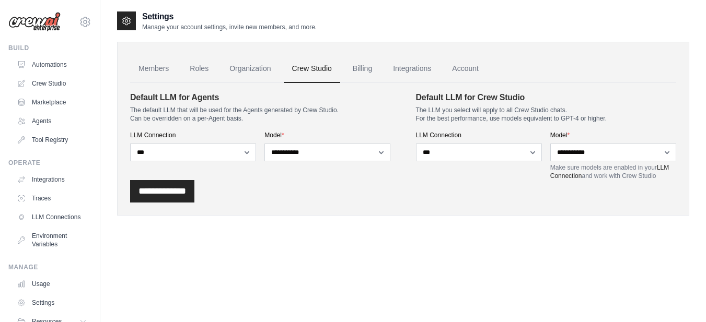
click at [322, 76] on link "Crew Studio" at bounding box center [312, 69] width 56 height 28
click at [79, 20] on icon at bounding box center [85, 22] width 13 height 13
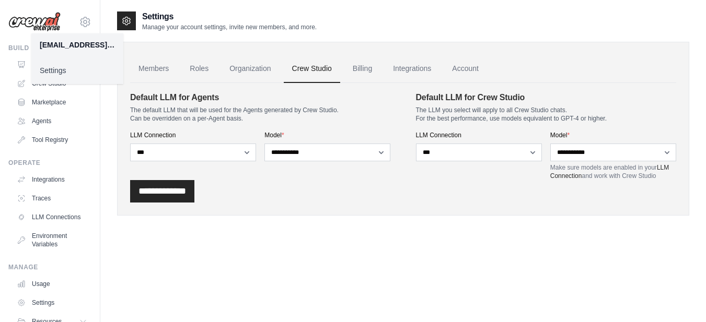
click at [71, 73] on link "Settings" at bounding box center [77, 70] width 92 height 19
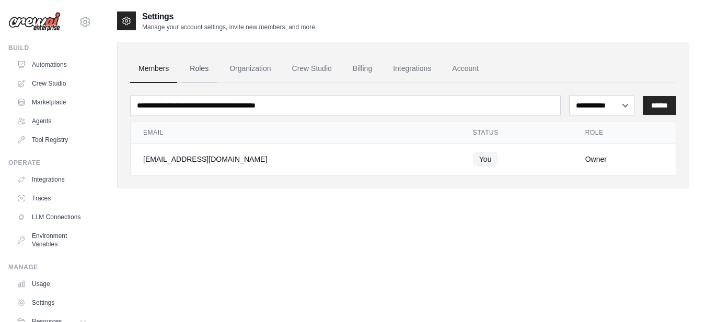
click at [204, 66] on link "Roles" at bounding box center [199, 69] width 36 height 28
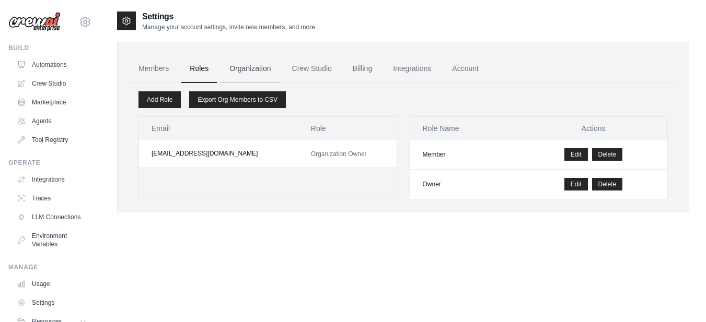
click at [266, 68] on link "Organization" at bounding box center [250, 69] width 58 height 28
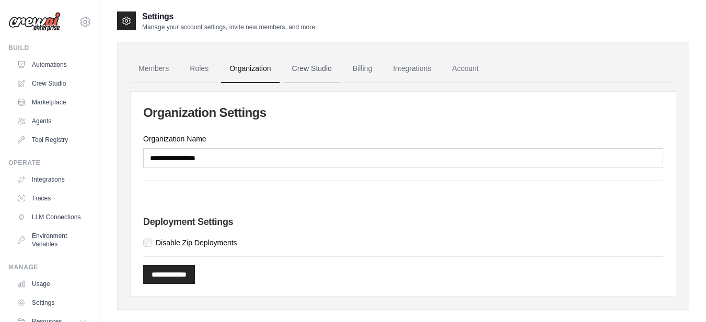
click at [320, 65] on link "Crew Studio" at bounding box center [312, 69] width 56 height 28
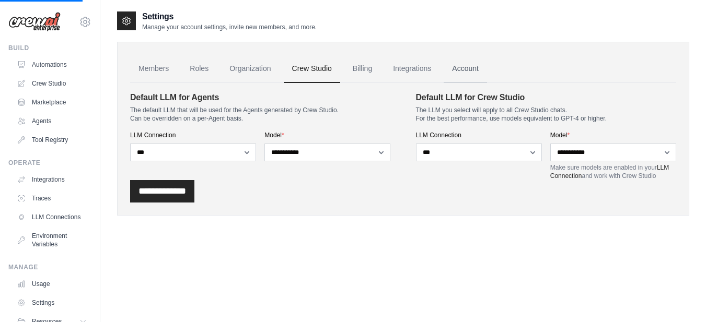
click at [485, 75] on link "Account" at bounding box center [464, 69] width 43 height 28
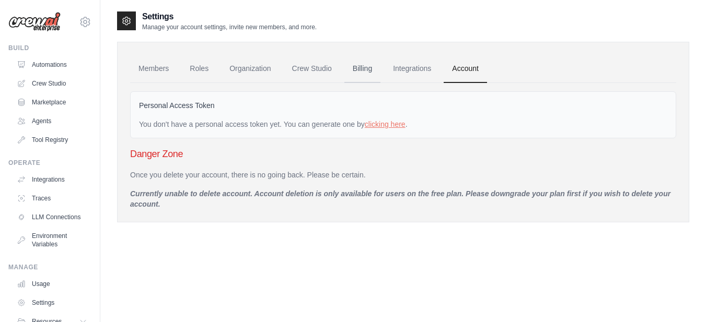
click at [357, 73] on link "Billing" at bounding box center [362, 69] width 36 height 28
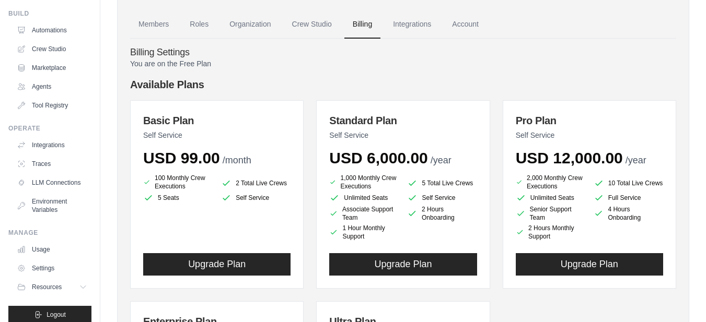
scroll to position [44, 0]
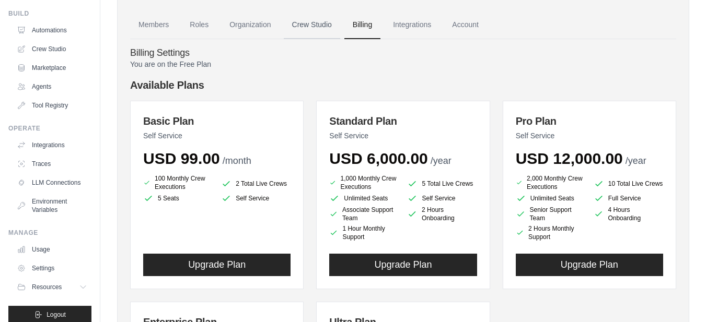
click at [324, 18] on link "Crew Studio" at bounding box center [312, 25] width 56 height 28
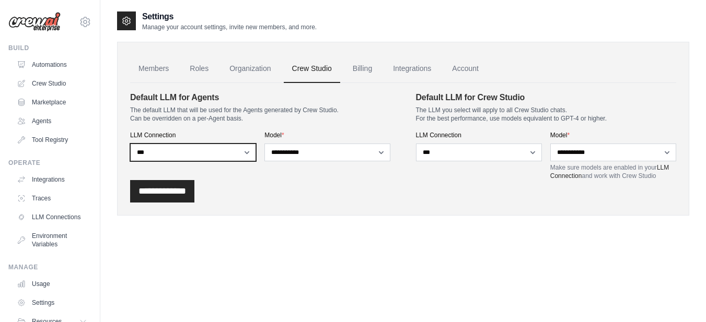
click at [210, 150] on select "**********" at bounding box center [193, 153] width 126 height 18
click at [130, 144] on select "**********" at bounding box center [193, 153] width 126 height 18
click at [221, 148] on select "**********" at bounding box center [193, 153] width 126 height 18
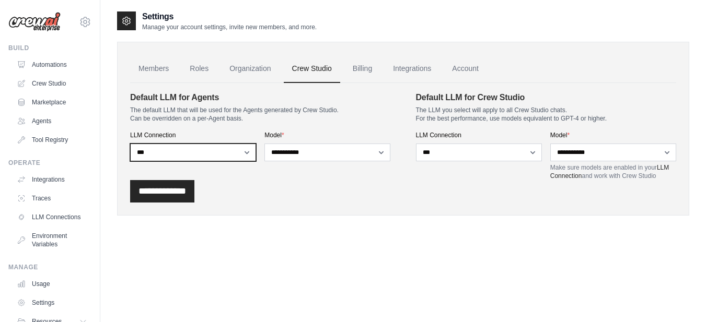
select select
click at [130, 144] on select "**********" at bounding box center [193, 153] width 126 height 18
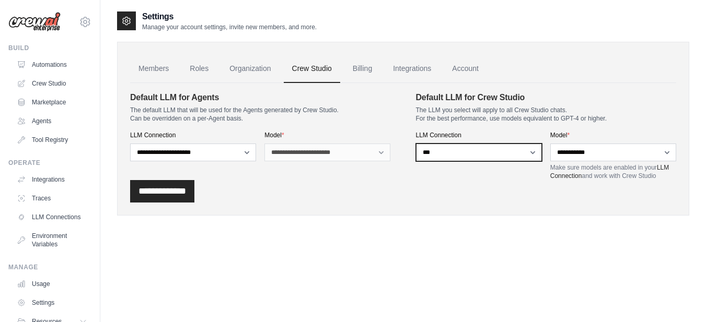
click at [454, 158] on select "**********" at bounding box center [479, 153] width 126 height 18
select select
click at [416, 144] on select "**********" at bounding box center [479, 153] width 126 height 18
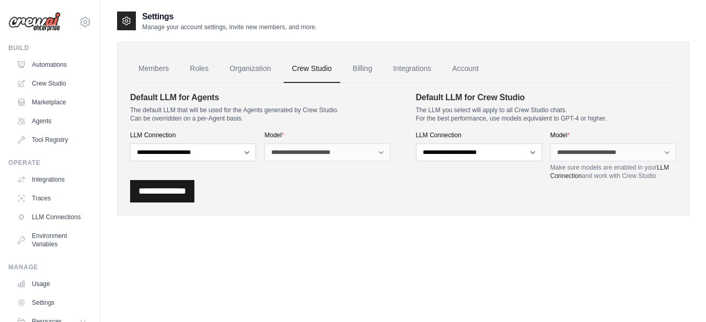
click at [153, 200] on input "**********" at bounding box center [162, 191] width 64 height 22
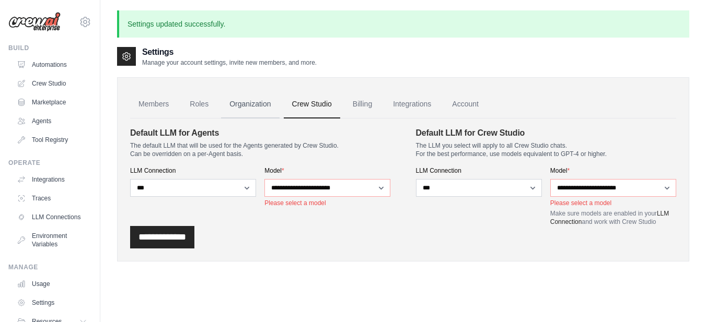
click at [251, 111] on link "Organization" at bounding box center [250, 104] width 58 height 28
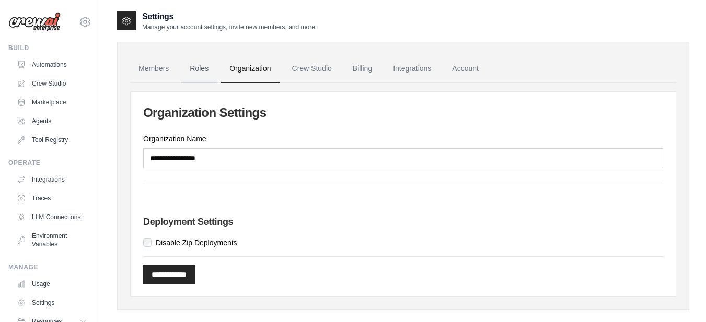
click at [209, 73] on link "Roles" at bounding box center [199, 69] width 36 height 28
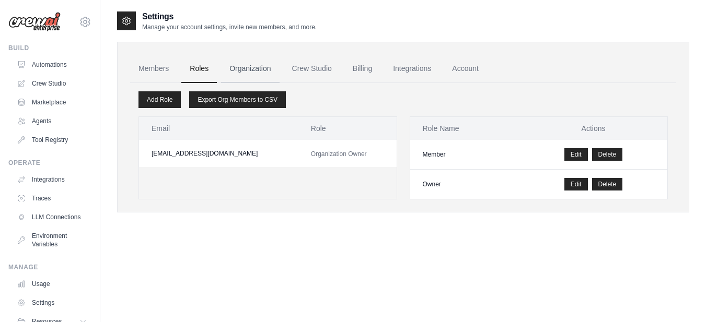
click at [272, 75] on link "Organization" at bounding box center [250, 69] width 58 height 28
